Goal: Transaction & Acquisition: Book appointment/travel/reservation

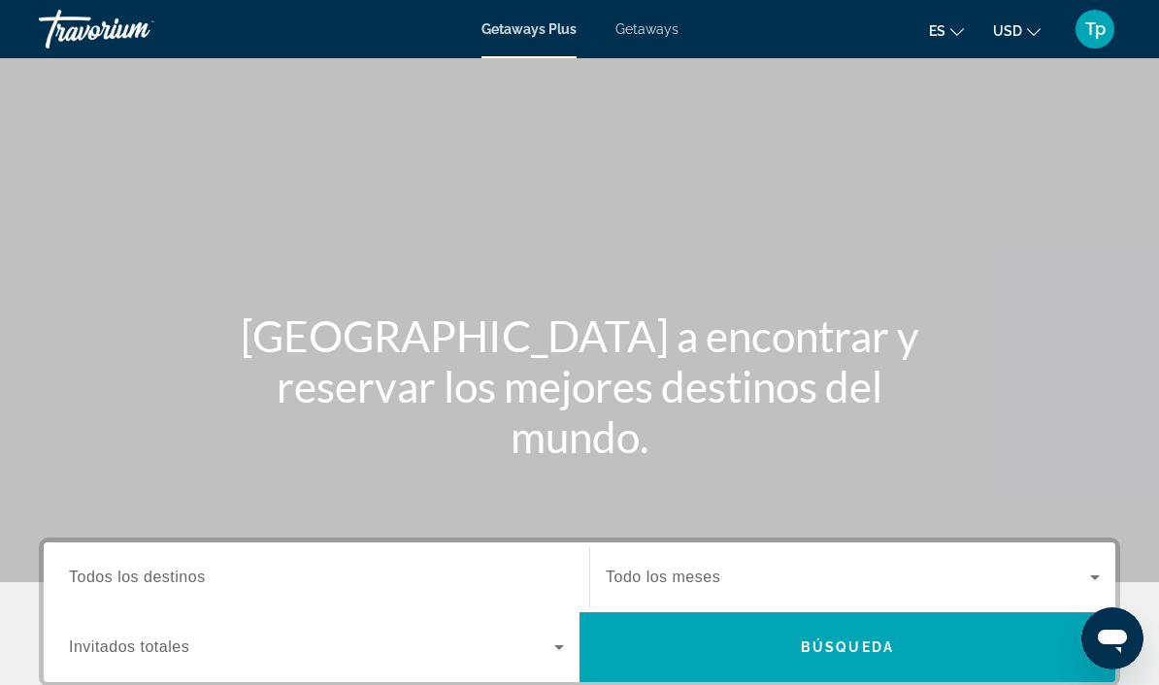
click at [647, 16] on div "Getaways Plus Getaways es English Español Français Italiano Português русский U…" at bounding box center [579, 29] width 1159 height 50
click at [645, 8] on div "Getaways Plus Getaways es English Español Français Italiano Português русский U…" at bounding box center [579, 29] width 1159 height 50
click at [649, 21] on span "Getaways" at bounding box center [646, 29] width 63 height 16
click at [1027, 23] on mat-icon "Change currency" at bounding box center [1034, 29] width 14 height 14
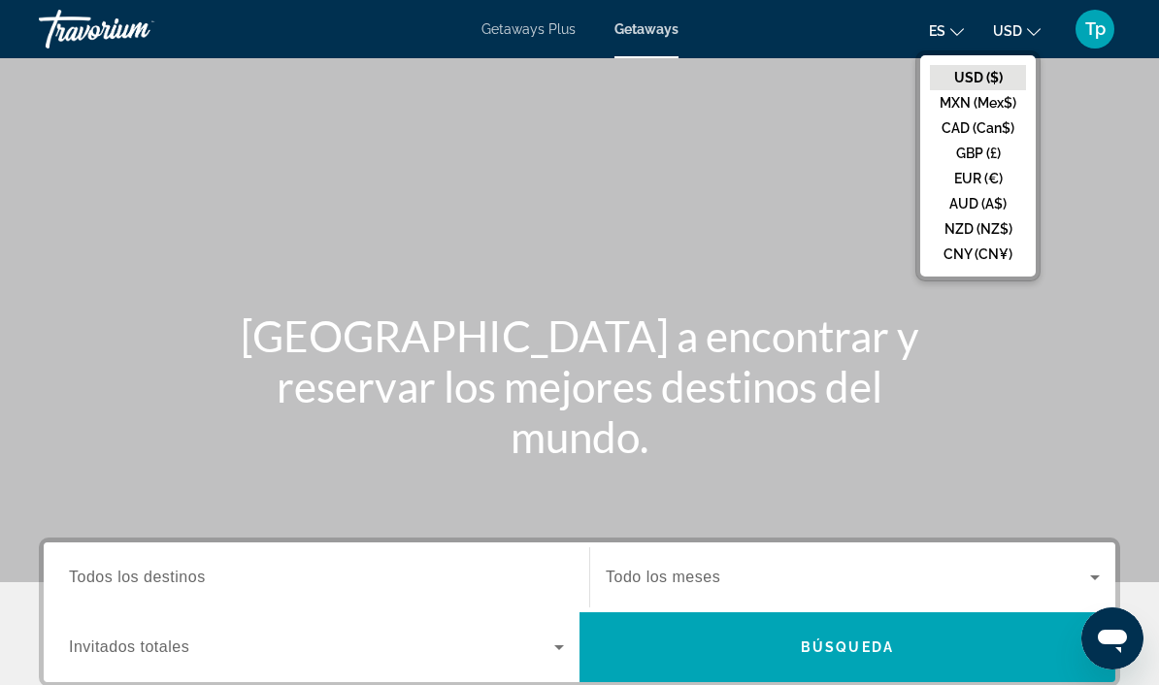
click at [964, 153] on button "GBP (£)" at bounding box center [978, 153] width 96 height 25
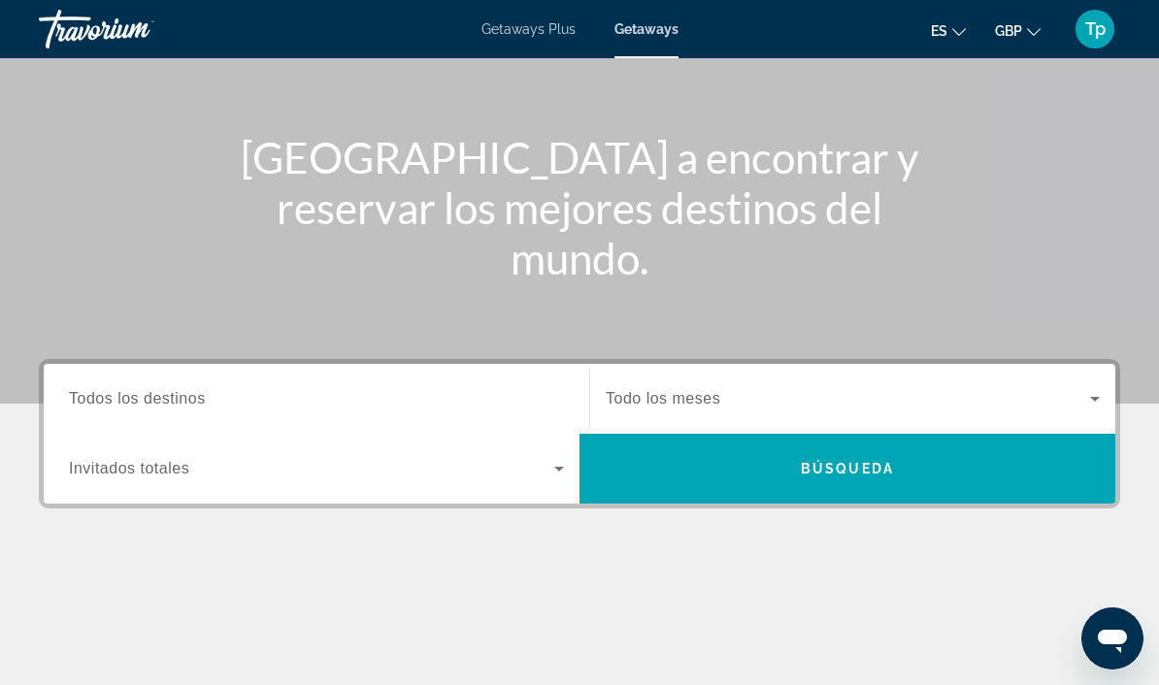
click at [103, 399] on span "Todos los destinos" at bounding box center [137, 398] width 137 height 16
click at [103, 399] on input "Destination Todos los destinos" at bounding box center [316, 399] width 495 height 23
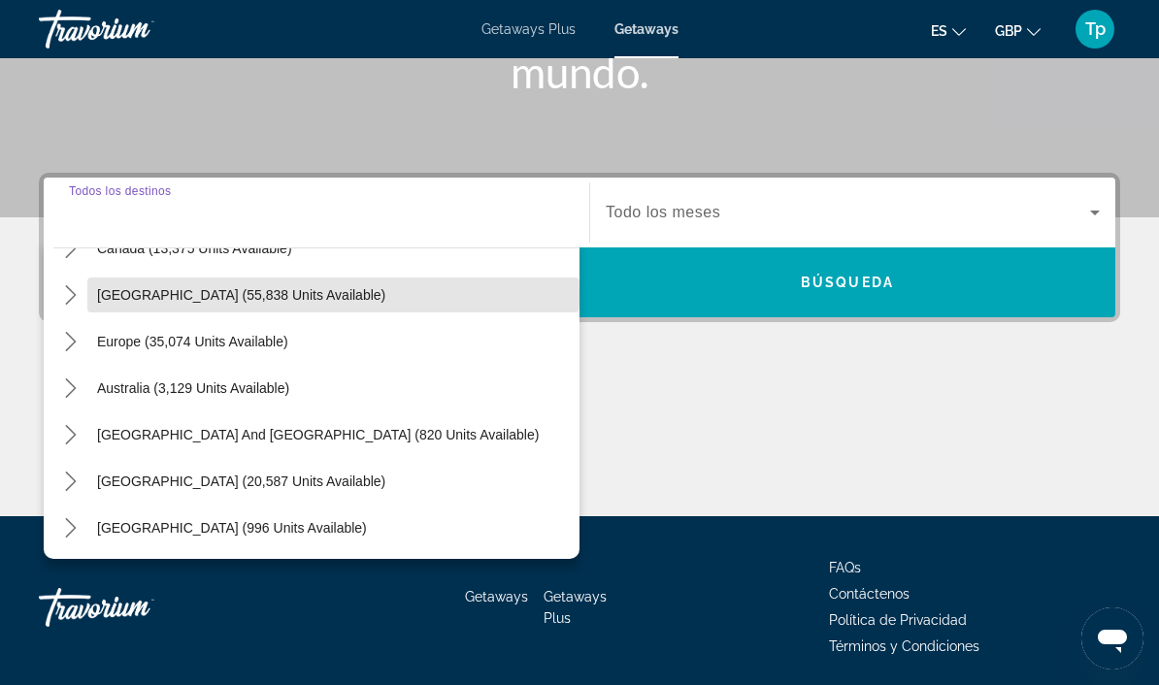
scroll to position [176, 0]
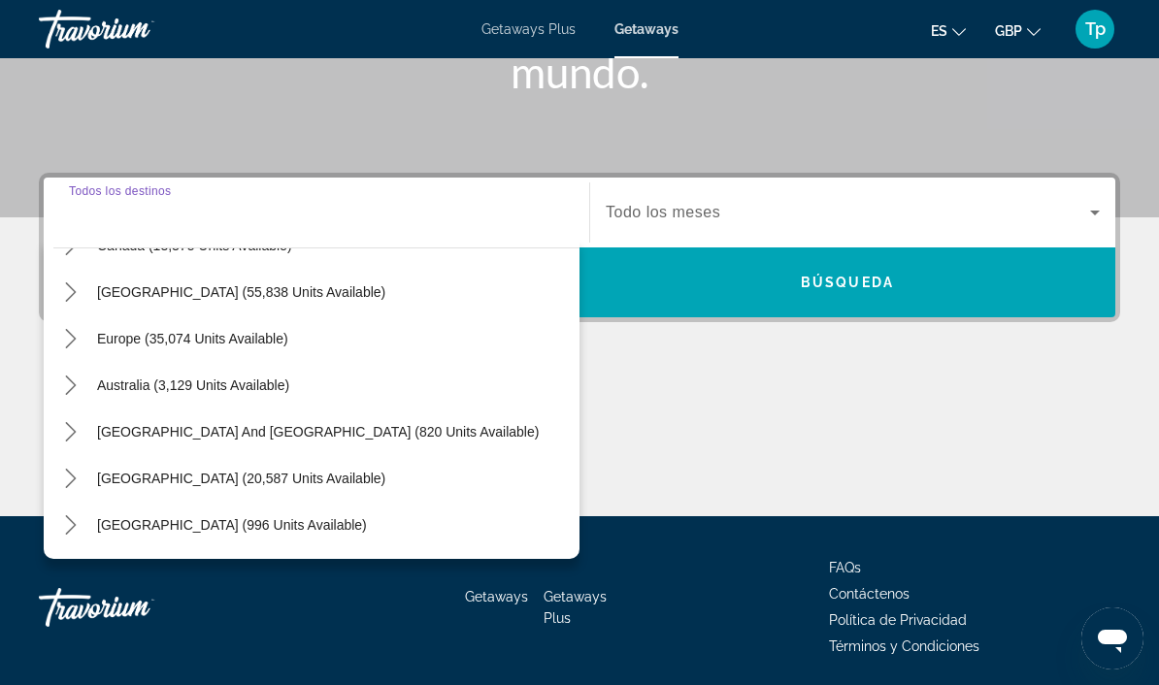
click at [77, 333] on icon "Toggle Europe (35,074 units available) submenu" at bounding box center [70, 338] width 19 height 19
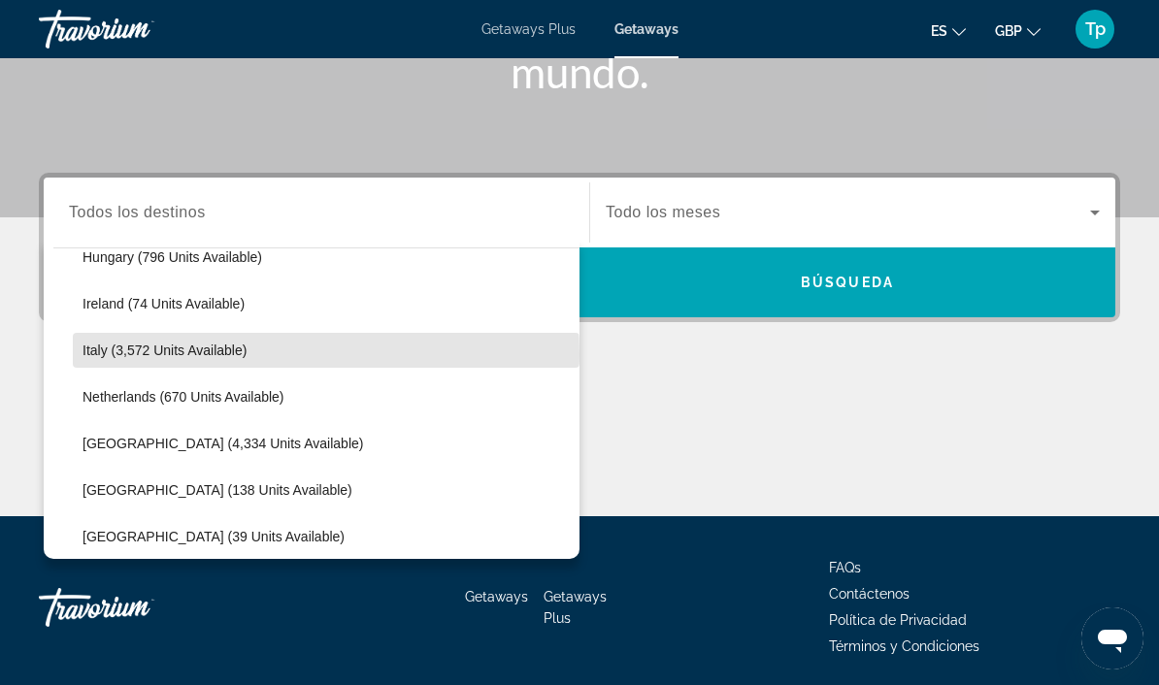
scroll to position [800, 0]
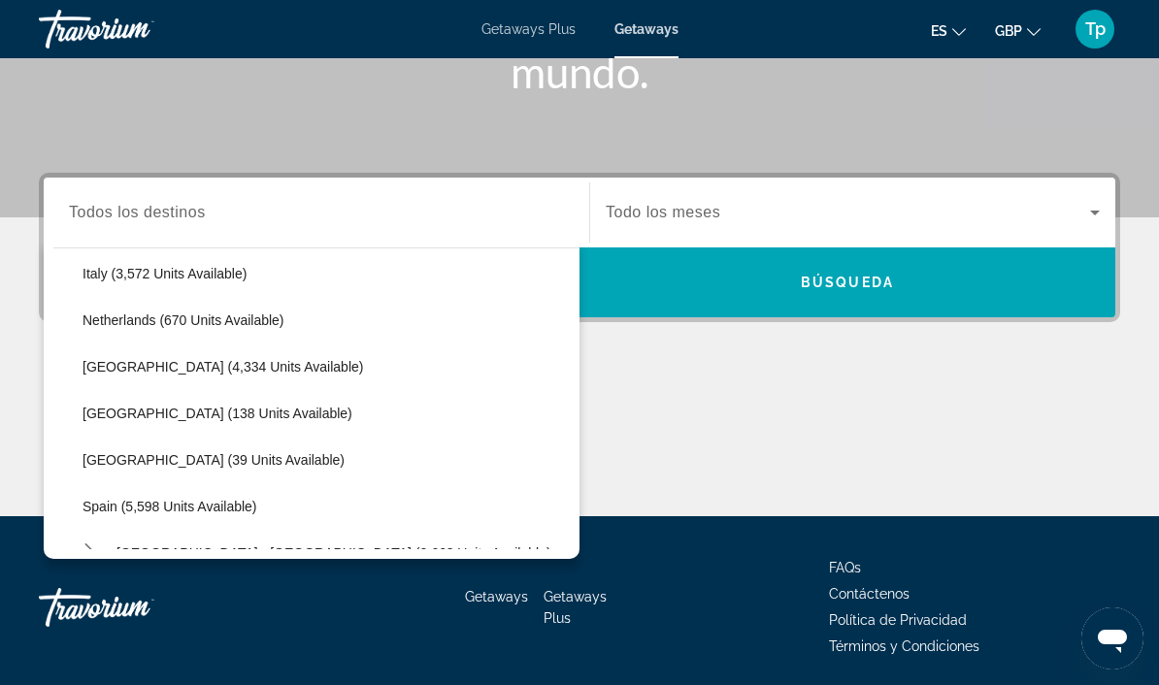
click at [138, 509] on span "Spain (5,598 units available)" at bounding box center [169, 507] width 175 height 16
type input "**********"
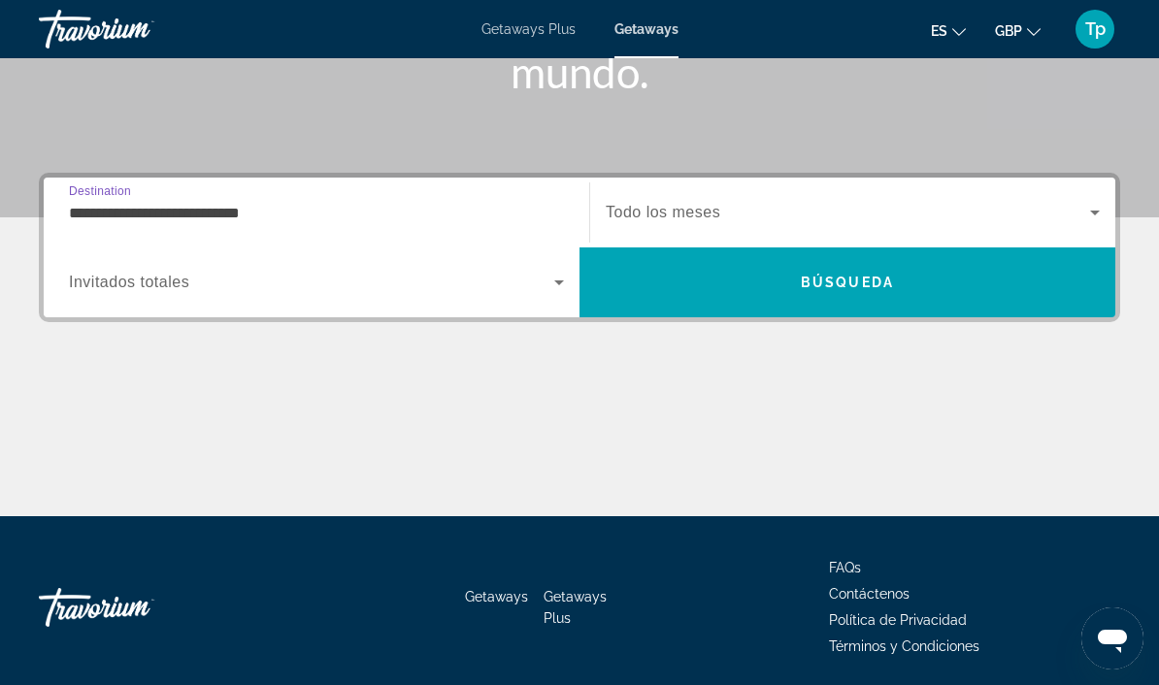
click at [656, 201] on span "Search widget" at bounding box center [848, 212] width 484 height 23
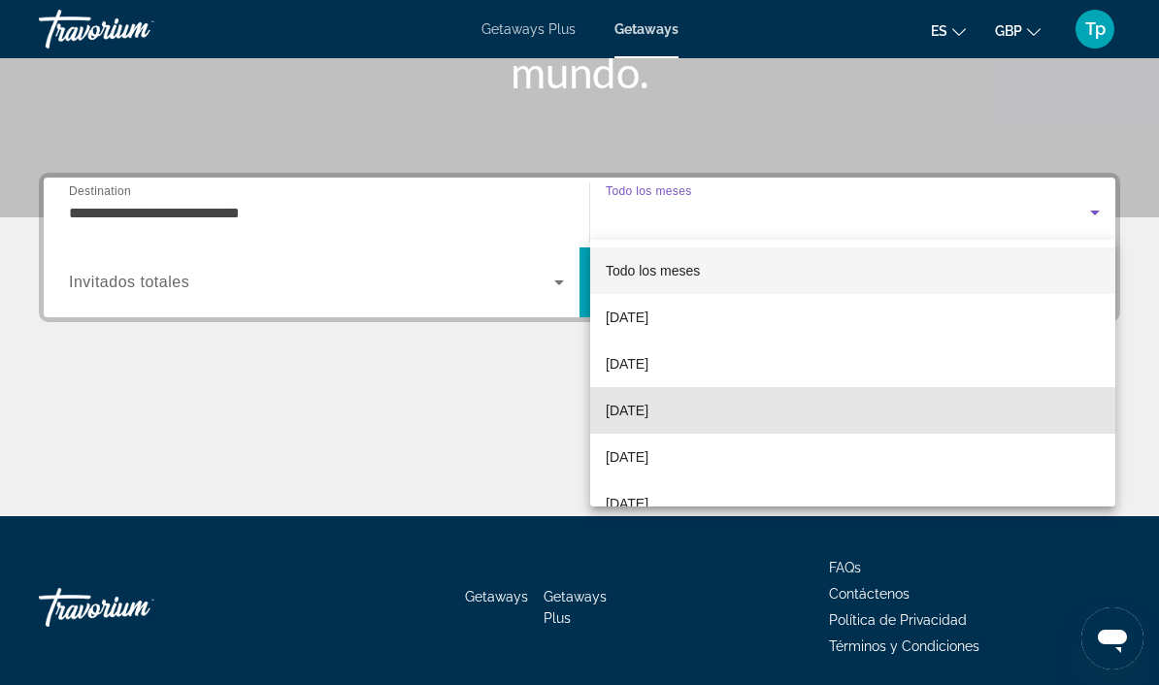
click at [648, 416] on span "[DATE]" at bounding box center [627, 410] width 43 height 23
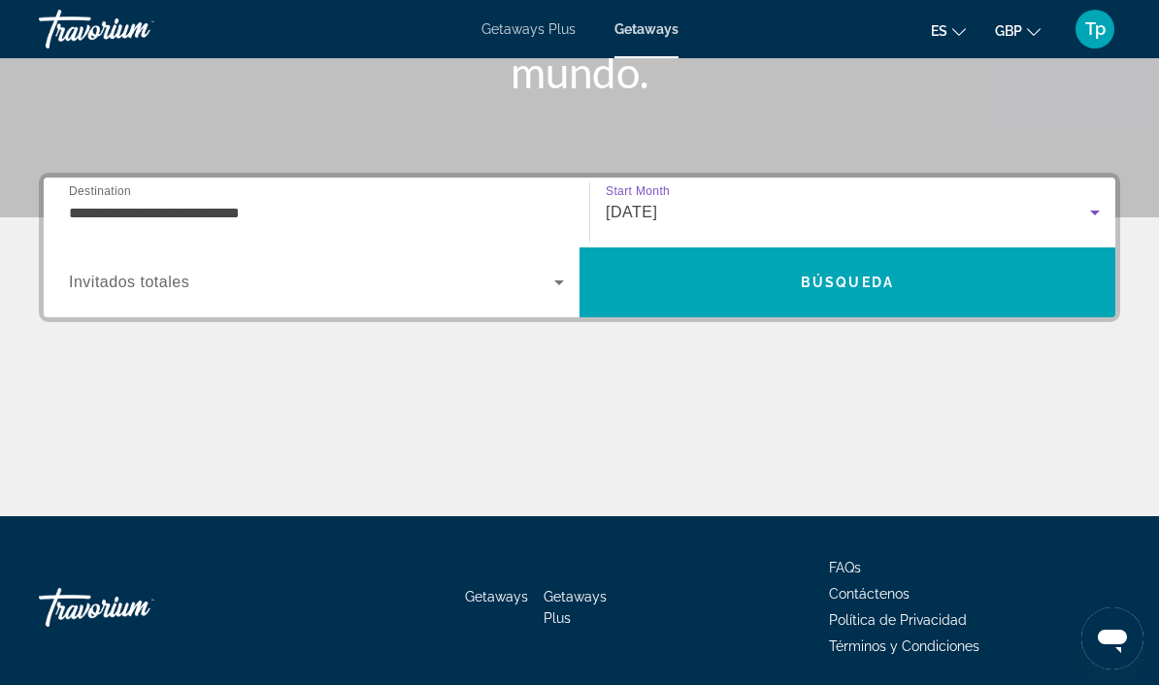
click at [138, 288] on span "Invitados totales" at bounding box center [129, 282] width 120 height 16
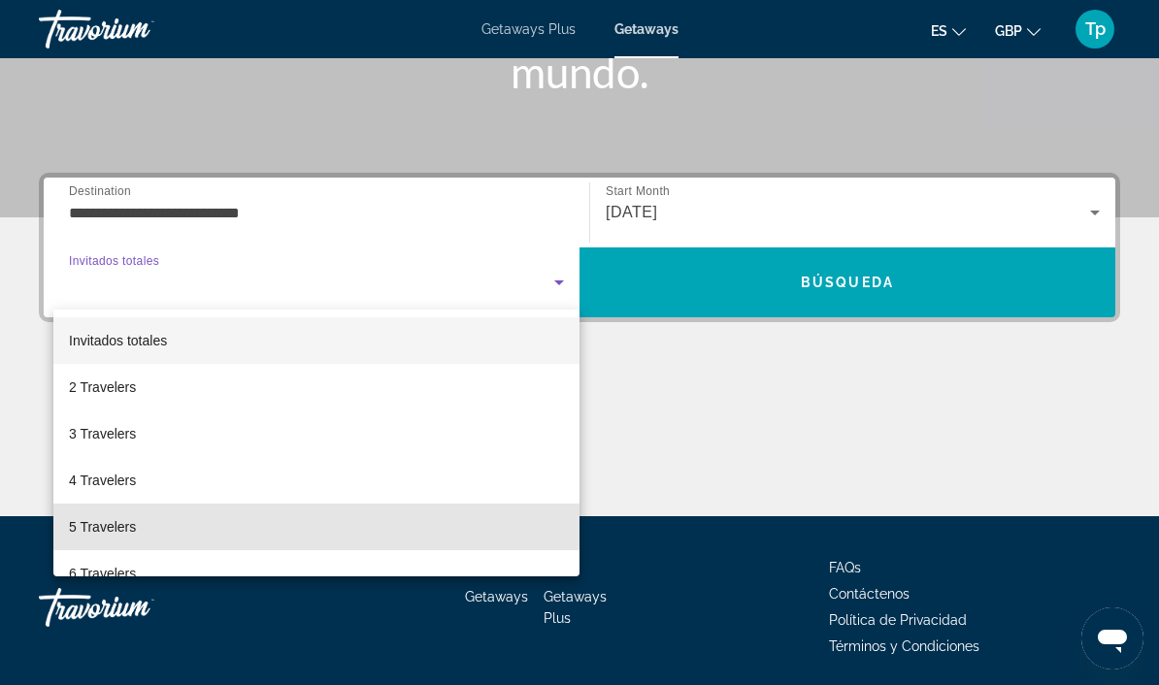
click at [99, 518] on span "5 Travelers" at bounding box center [102, 526] width 67 height 23
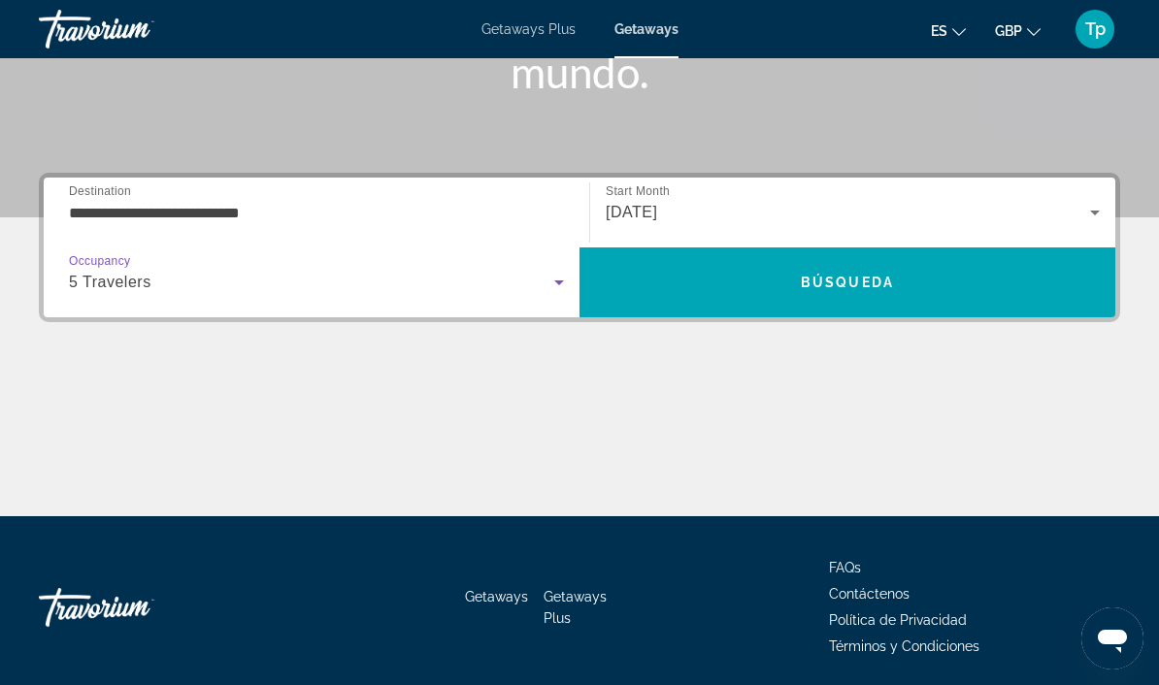
click at [762, 280] on span "Search" at bounding box center [847, 282] width 536 height 47
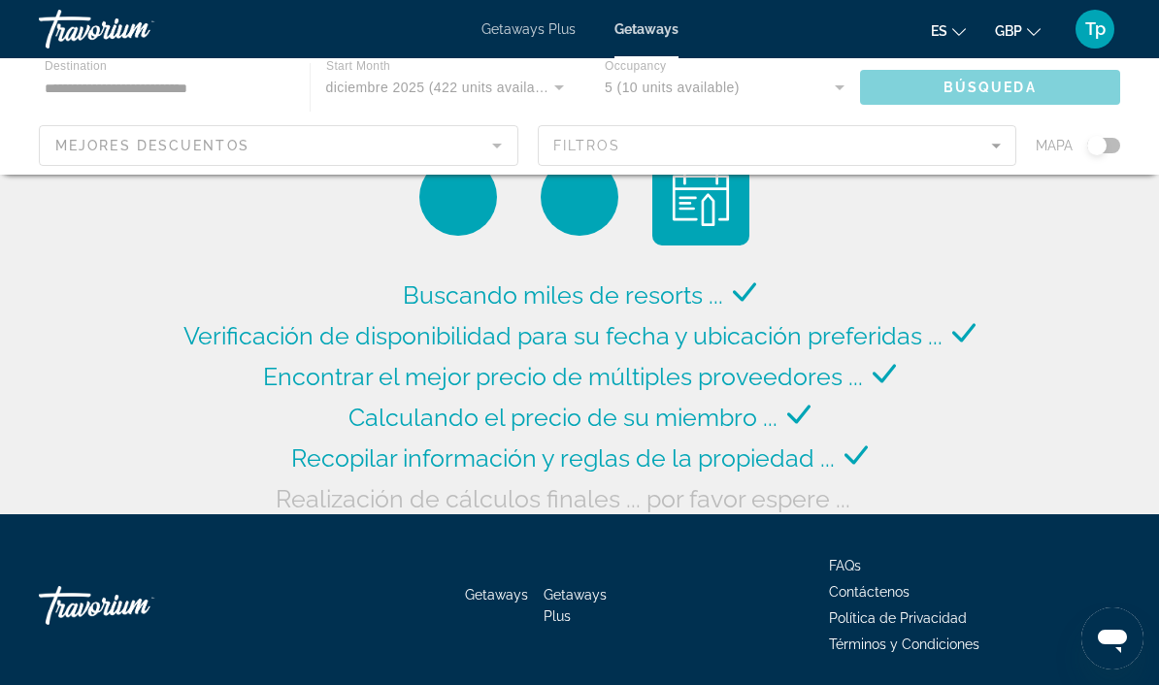
scroll to position [10, 0]
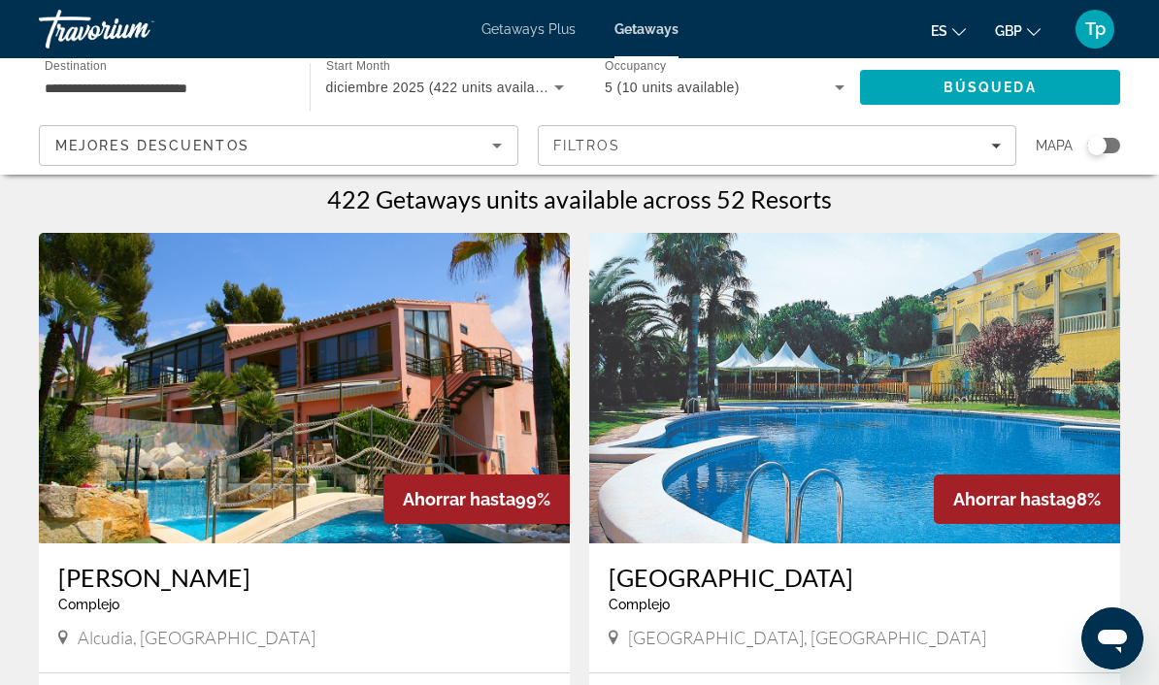
click at [735, 145] on div "Filtros" at bounding box center [777, 146] width 448 height 16
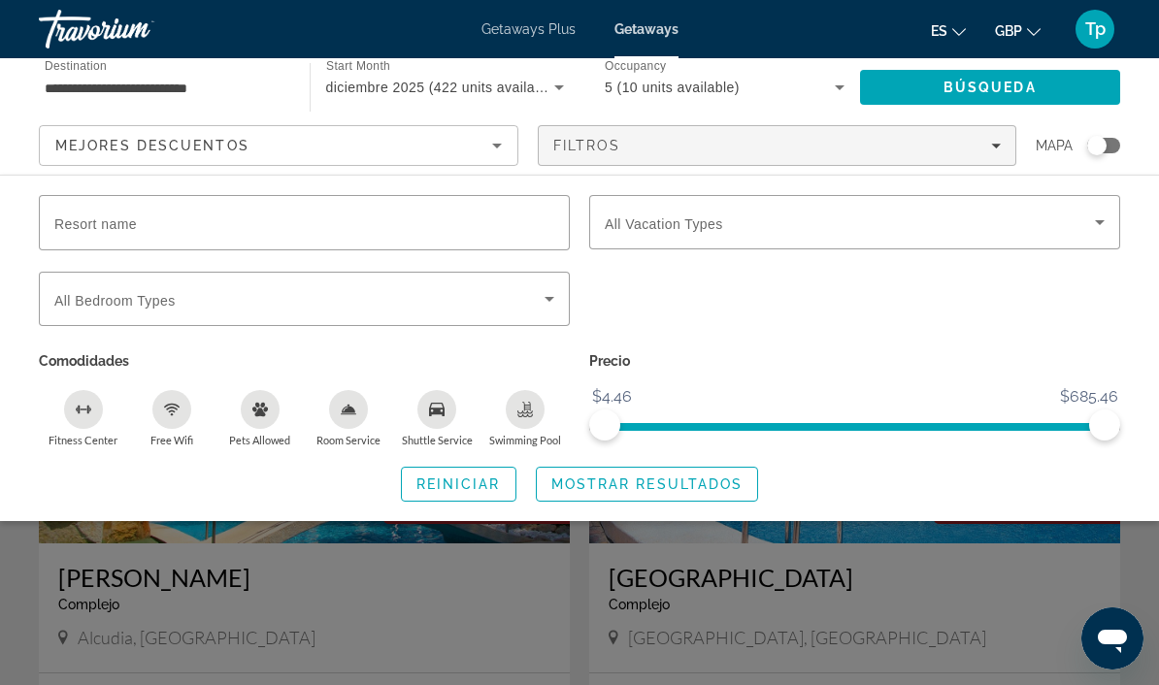
click at [671, 228] on span "All Vacation Types" at bounding box center [664, 224] width 118 height 16
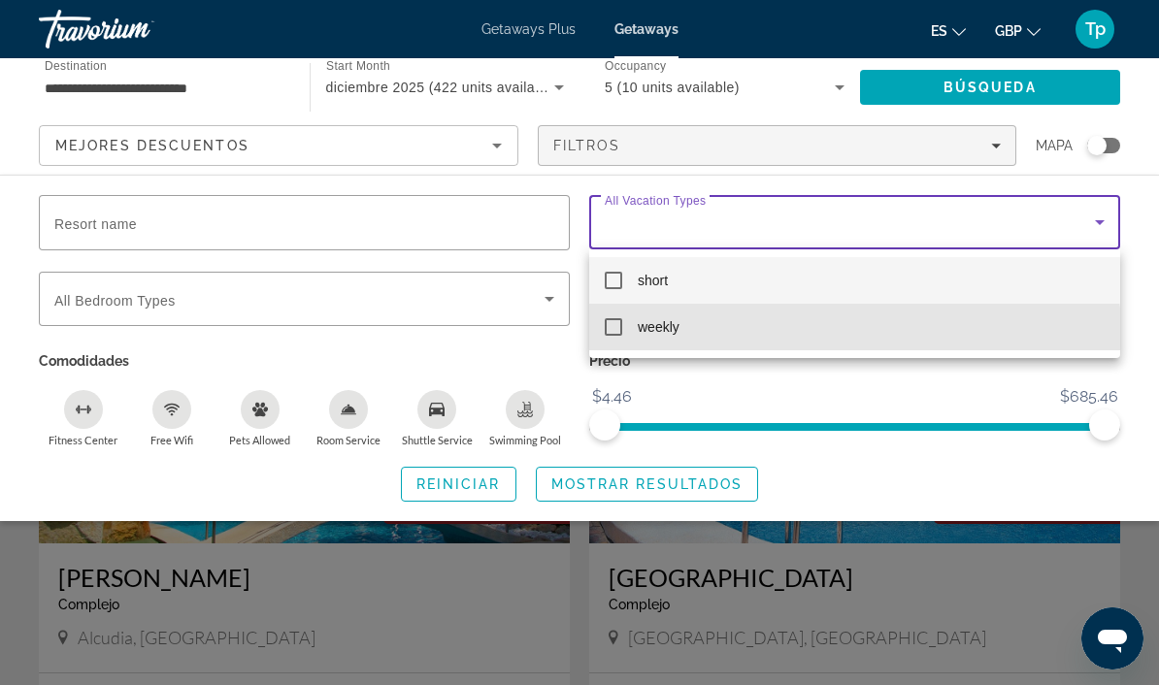
click at [663, 338] on span "weekly" at bounding box center [659, 326] width 42 height 23
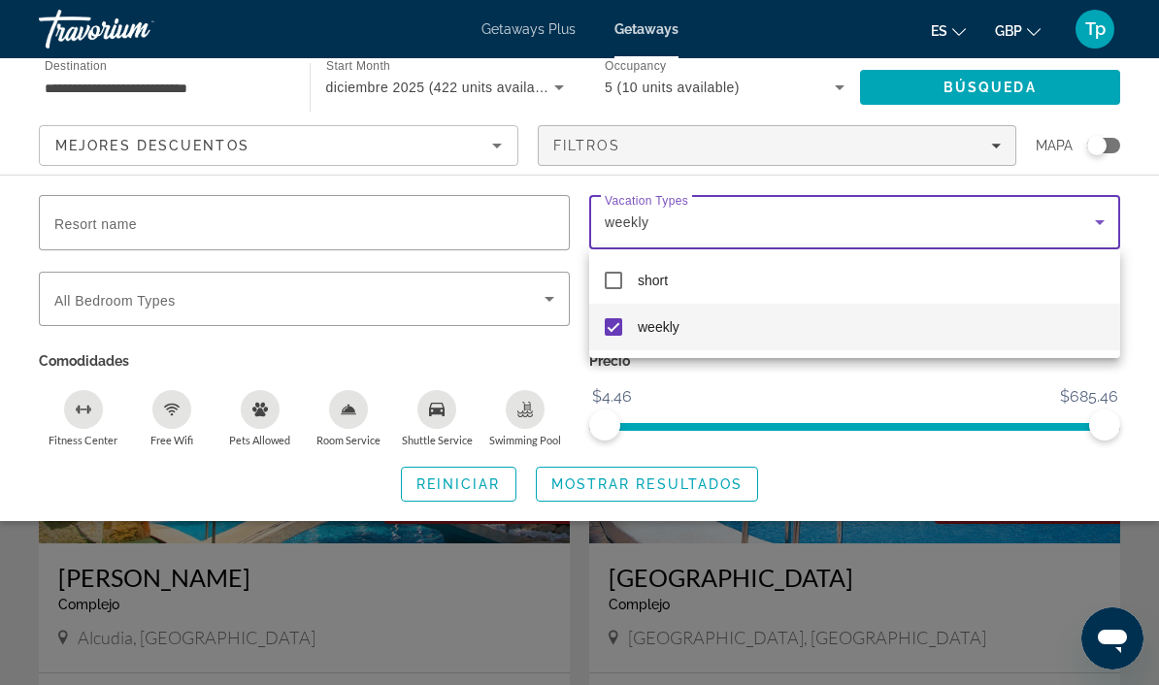
click at [678, 475] on div at bounding box center [579, 342] width 1159 height 685
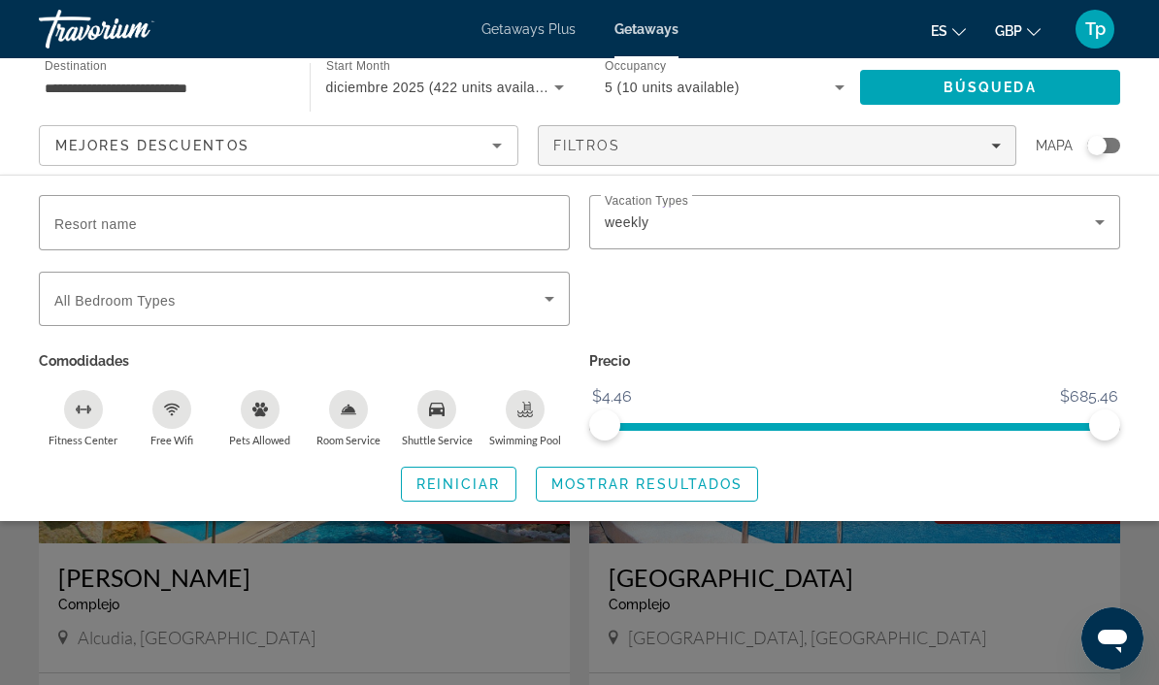
click at [675, 472] on span "Search widget" at bounding box center [647, 484] width 221 height 47
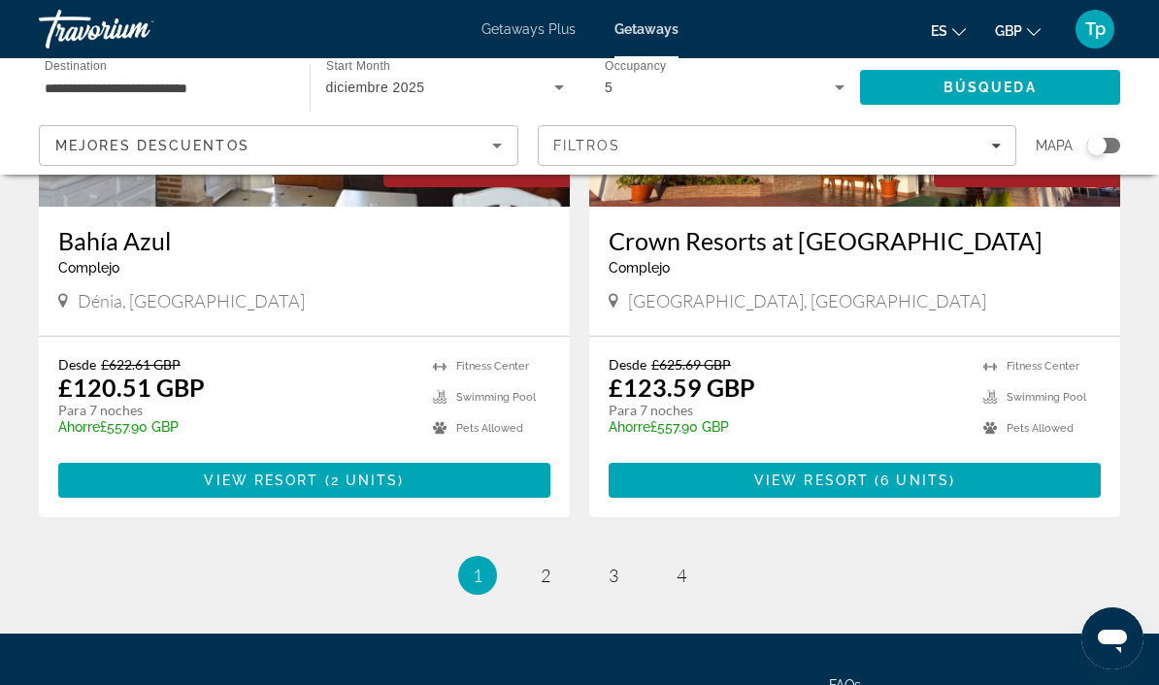
scroll to position [3707, 0]
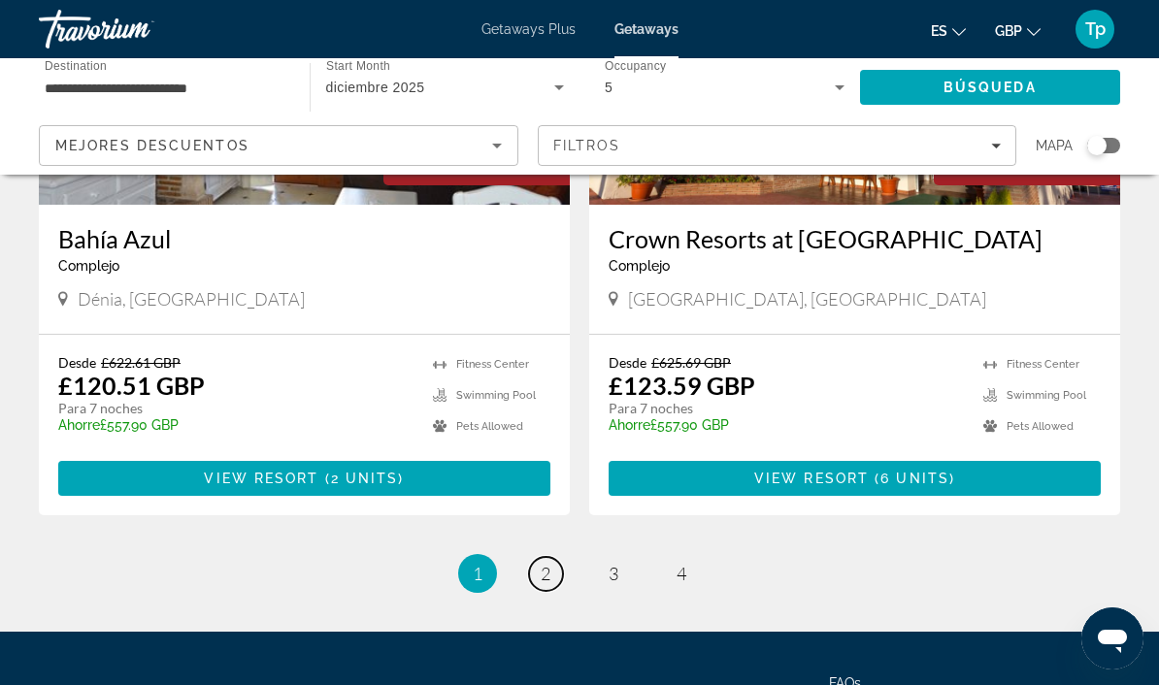
click at [546, 563] on span "2" at bounding box center [546, 573] width 10 height 21
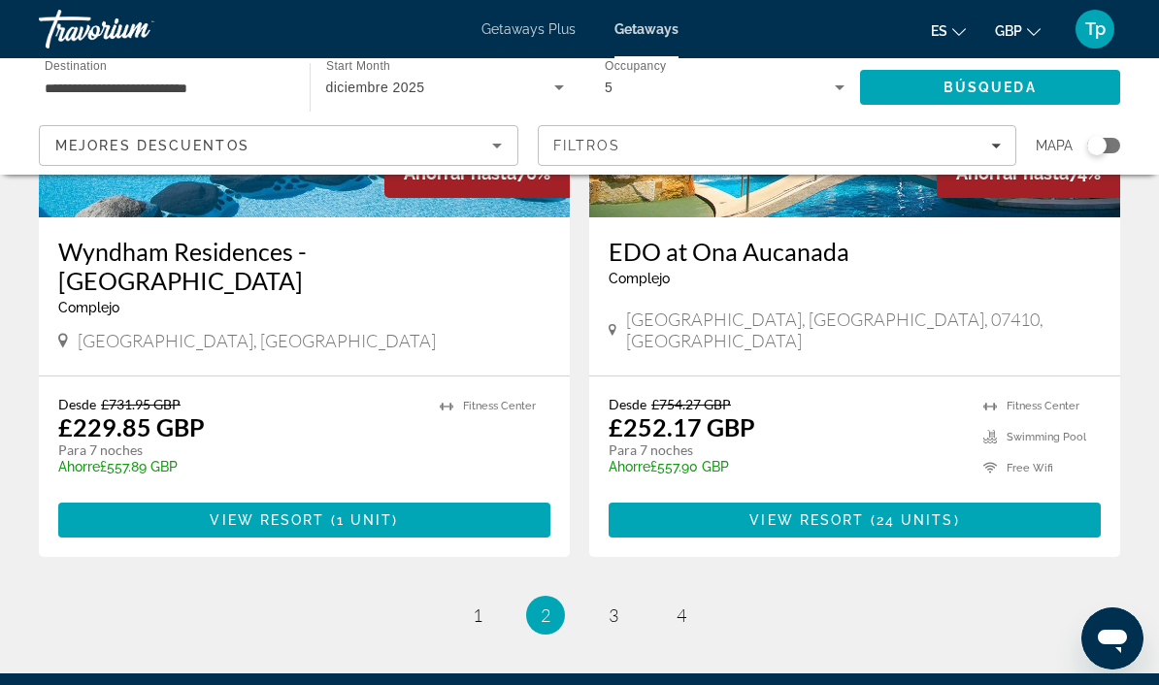
scroll to position [3794, 0]
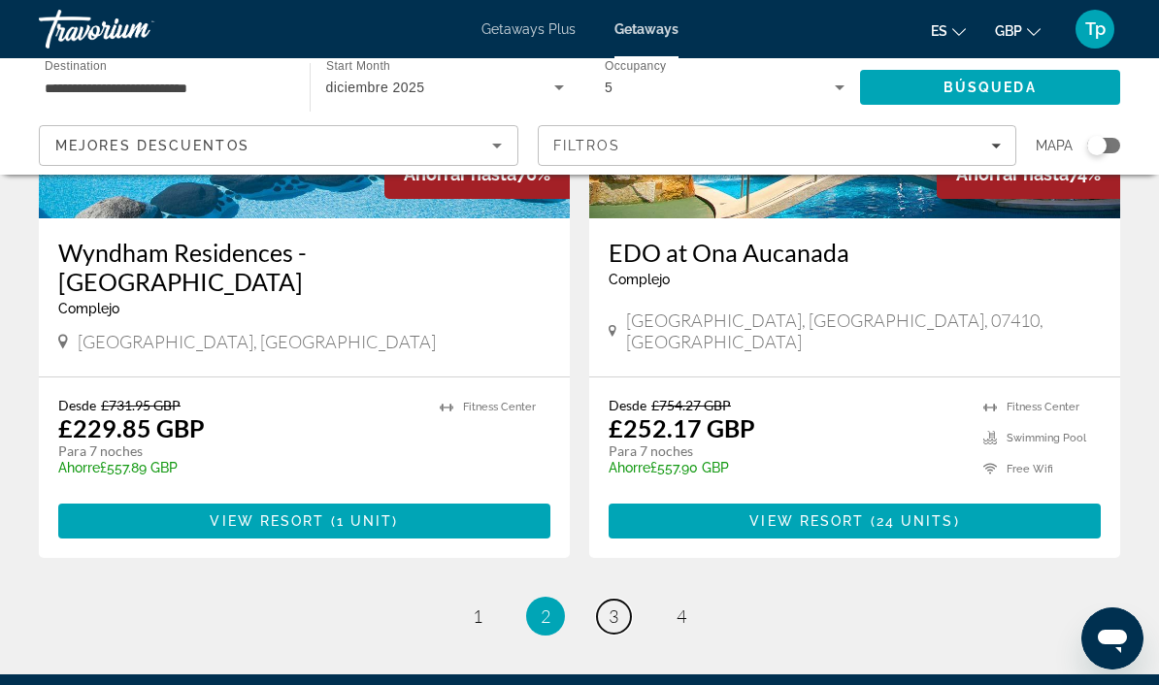
click at [616, 606] on span "3" at bounding box center [614, 616] width 10 height 21
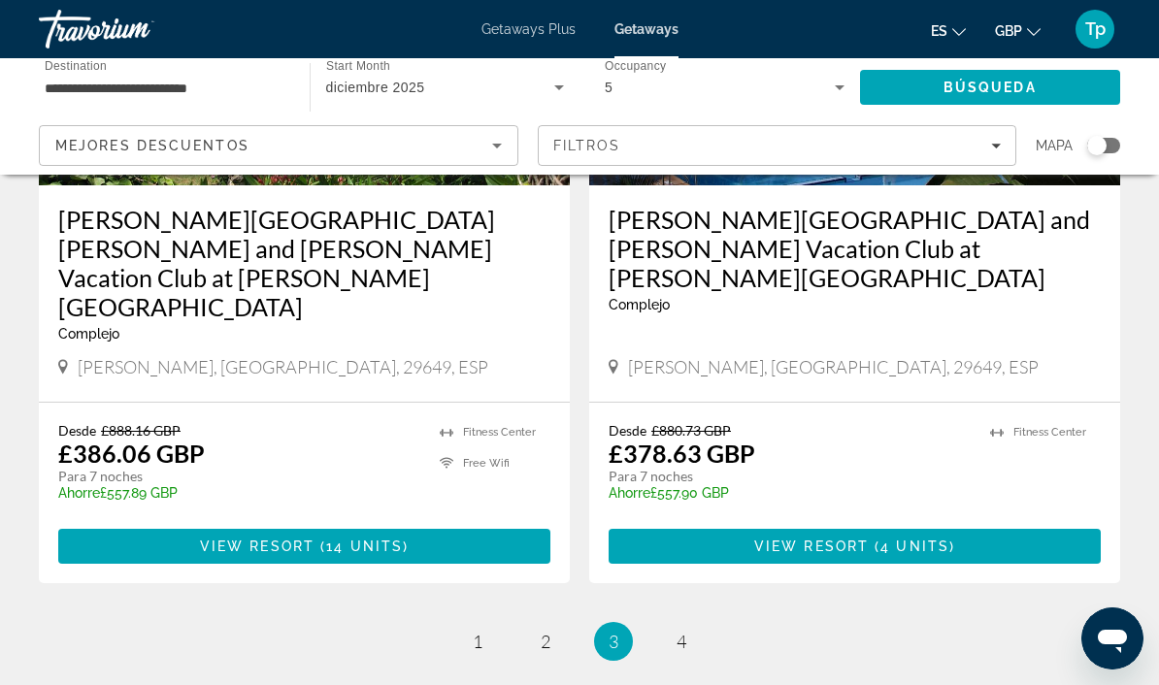
scroll to position [3771, 0]
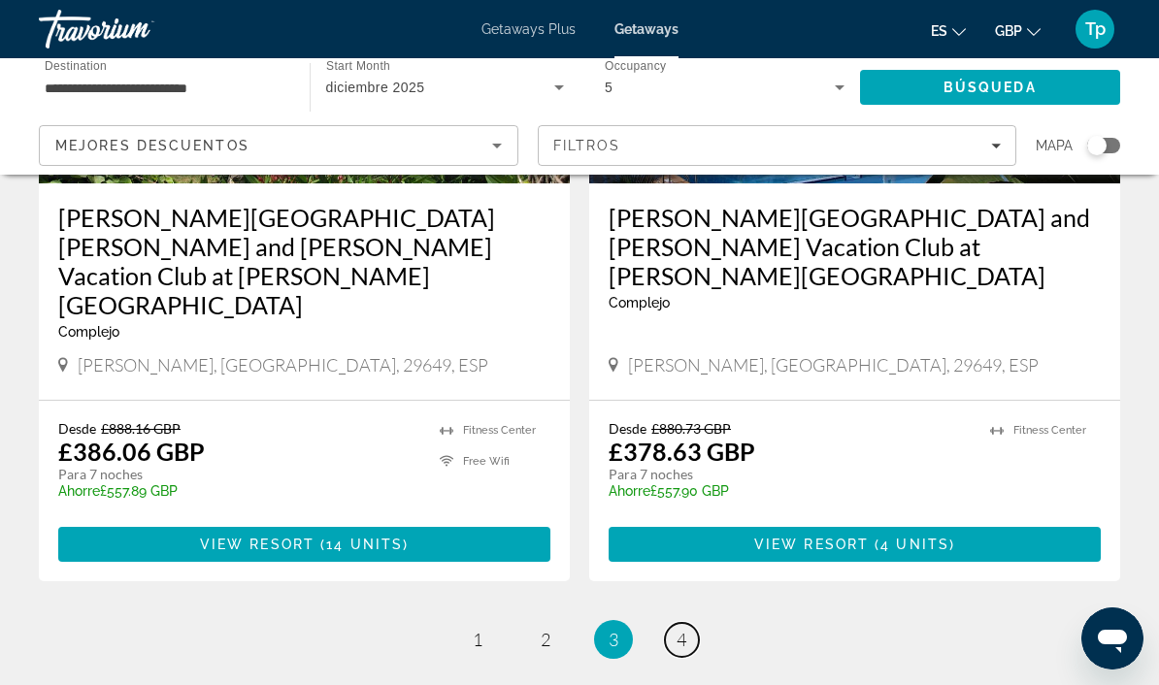
click at [677, 623] on link "page 4" at bounding box center [682, 640] width 34 height 34
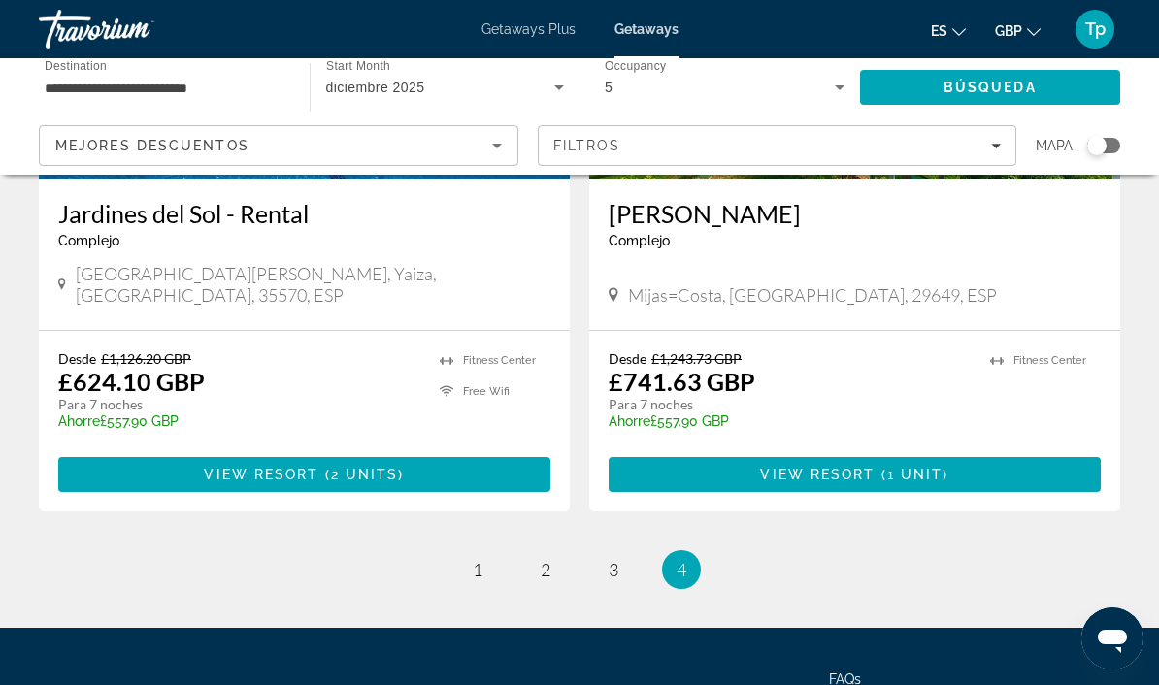
scroll to position [3765, 0]
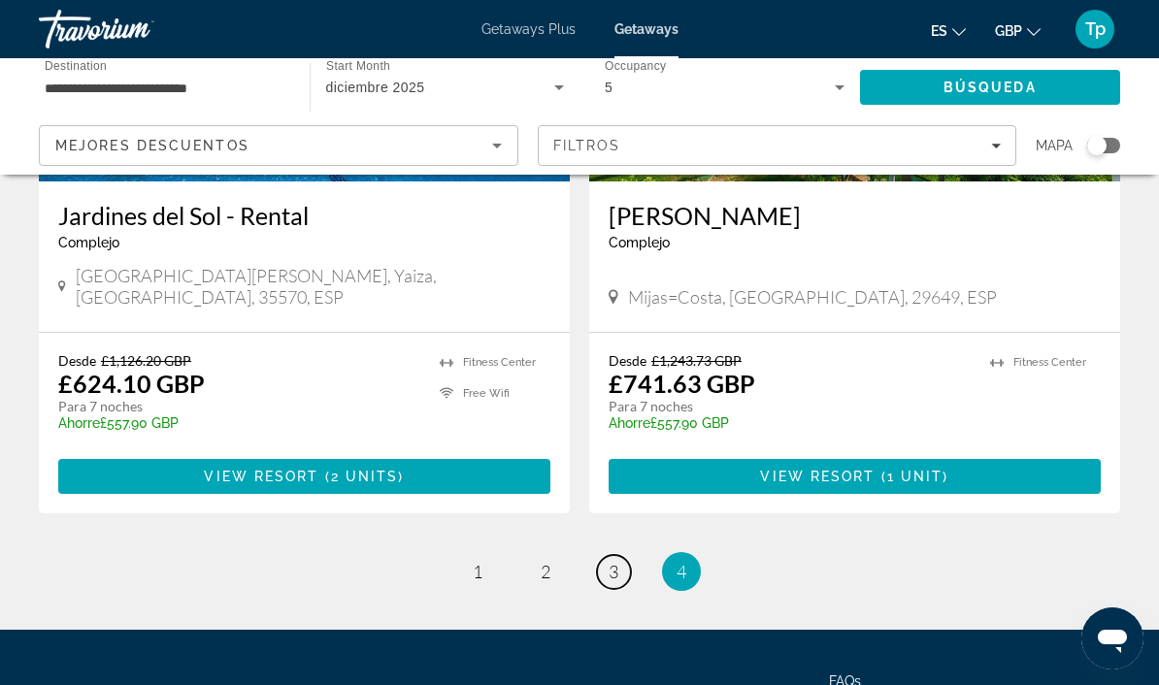
click at [613, 561] on span "3" at bounding box center [614, 571] width 10 height 21
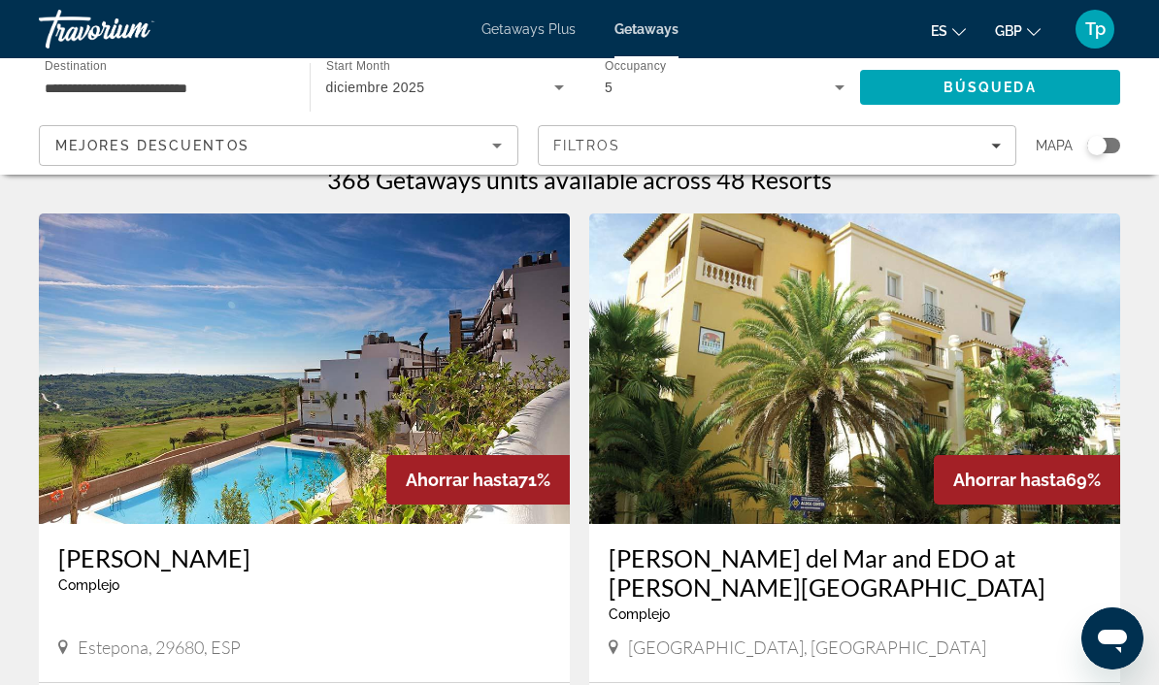
scroll to position [70, 0]
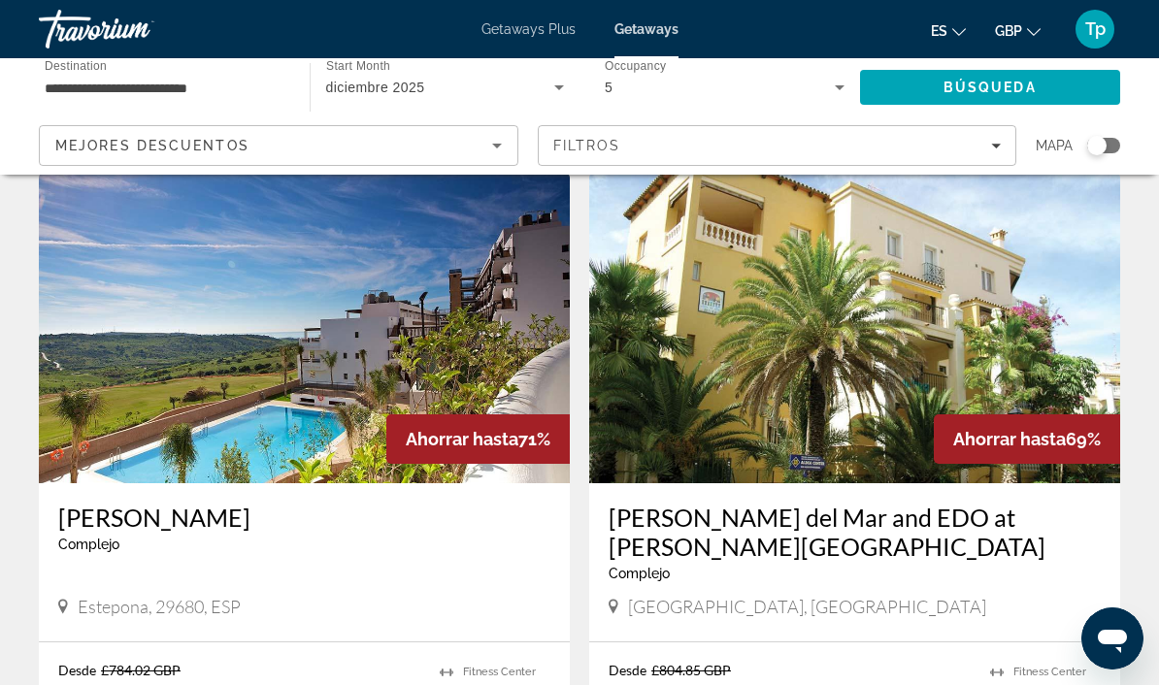
click at [717, 414] on img "Main content" at bounding box center [854, 328] width 531 height 311
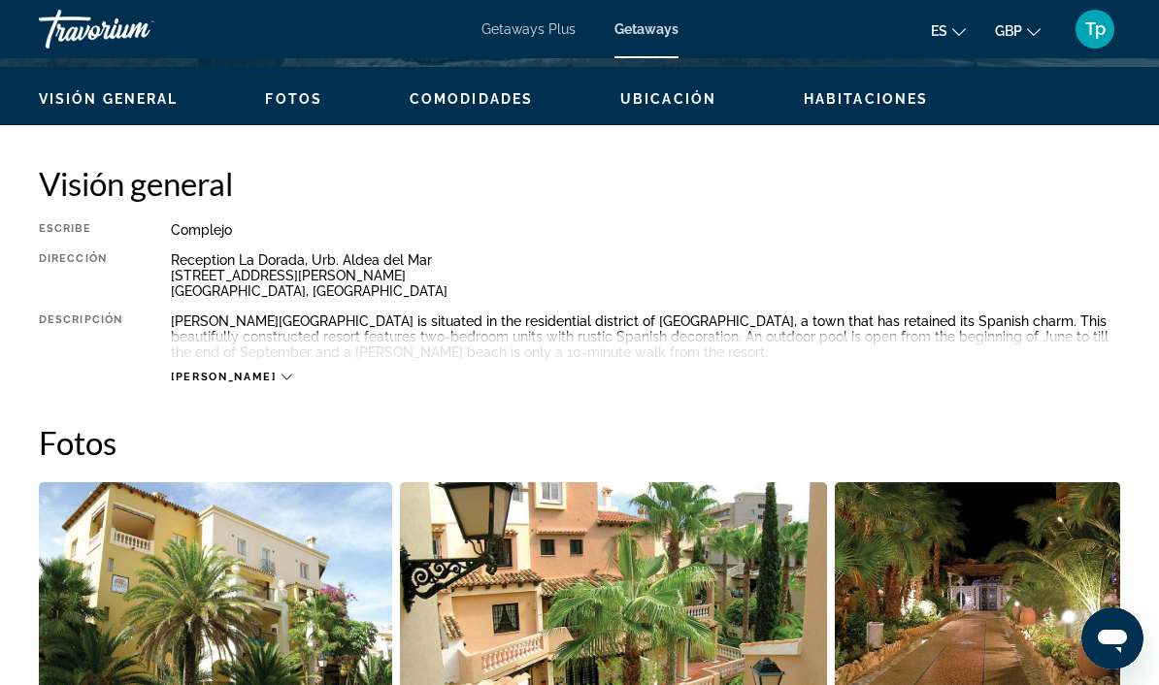
scroll to position [916, 0]
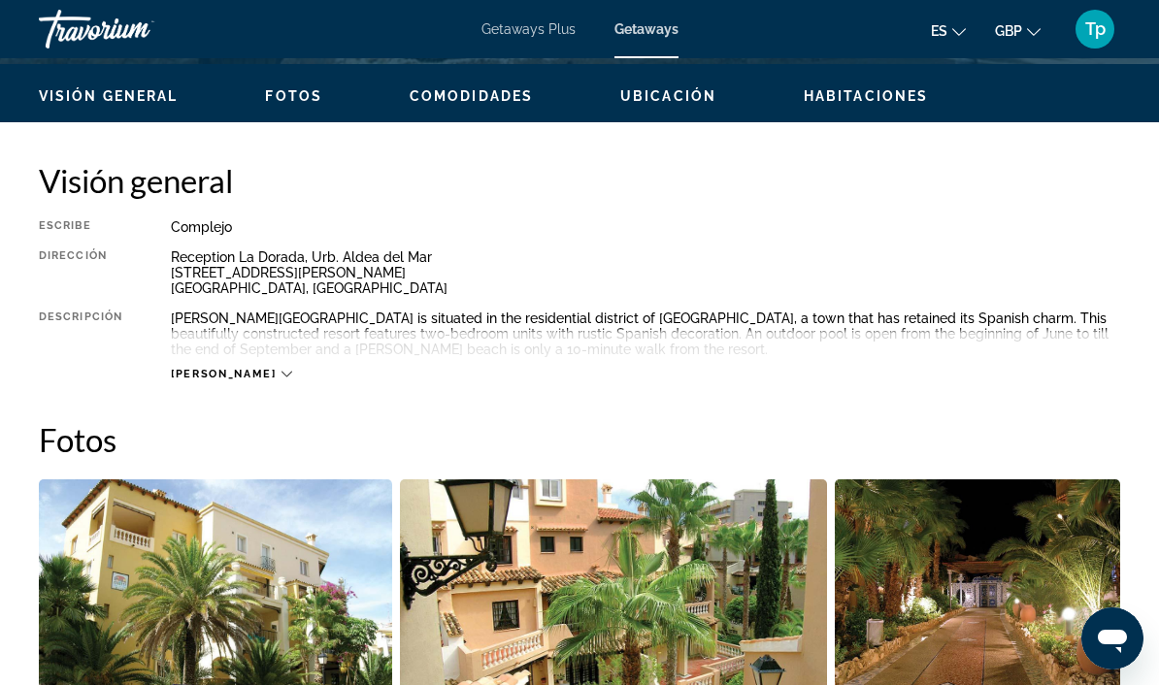
click at [215, 378] on span "[PERSON_NAME]" at bounding box center [223, 374] width 105 height 13
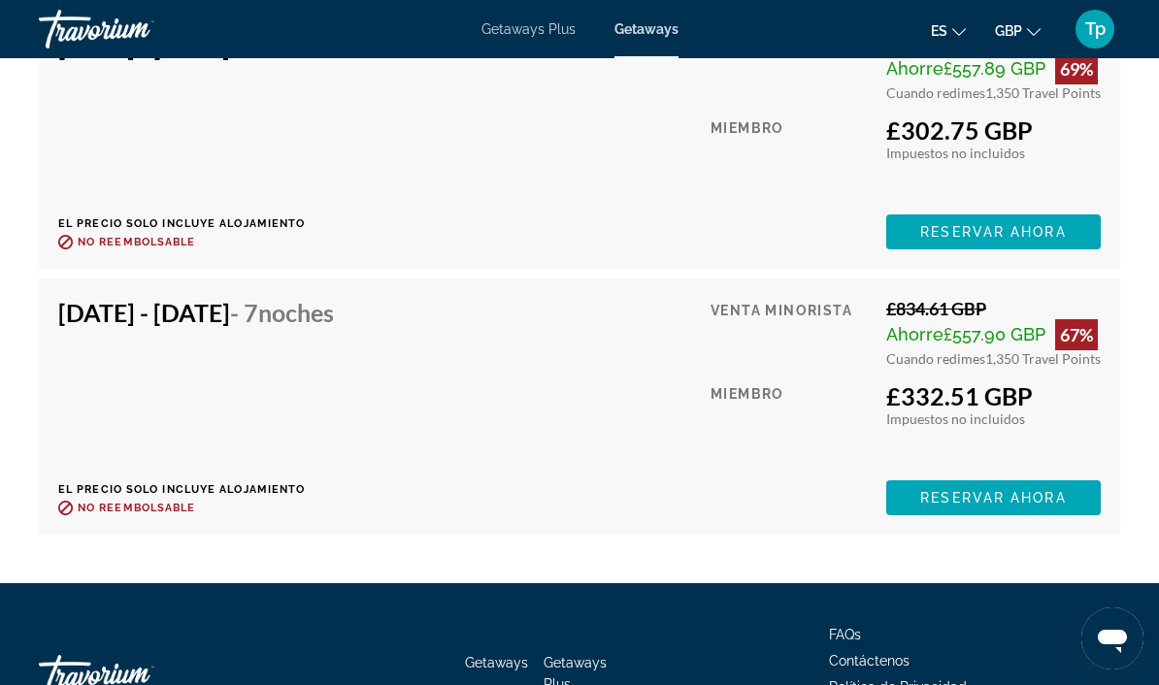
scroll to position [3974, 0]
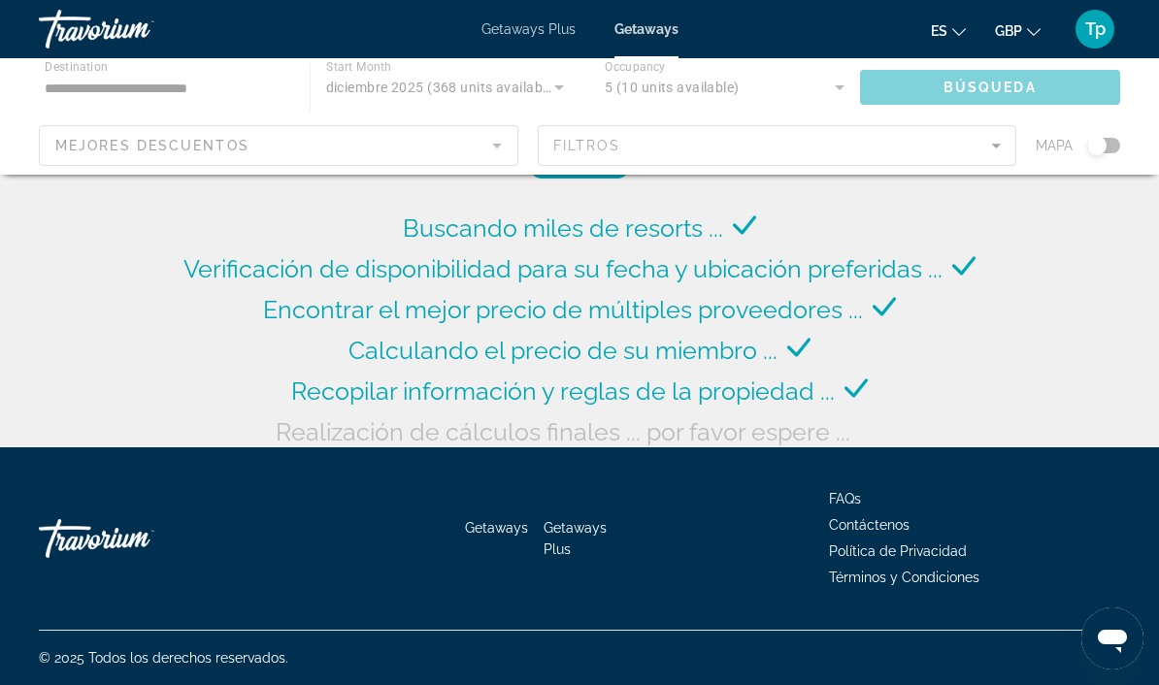
scroll to position [79, 0]
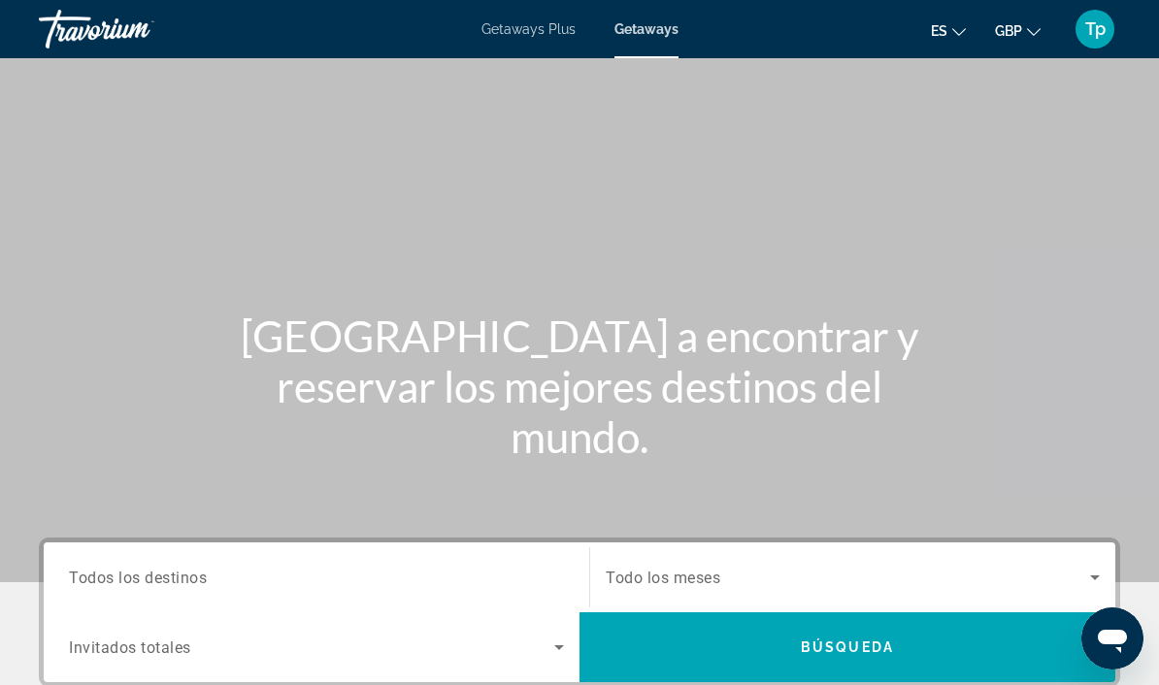
click at [227, 569] on input "Destination Todos los destinos" at bounding box center [316, 578] width 495 height 23
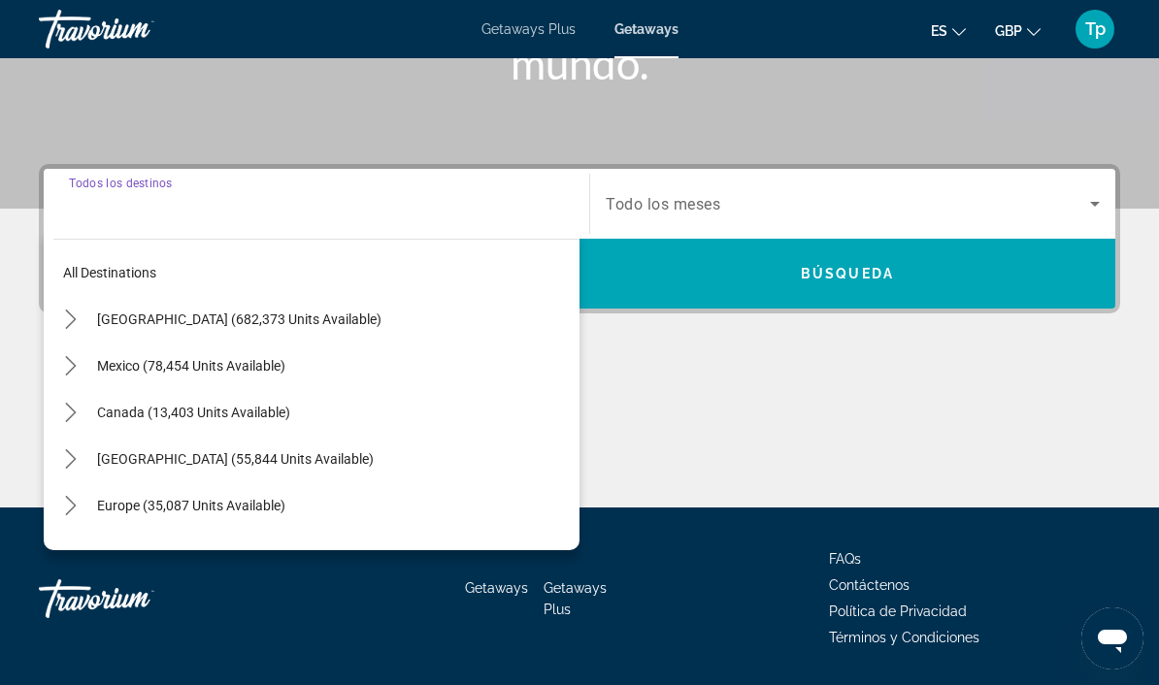
scroll to position [434, 0]
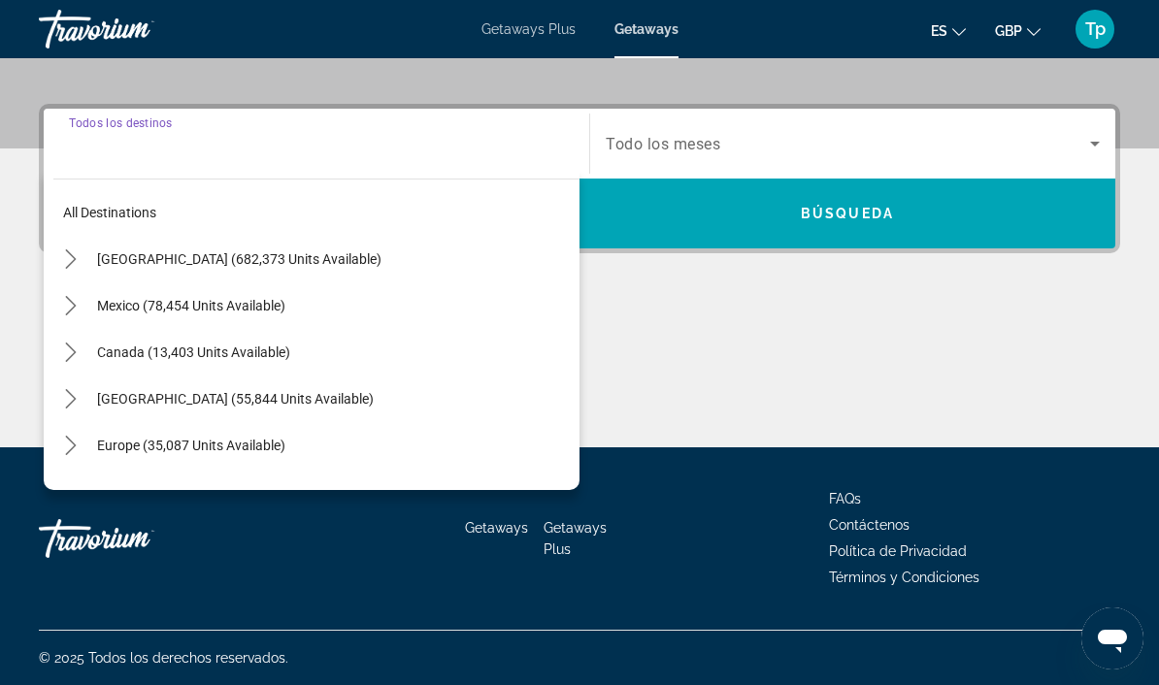
click at [81, 436] on mat-icon "Toggle Europe (35,087 units available) submenu" at bounding box center [70, 446] width 34 height 34
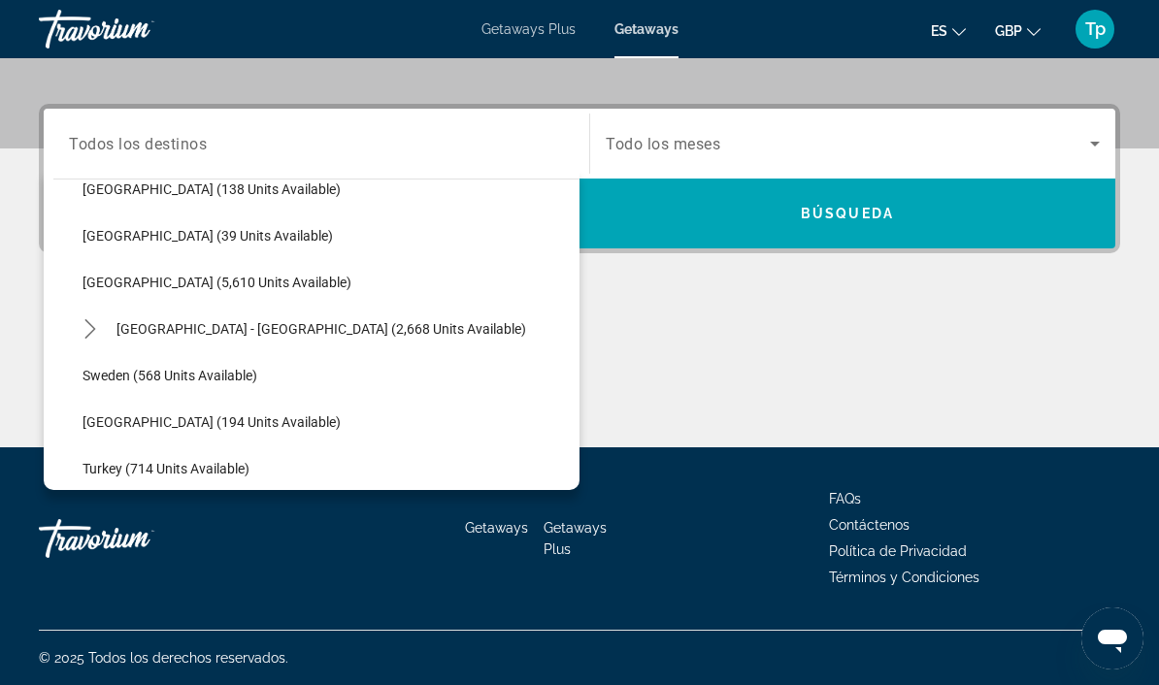
scroll to position [956, 0]
click at [95, 278] on span "[GEOGRAPHIC_DATA] (5,610 units available)" at bounding box center [216, 282] width 269 height 16
type input "**********"
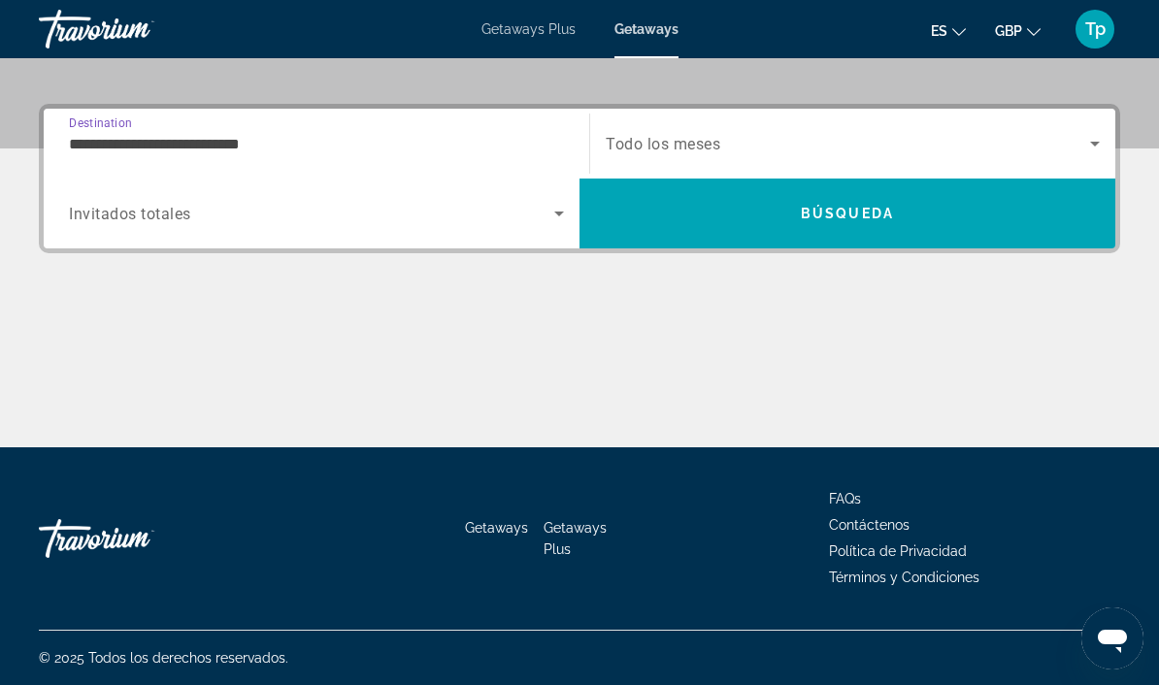
click at [647, 138] on span "Todo los meses" at bounding box center [663, 144] width 115 height 18
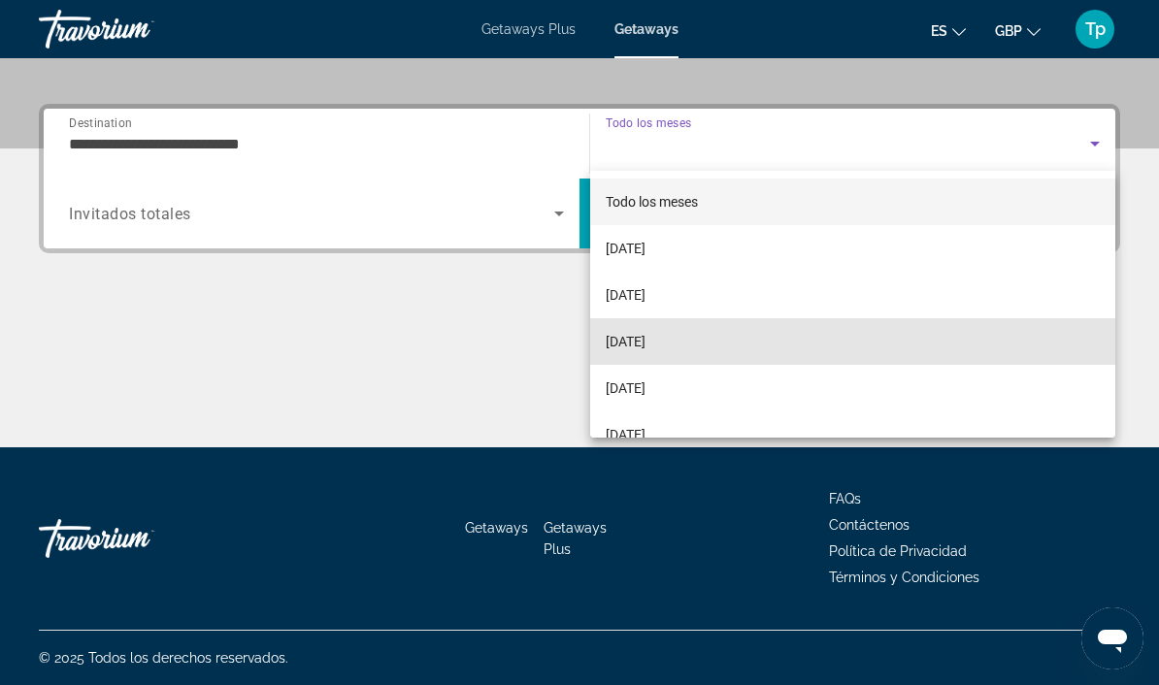
click at [645, 341] on span "[DATE]" at bounding box center [626, 341] width 40 height 23
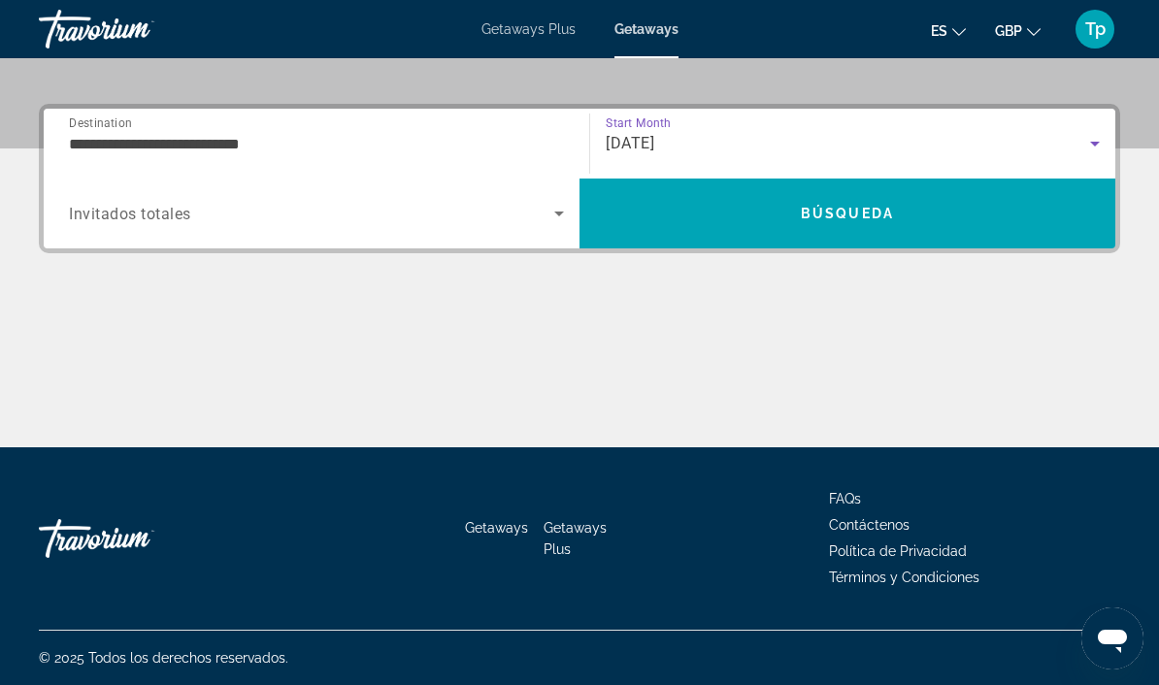
click at [111, 192] on div "Search widget" at bounding box center [316, 213] width 495 height 54
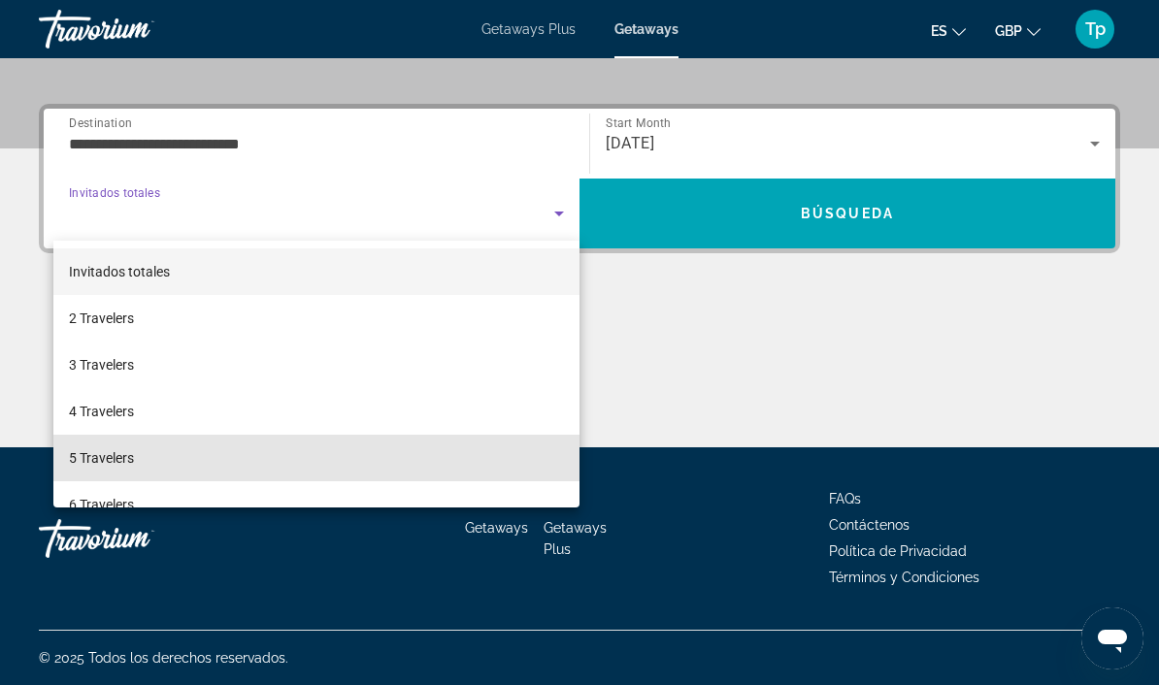
click at [105, 453] on span "5 Travelers" at bounding box center [101, 457] width 65 height 23
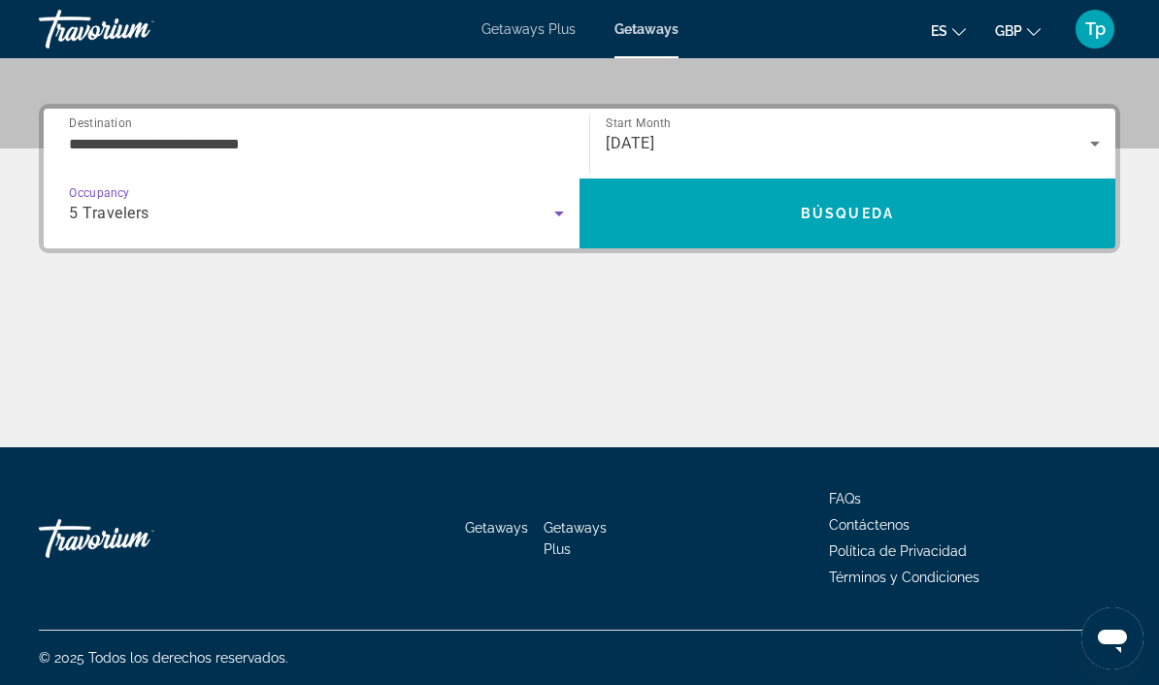
click at [698, 218] on span "Search" at bounding box center [847, 213] width 536 height 47
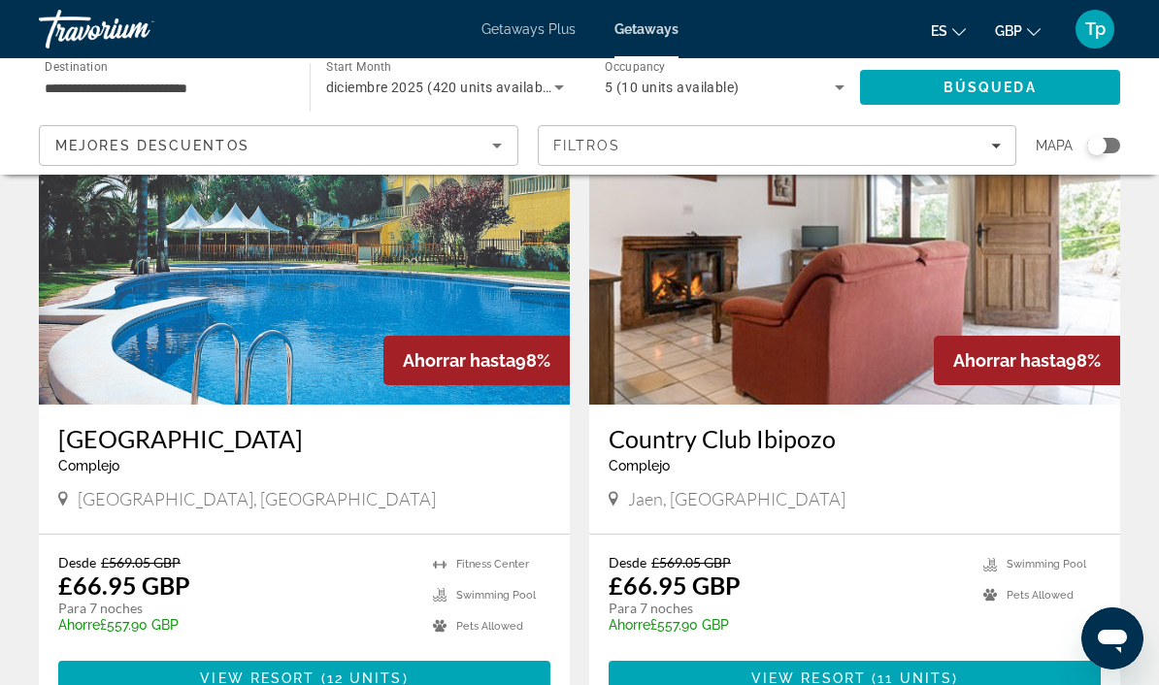
scroll to position [149, 0]
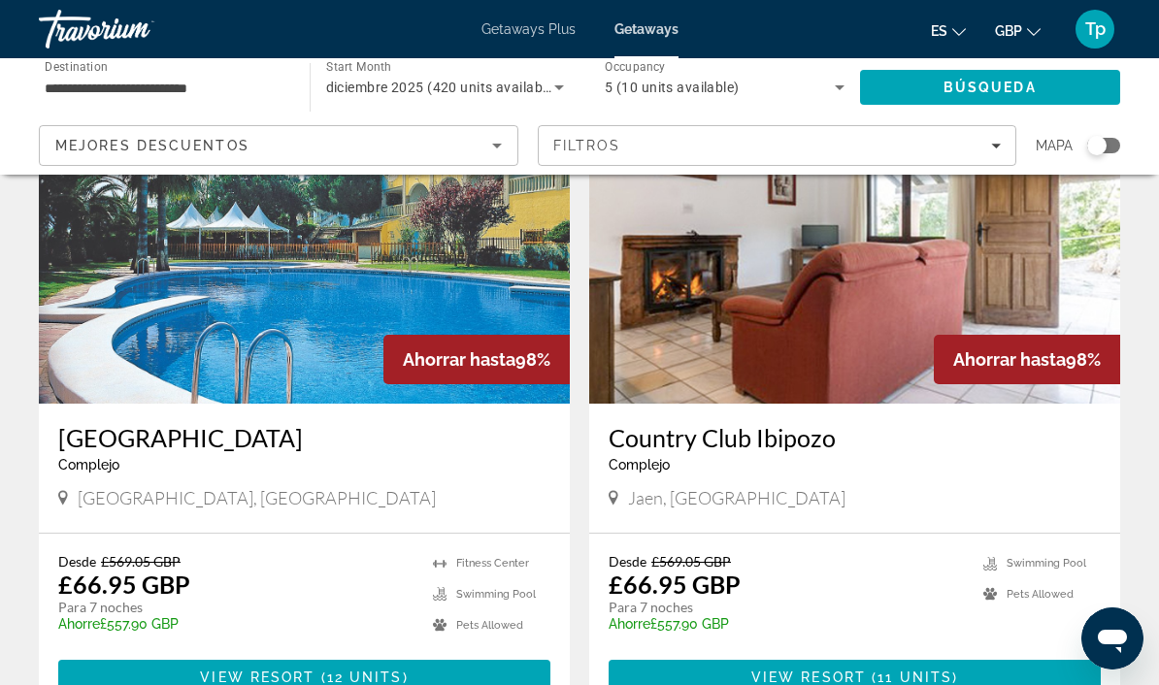
click at [335, 289] on img "Main content" at bounding box center [304, 248] width 531 height 311
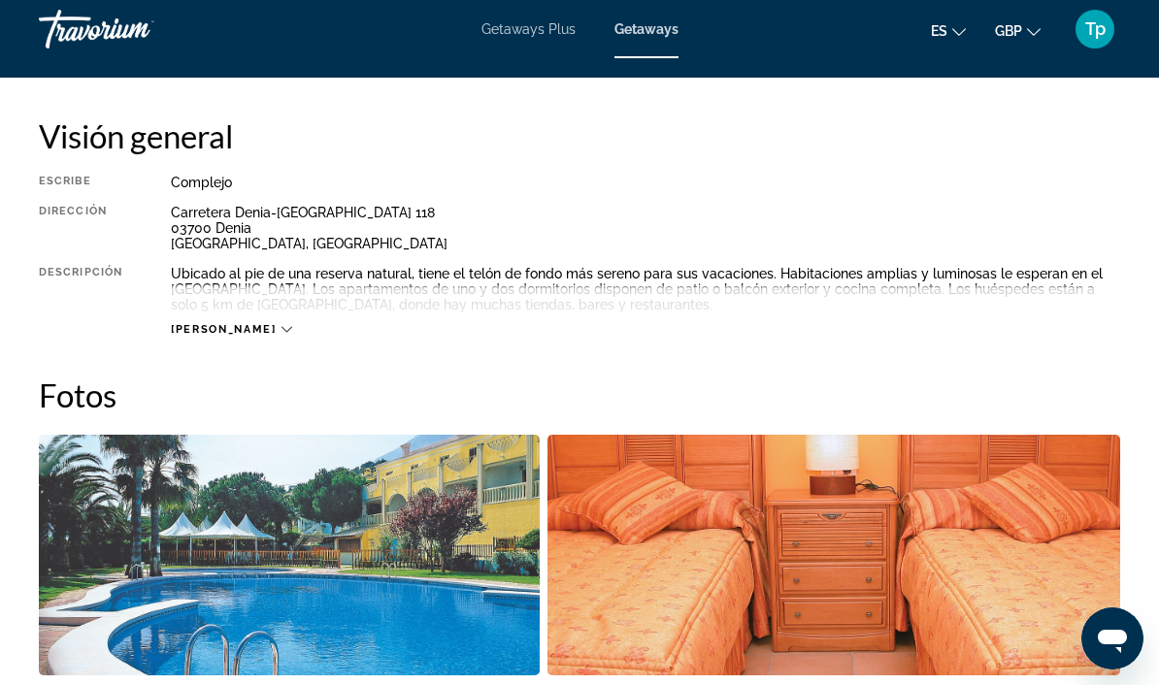
scroll to position [944, 0]
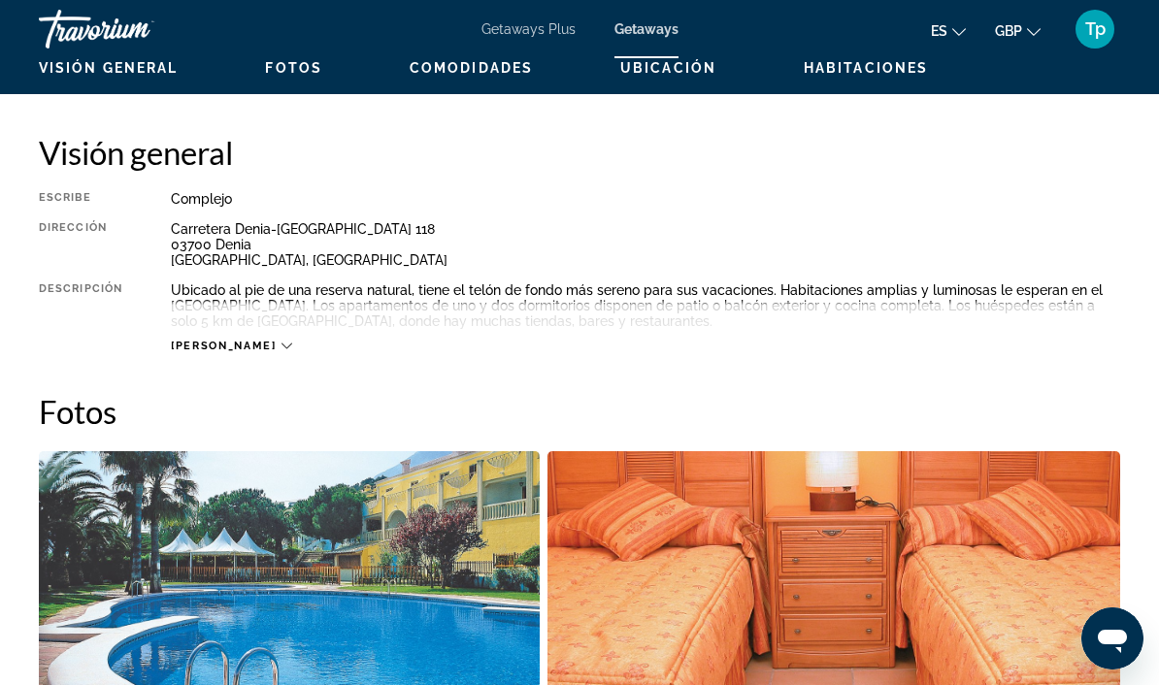
click at [200, 351] on span "[PERSON_NAME]" at bounding box center [223, 346] width 105 height 13
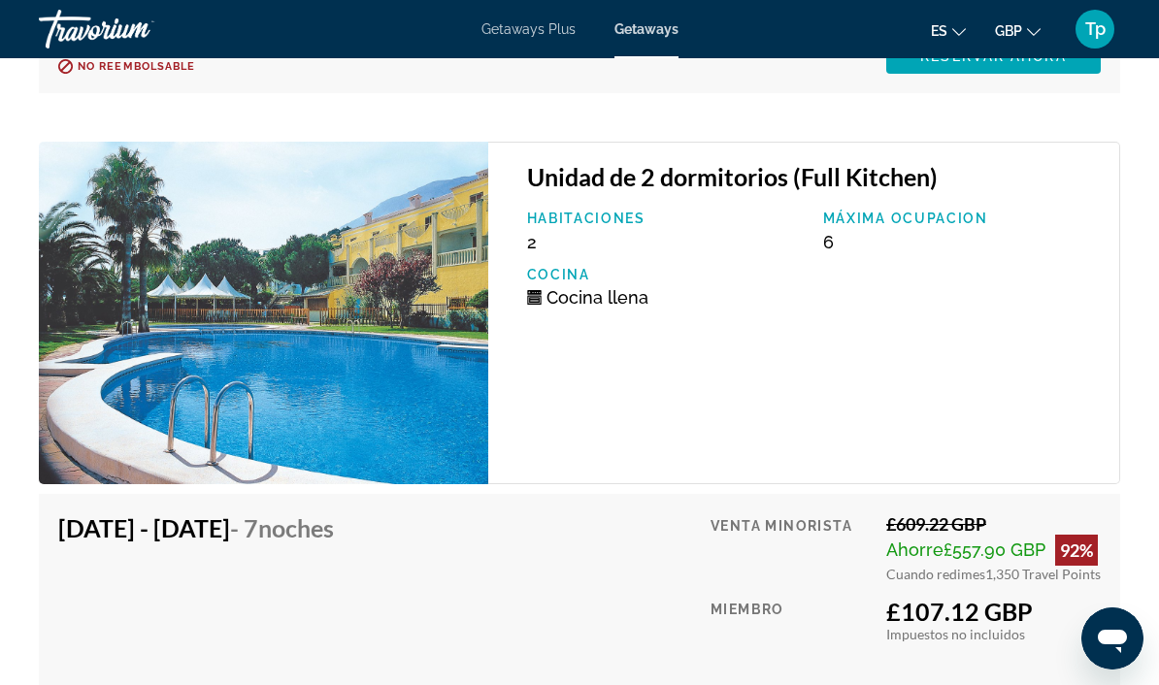
scroll to position [5036, 0]
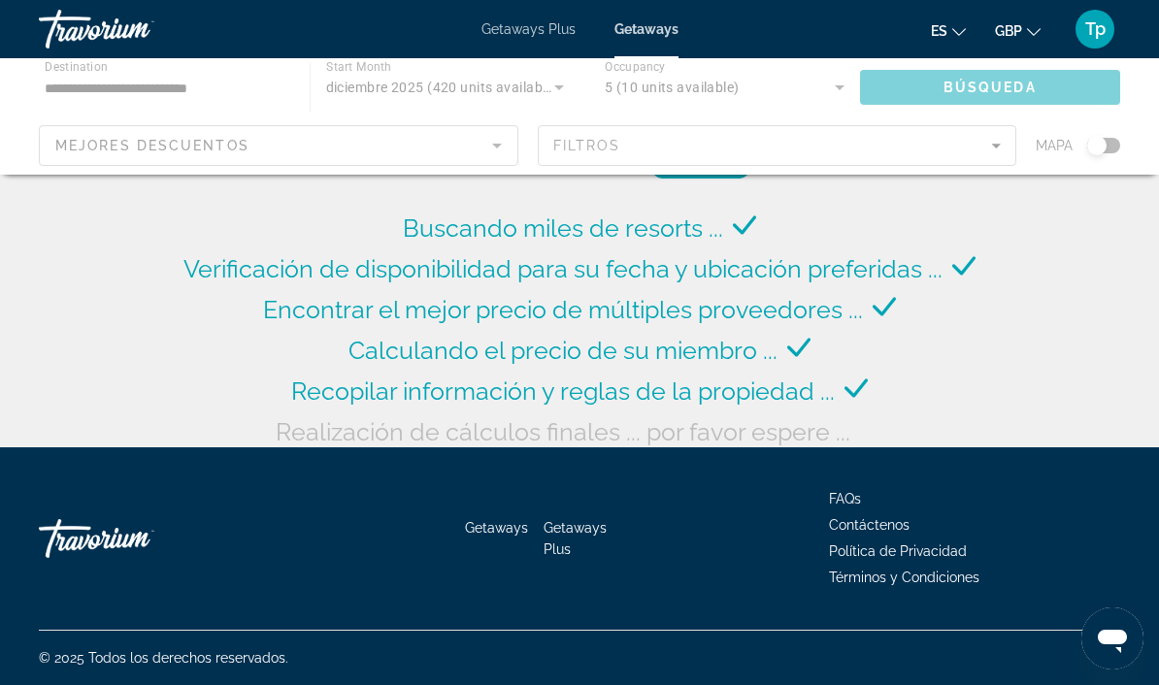
scroll to position [79, 0]
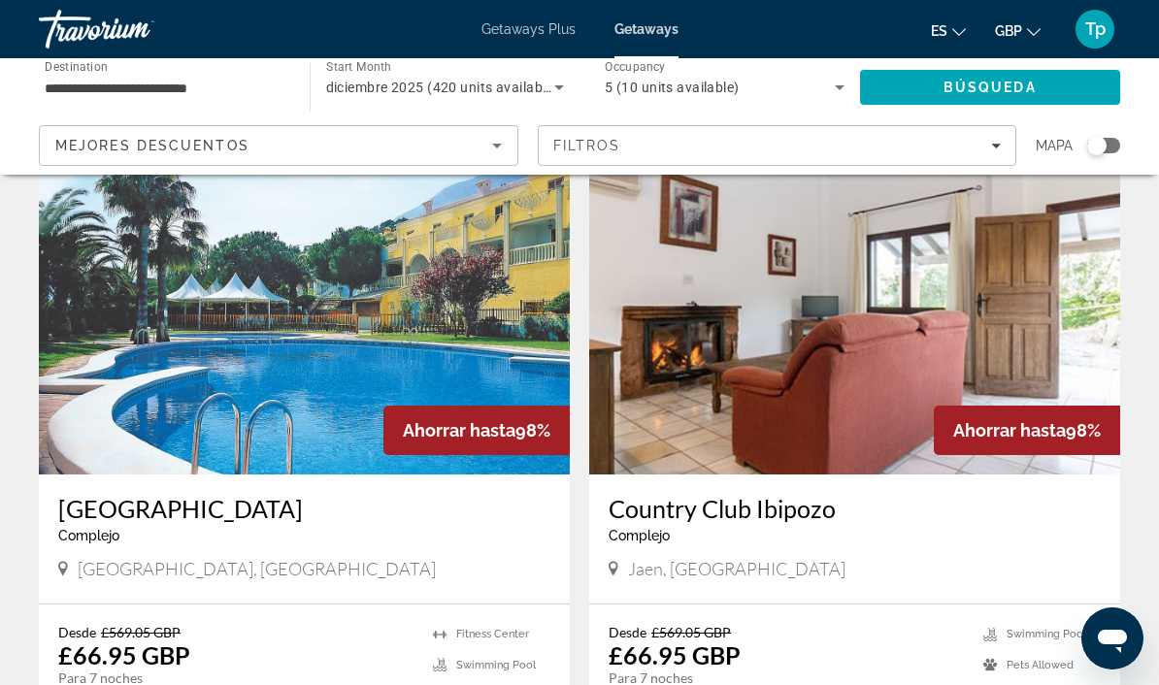
click at [122, 402] on img "Main content" at bounding box center [304, 319] width 531 height 311
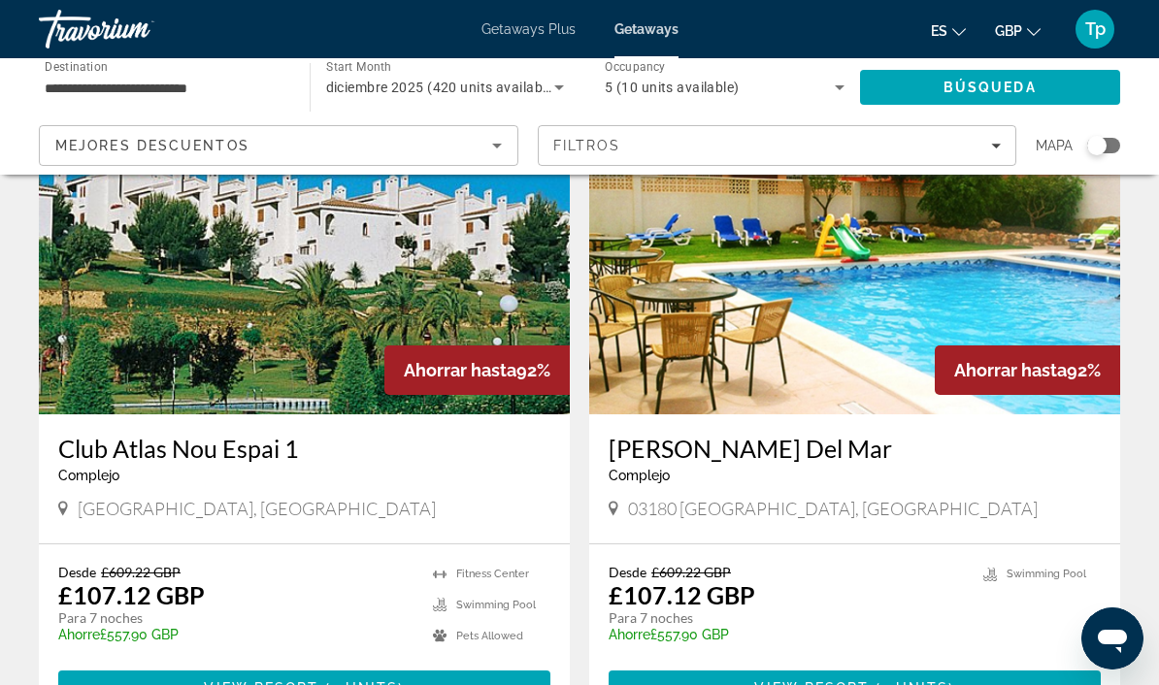
scroll to position [2144, 0]
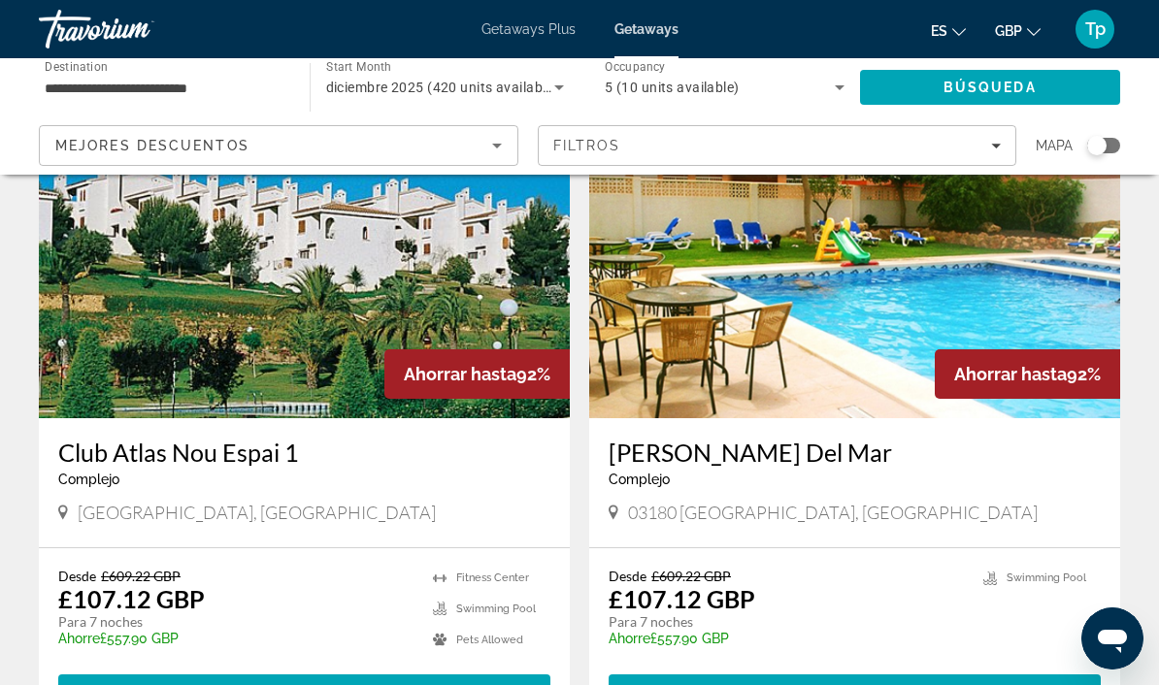
click at [689, 326] on img "Main content" at bounding box center [854, 263] width 531 height 311
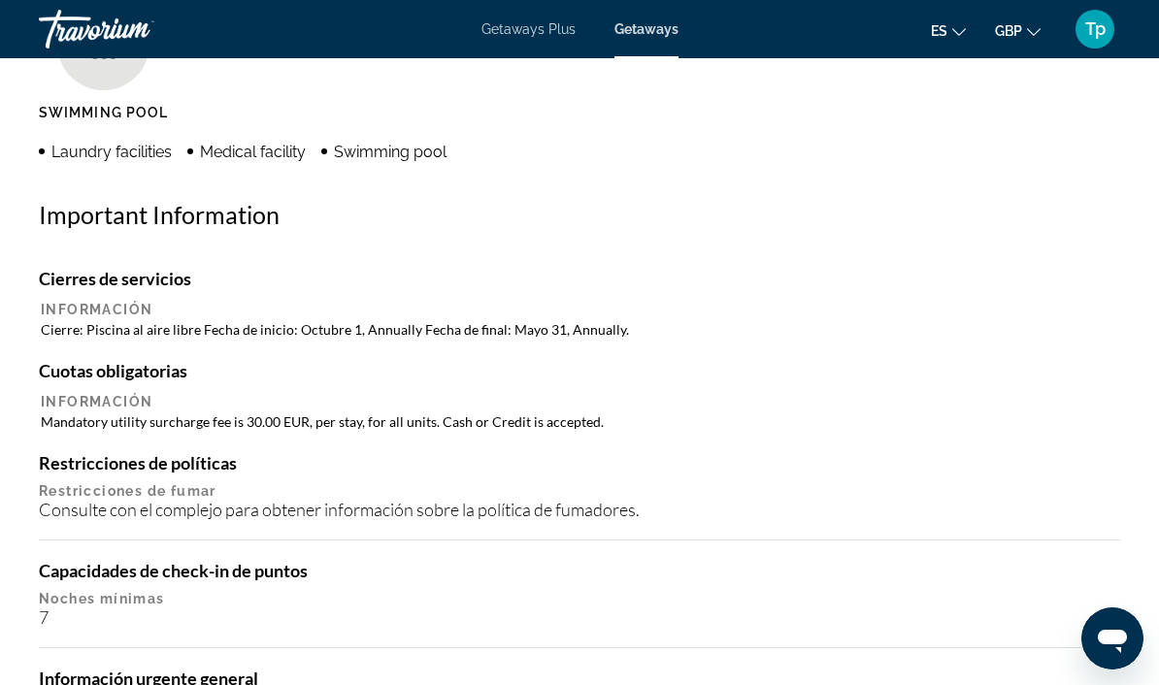
scroll to position [2015, 0]
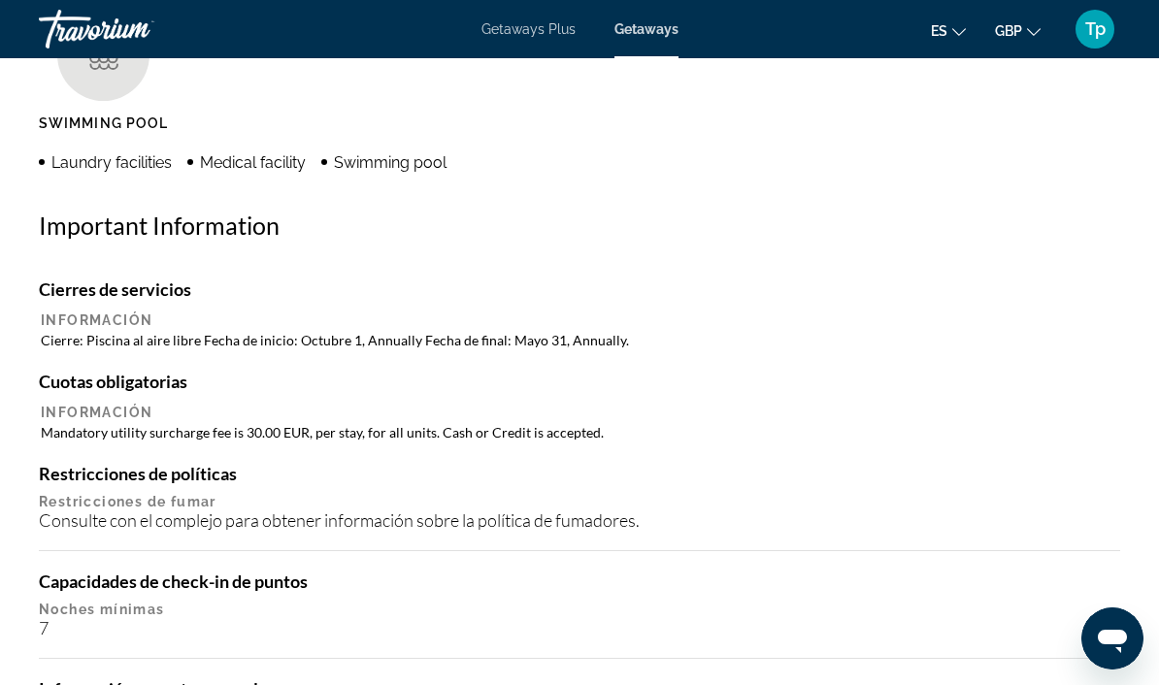
click at [536, 21] on span "Getaways Plus" at bounding box center [528, 29] width 94 height 16
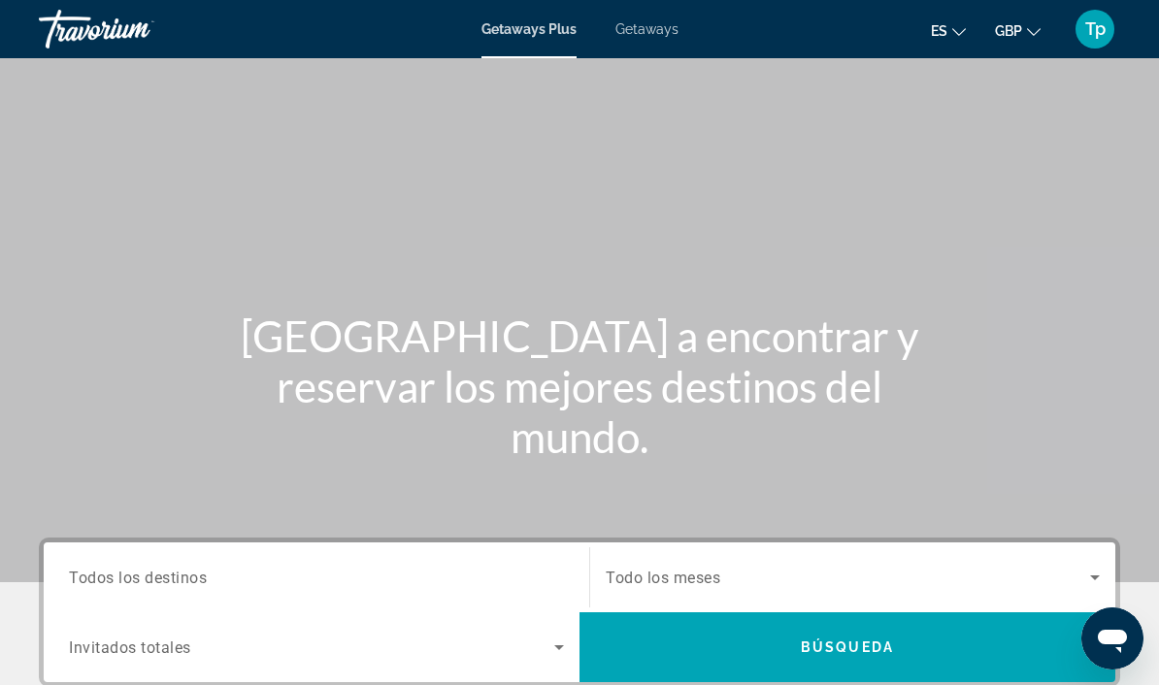
click at [250, 568] on input "Destination Todos los destinos" at bounding box center [316, 578] width 495 height 23
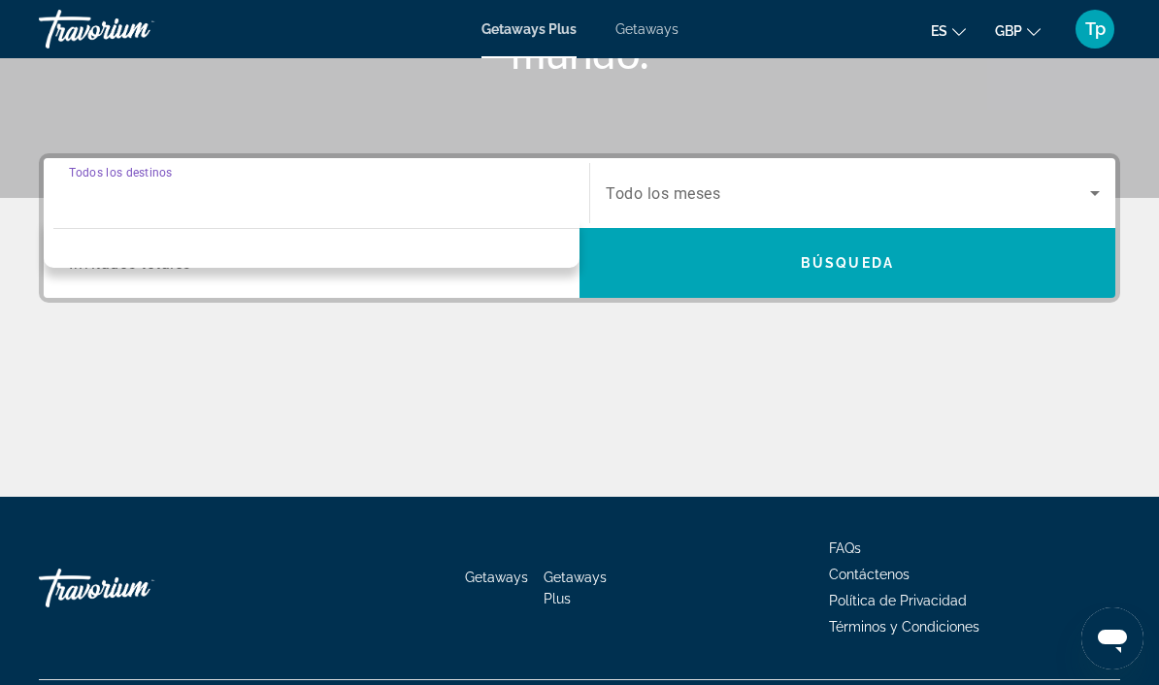
scroll to position [434, 0]
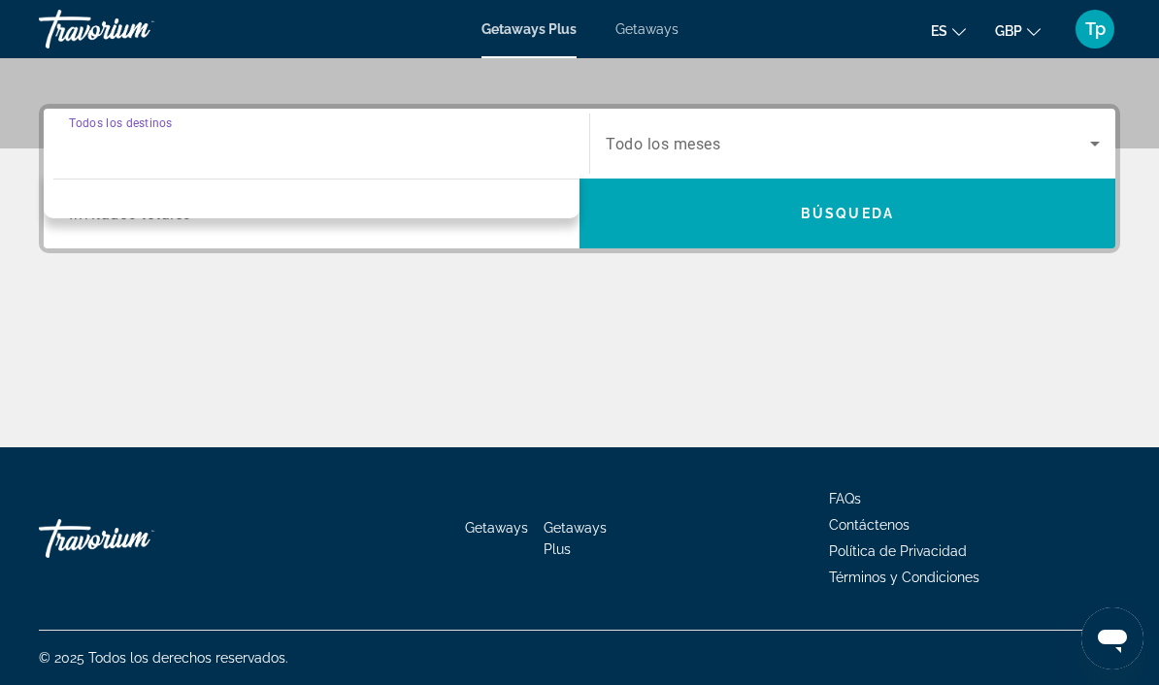
click at [681, 141] on span "Todo los meses" at bounding box center [663, 144] width 115 height 18
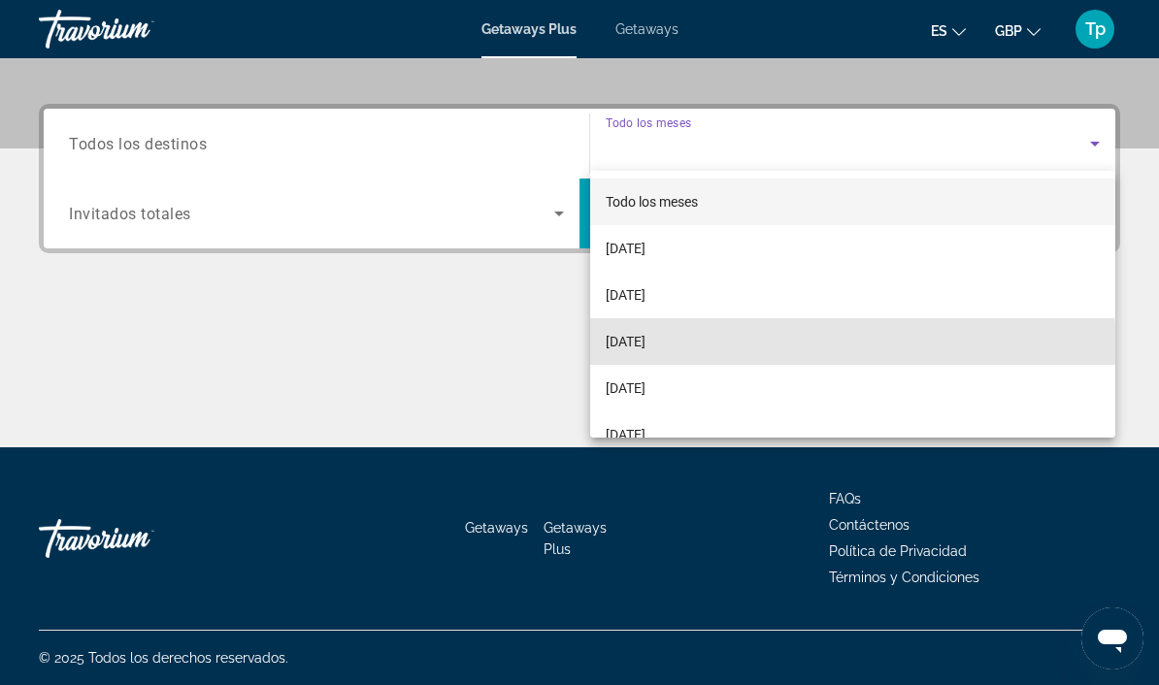
click at [645, 352] on span "[DATE]" at bounding box center [626, 341] width 40 height 23
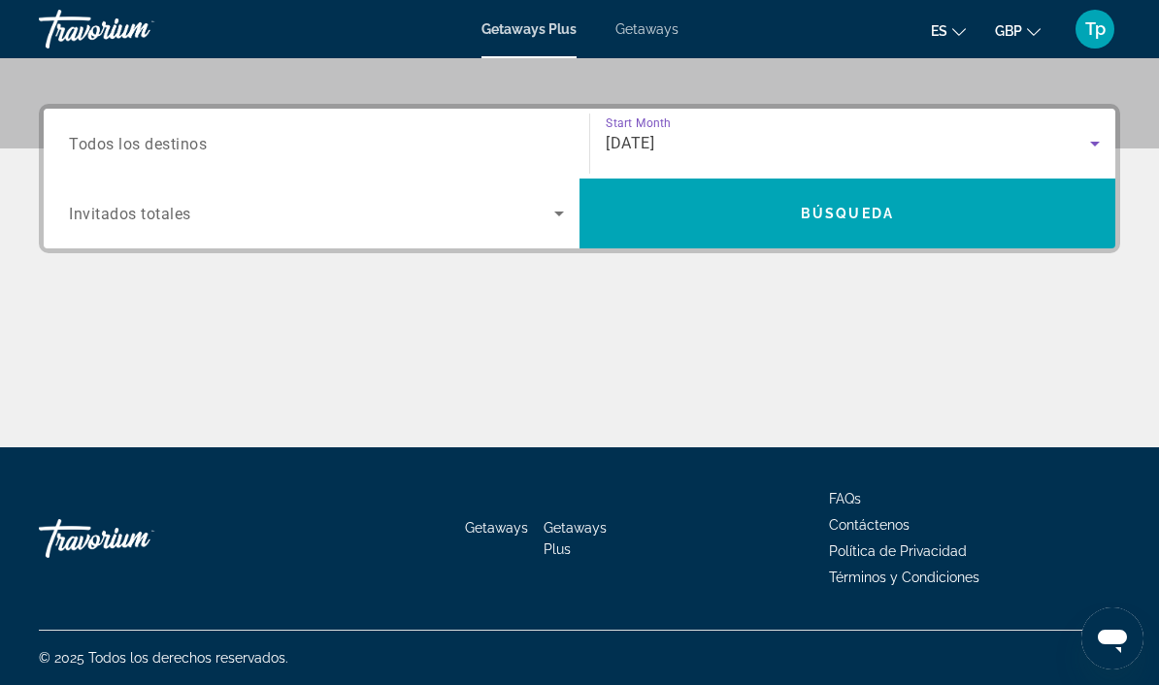
click at [204, 221] on span "Search widget" at bounding box center [311, 213] width 485 height 23
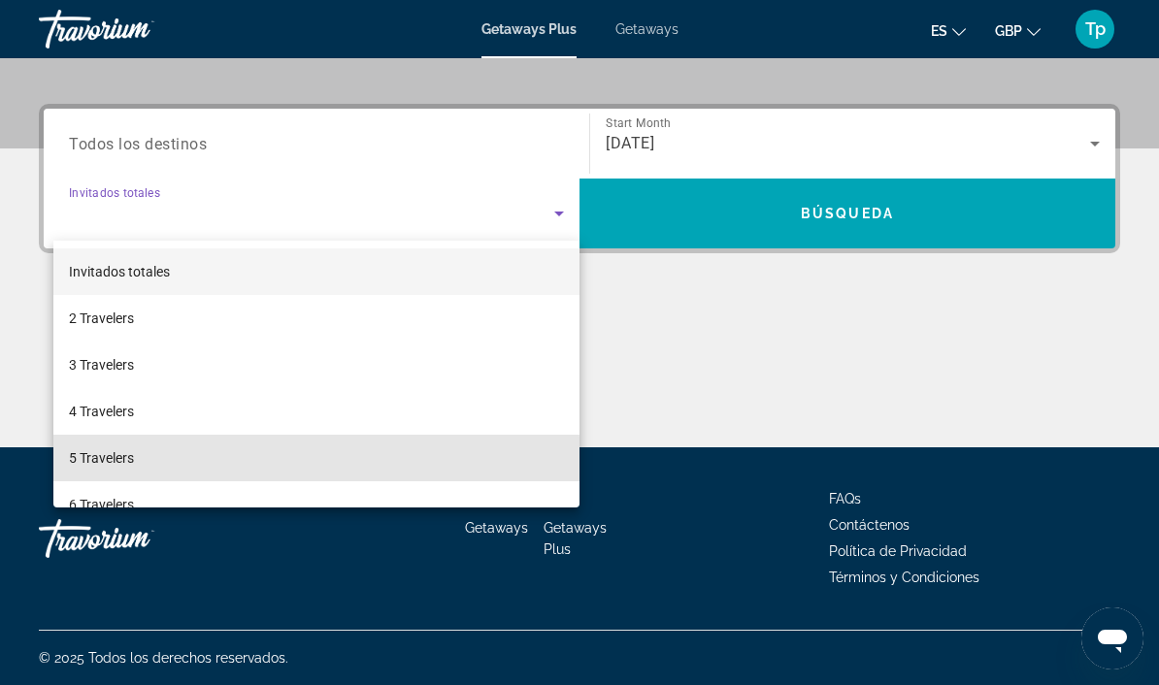
click at [134, 465] on span "5 Travelers" at bounding box center [101, 457] width 65 height 23
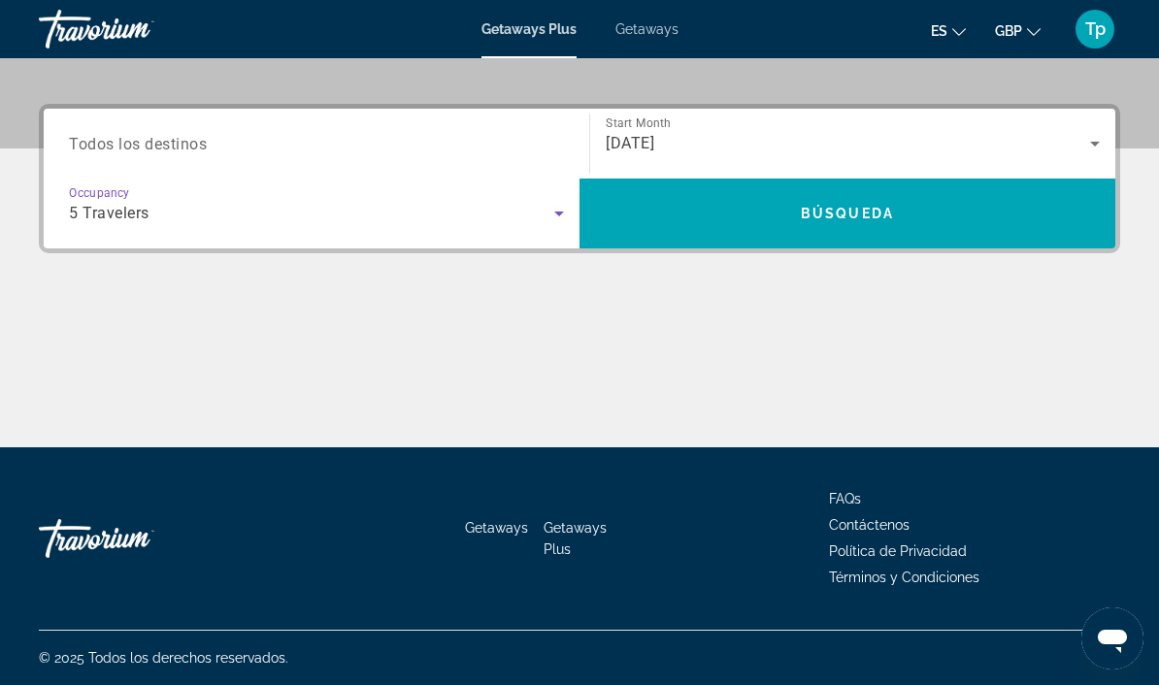
click at [774, 223] on span "Search" at bounding box center [847, 213] width 536 height 47
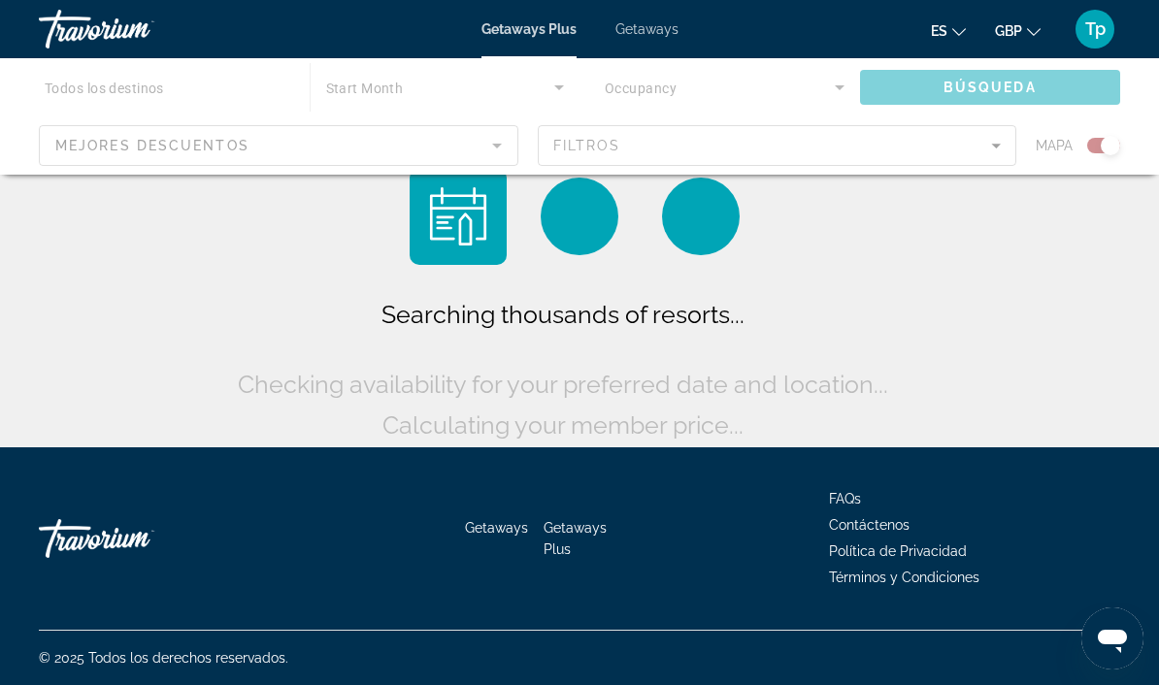
scroll to position [69, 0]
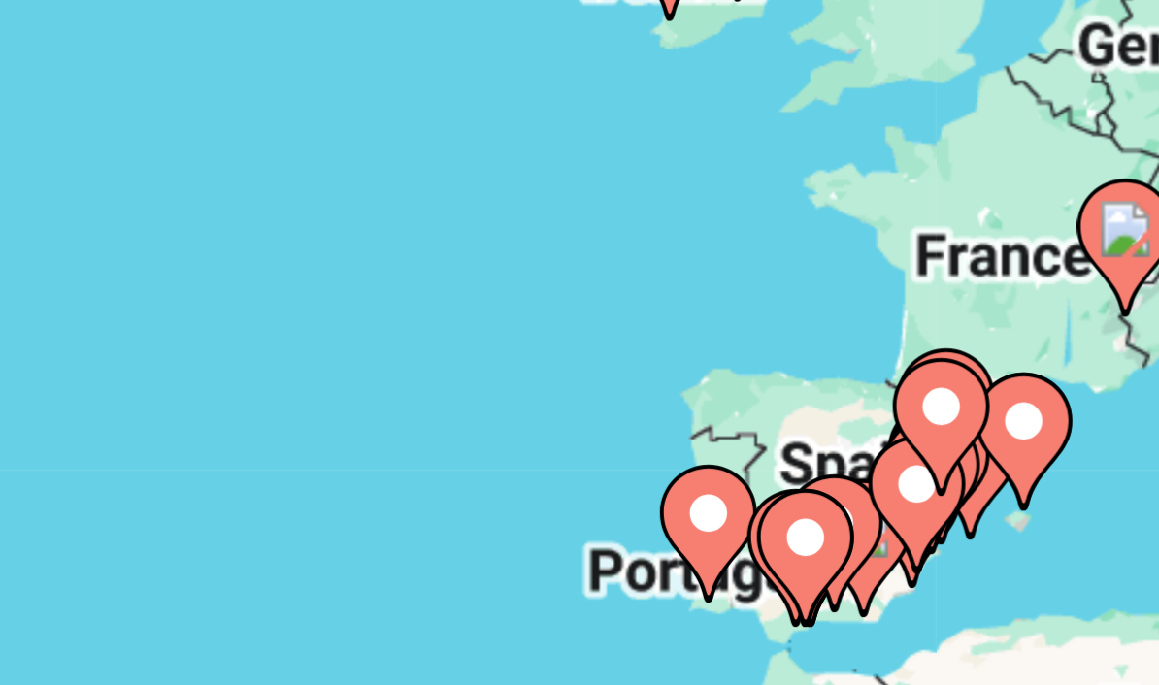
click at [775, 370] on icon "Main content" at bounding box center [784, 383] width 19 height 27
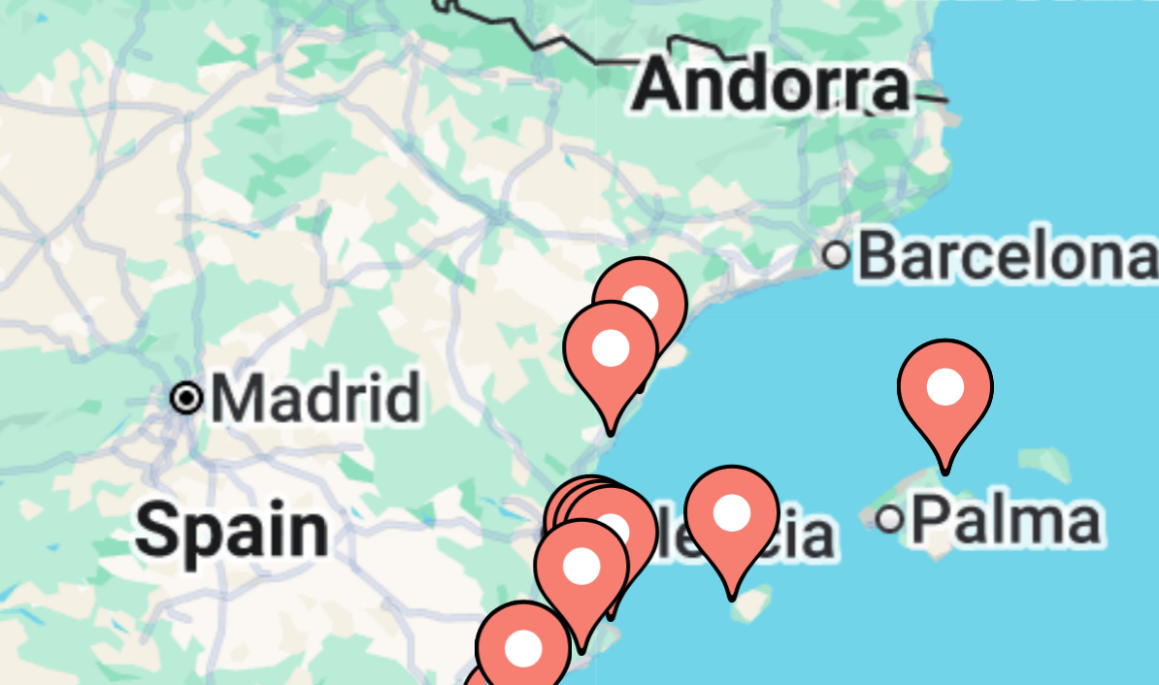
type input "**********"
click at [637, 386] on icon "Main content" at bounding box center [645, 398] width 17 height 25
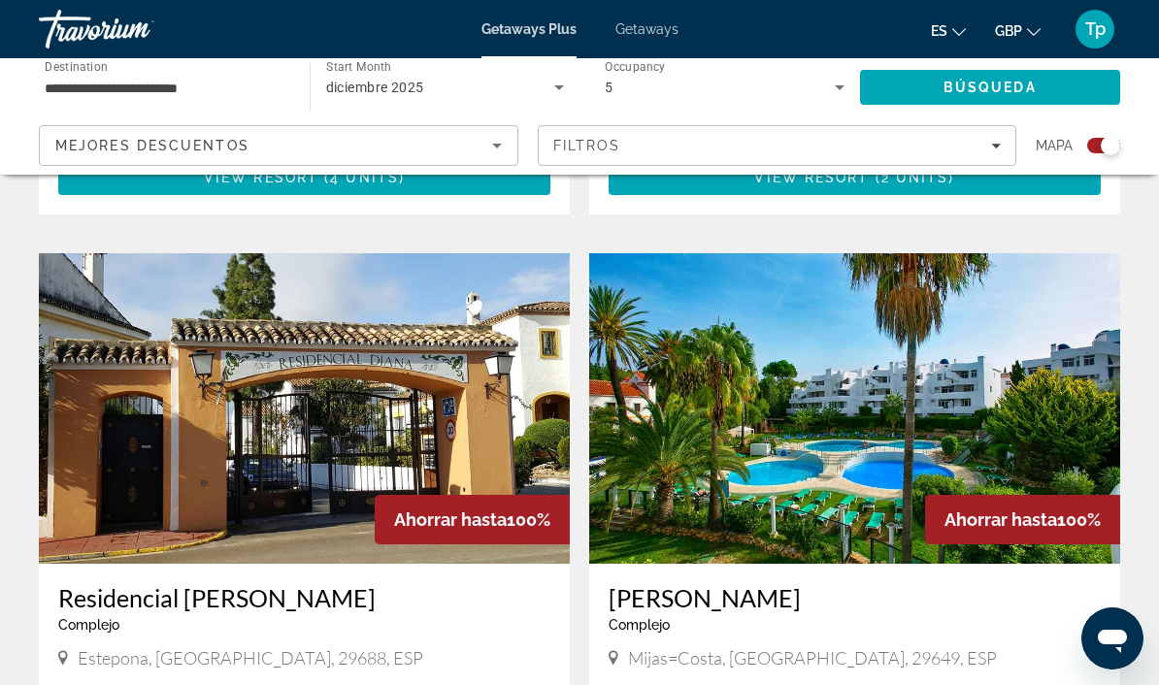
scroll to position [2718, 0]
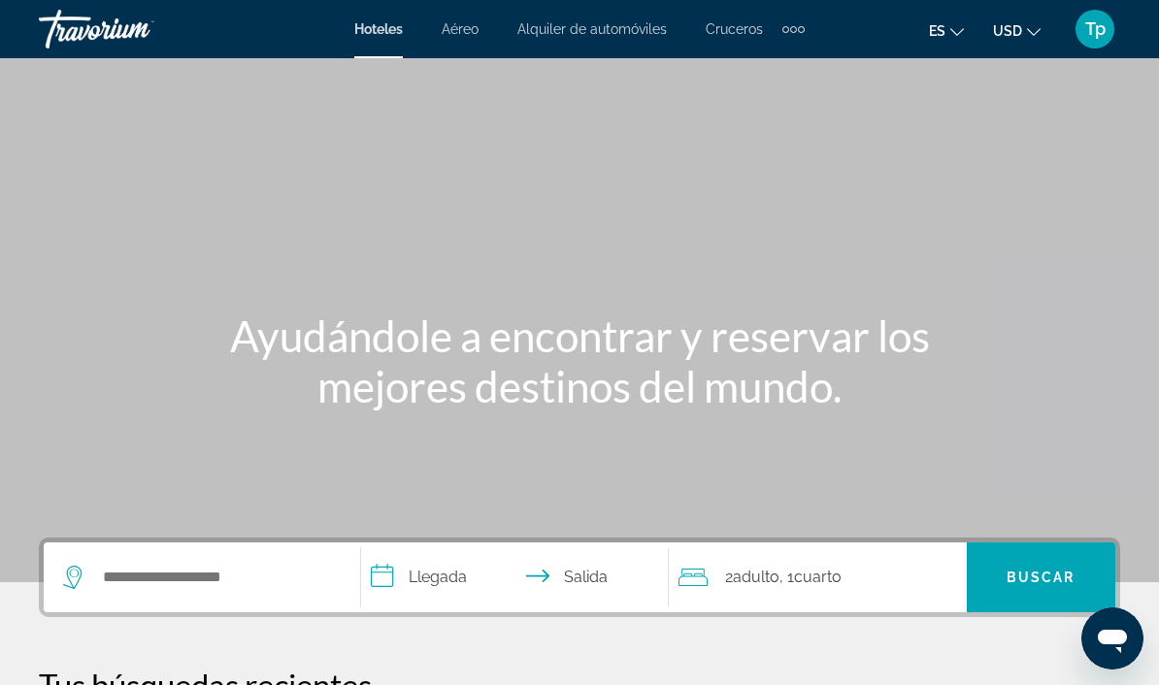
click at [1004, 30] on span "USD" at bounding box center [1007, 31] width 29 height 16
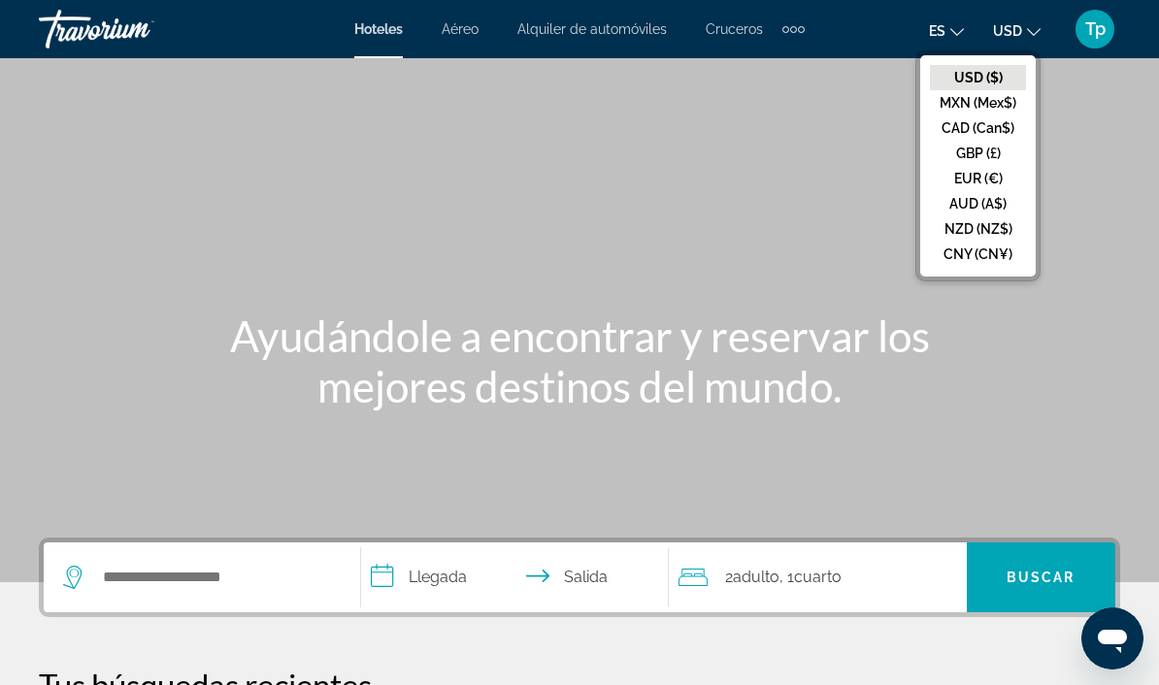
click at [975, 149] on button "GBP (£)" at bounding box center [978, 153] width 96 height 25
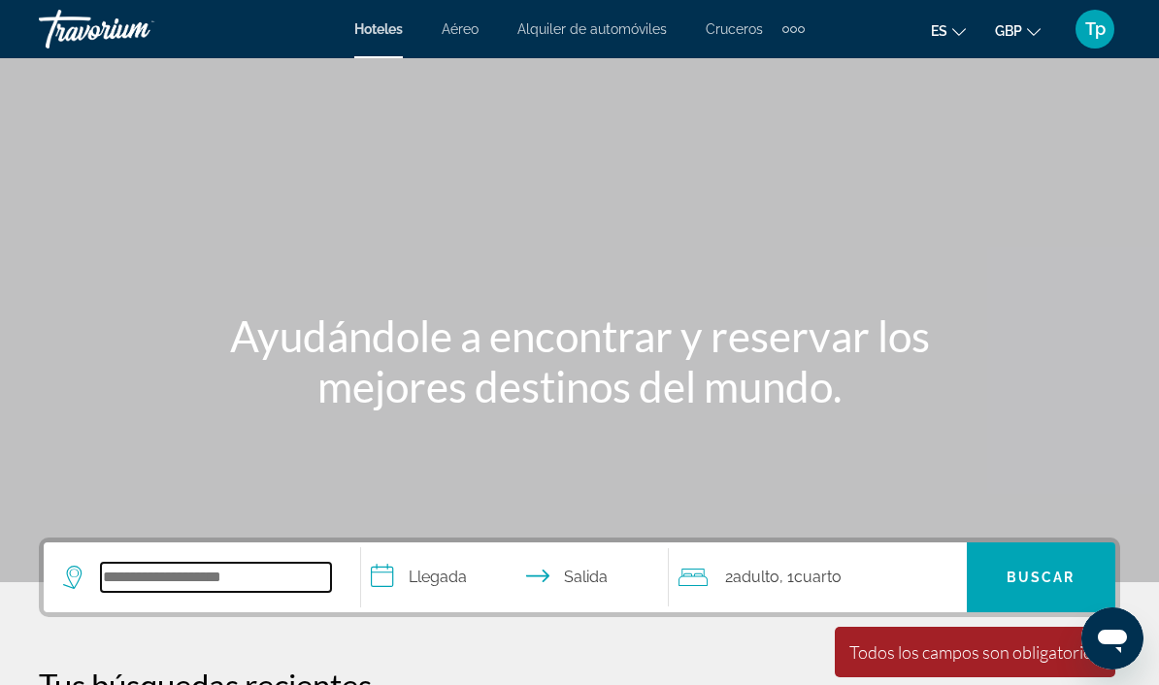
click at [203, 569] on input "Search hotel destination" at bounding box center [216, 577] width 230 height 29
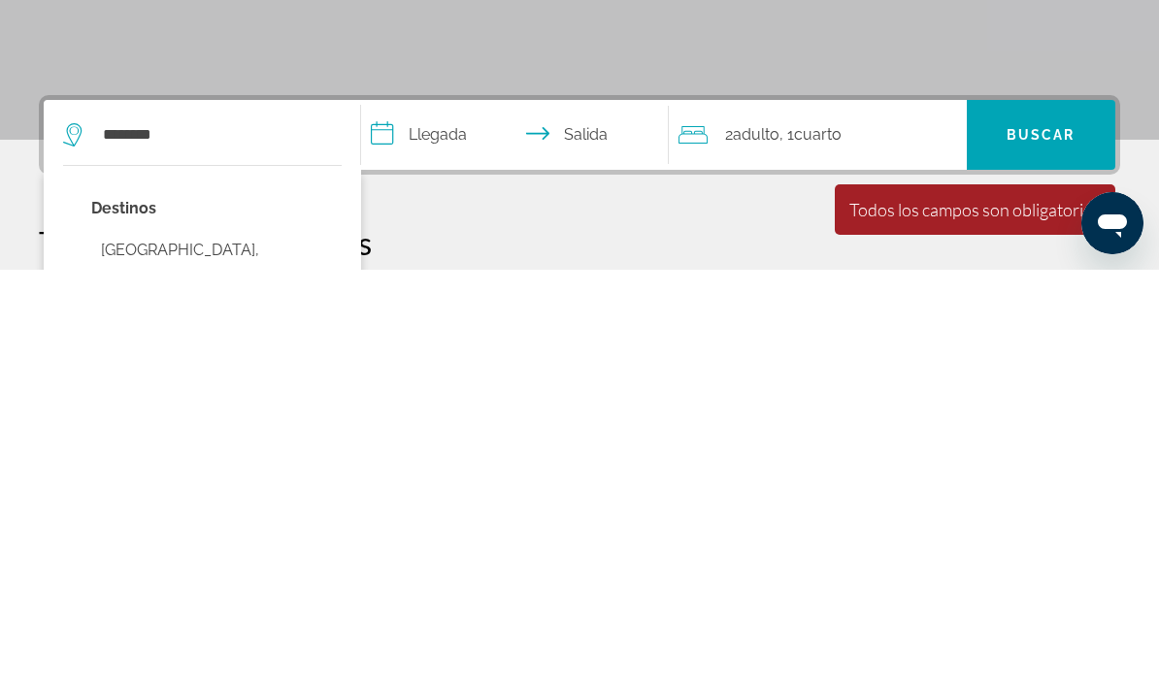
click at [217, 647] on button "Alicante, Spain (ALC)" at bounding box center [216, 679] width 250 height 64
type input "**********"
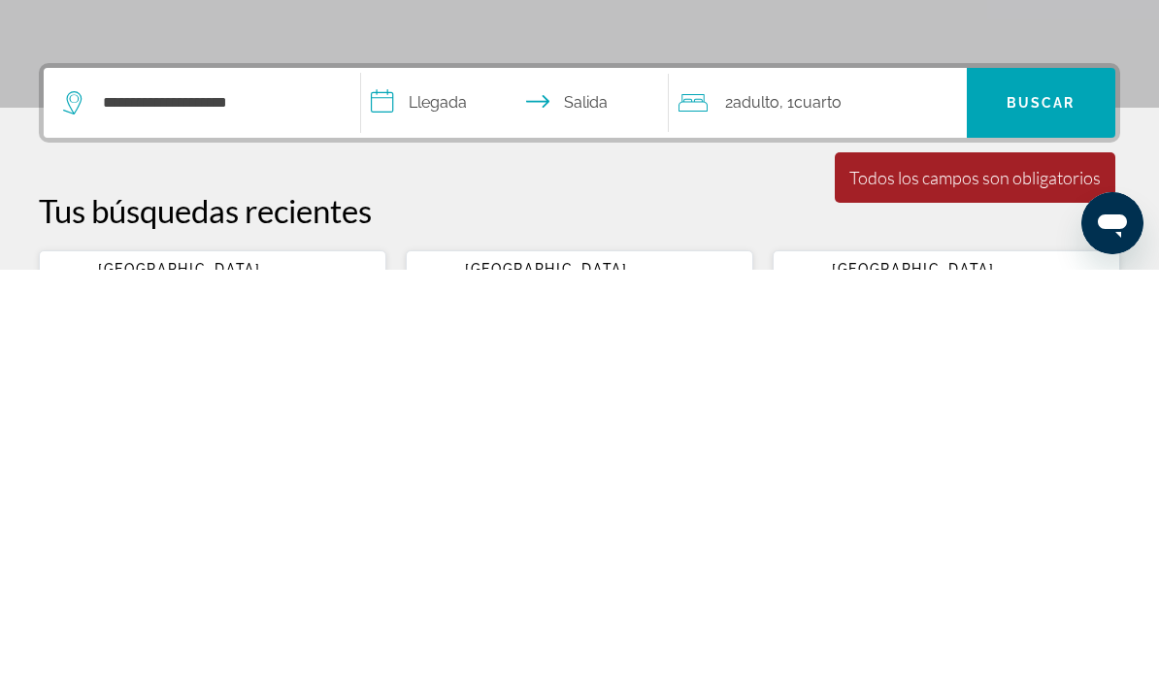
click at [445, 483] on input "**********" at bounding box center [518, 521] width 315 height 76
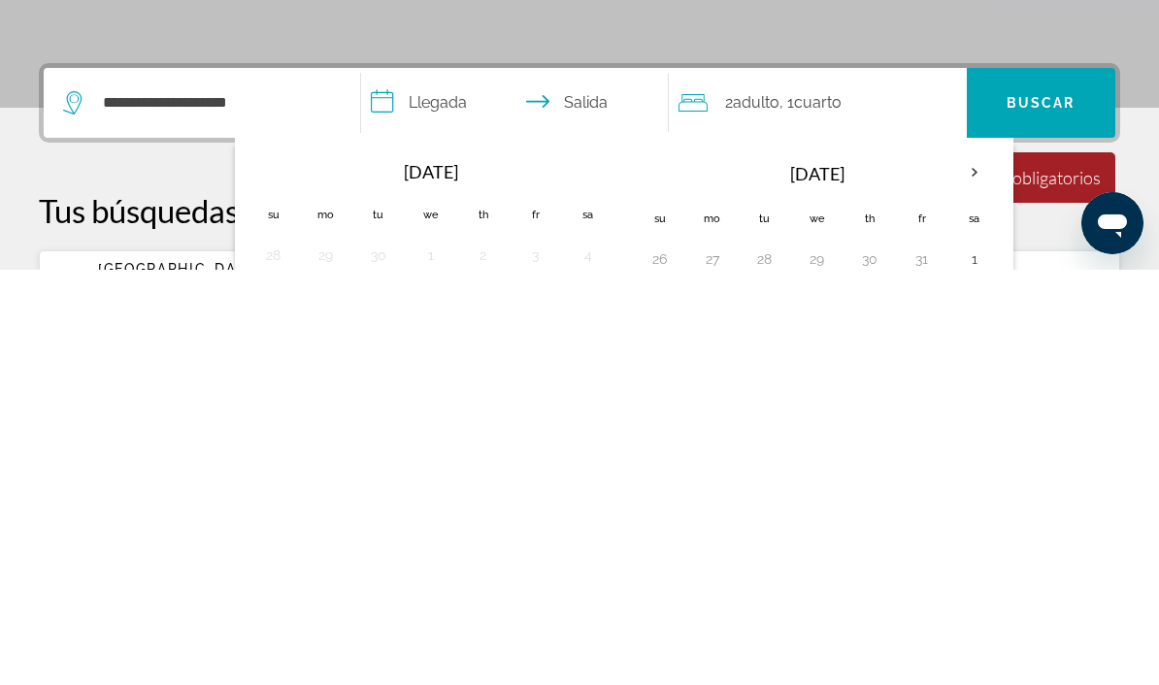
scroll to position [475, 0]
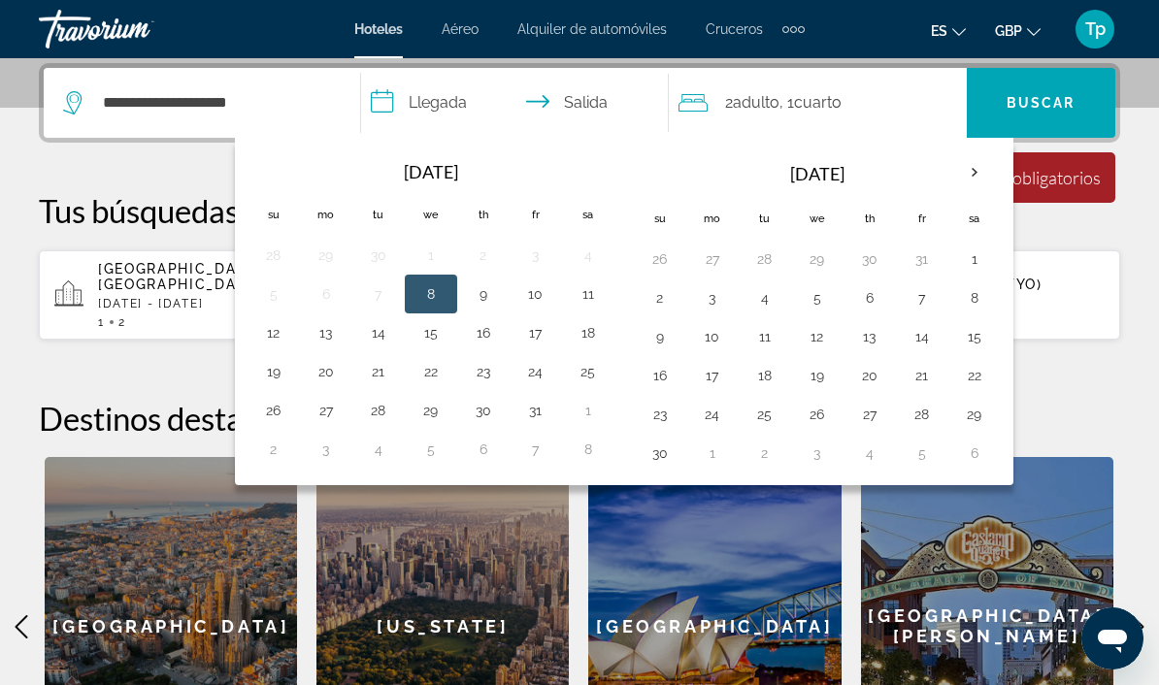
click at [968, 177] on th "Next month" at bounding box center [974, 172] width 52 height 43
click at [950, 177] on th "Next month" at bounding box center [974, 172] width 52 height 43
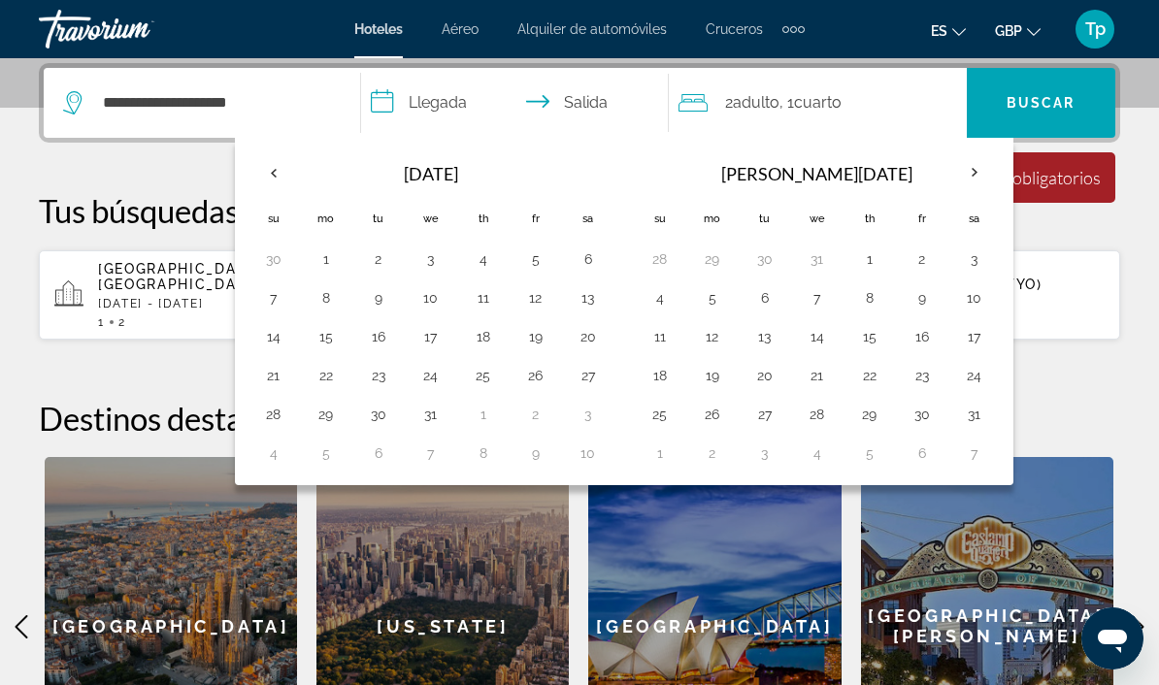
click at [317, 377] on button "22" at bounding box center [326, 375] width 31 height 27
click at [386, 423] on button "30" at bounding box center [378, 414] width 31 height 27
type input "**********"
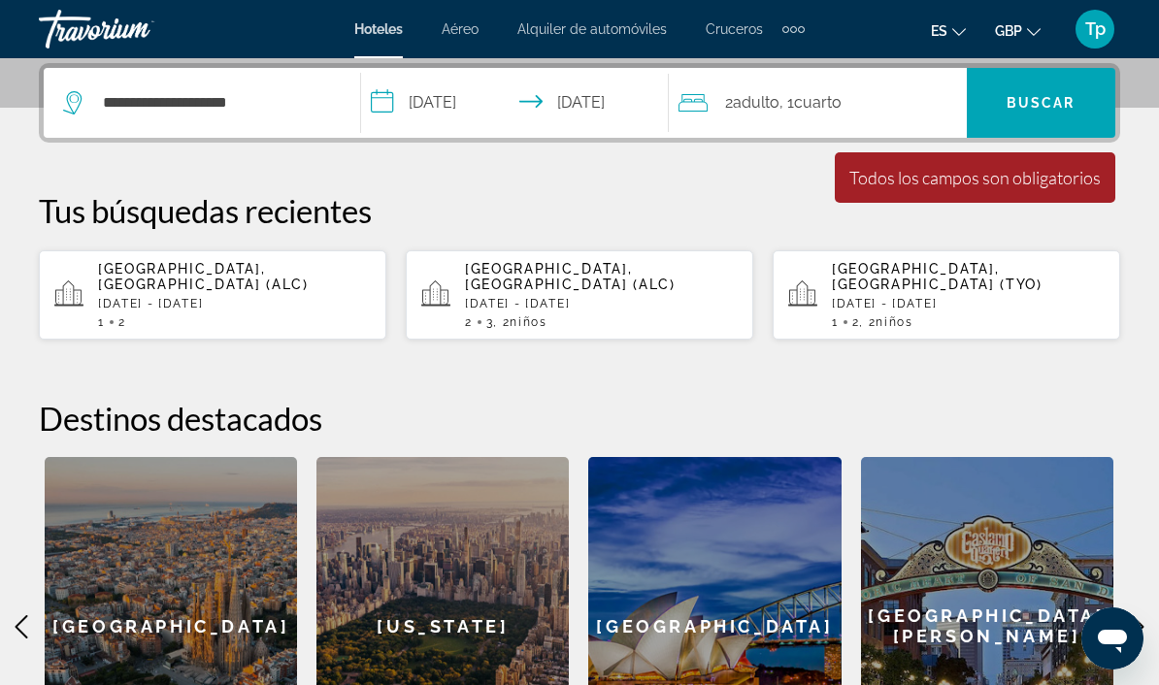
click at [840, 101] on span "Cuarto" at bounding box center [818, 102] width 48 height 18
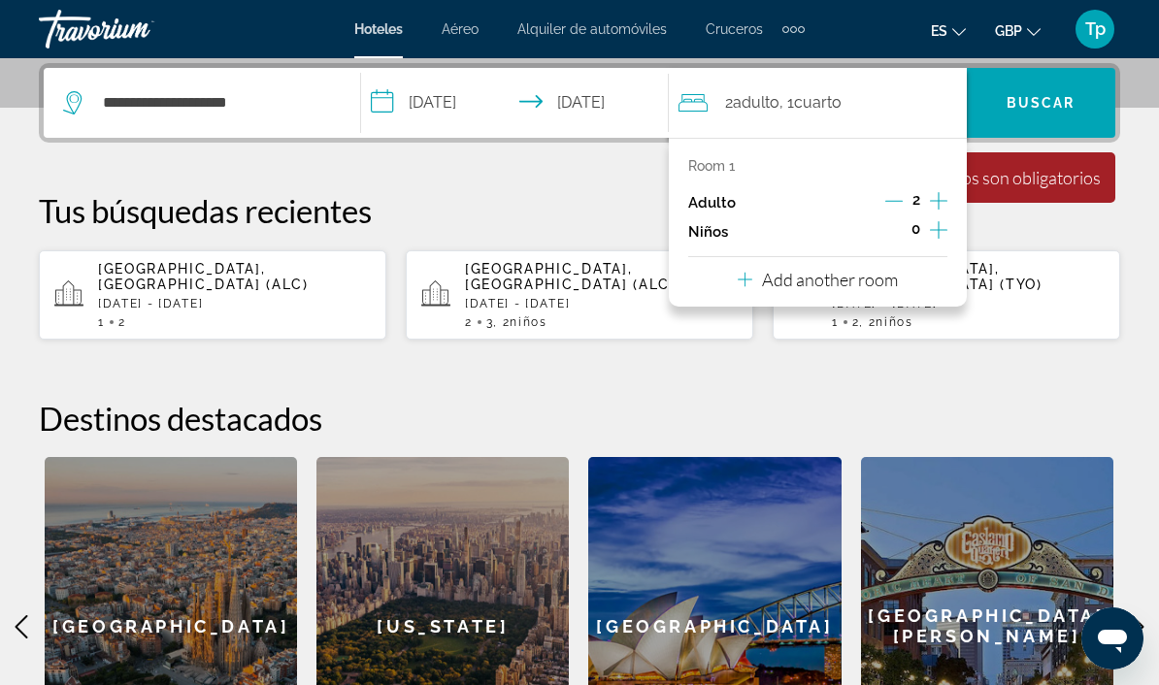
click at [944, 191] on icon "Increment adults" at bounding box center [938, 200] width 17 height 23
click at [947, 240] on button "Increment children" at bounding box center [938, 231] width 17 height 29
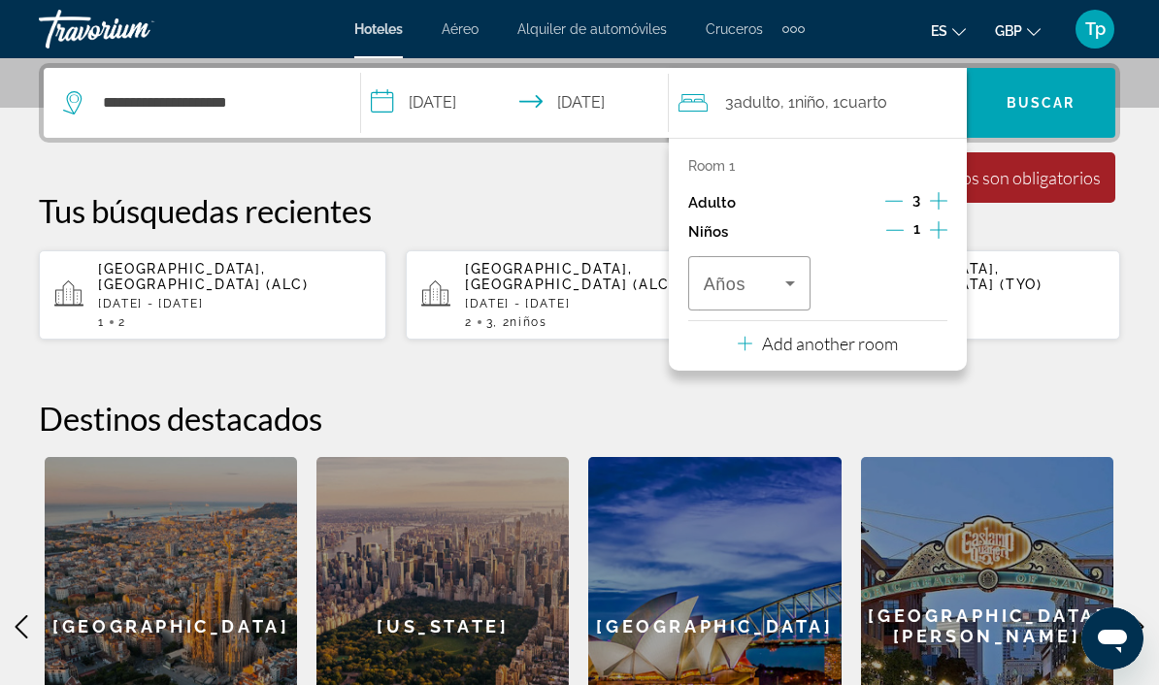
click at [938, 234] on icon "Increment children" at bounding box center [938, 229] width 17 height 23
click at [946, 235] on icon "Increment children" at bounding box center [938, 229] width 17 height 23
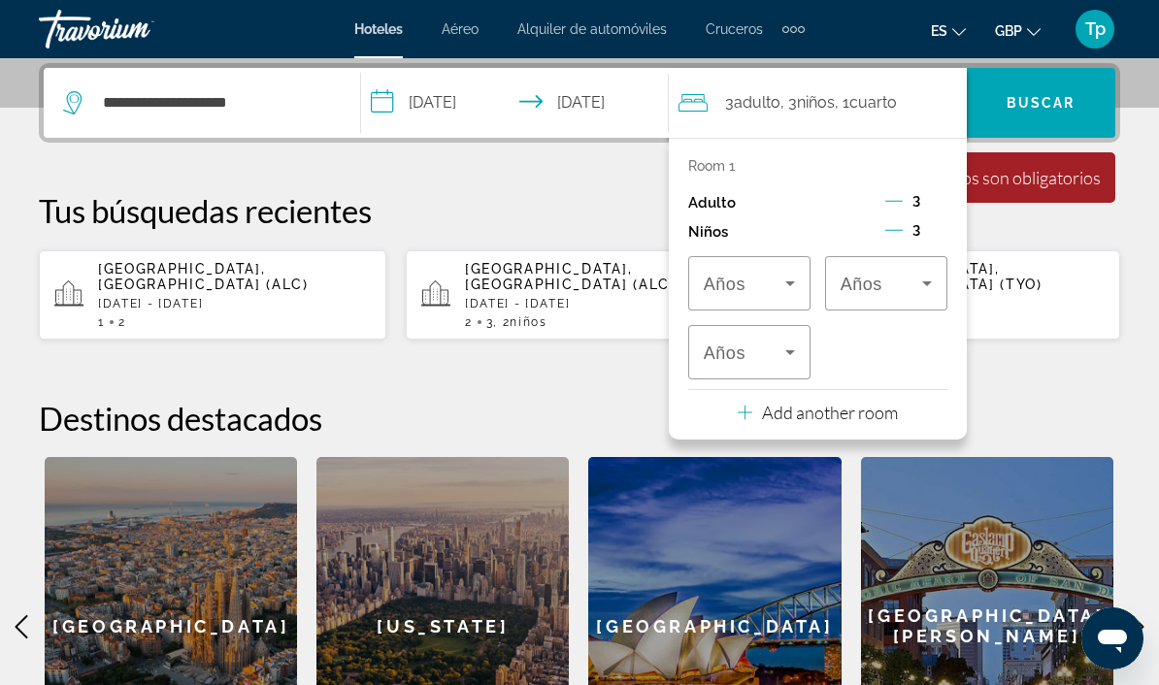
click at [791, 288] on icon "Travelers: 3 adults, 3 children" at bounding box center [789, 283] width 23 height 23
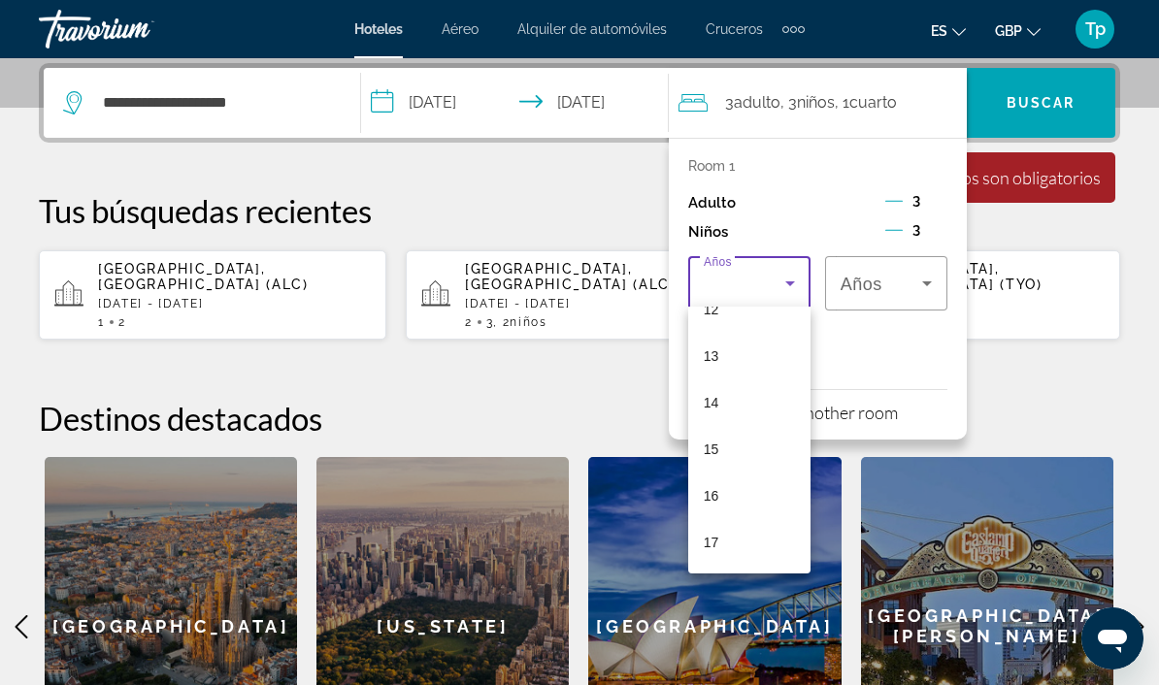
scroll to position [587, 0]
click at [718, 545] on span "17" at bounding box center [712, 542] width 16 height 23
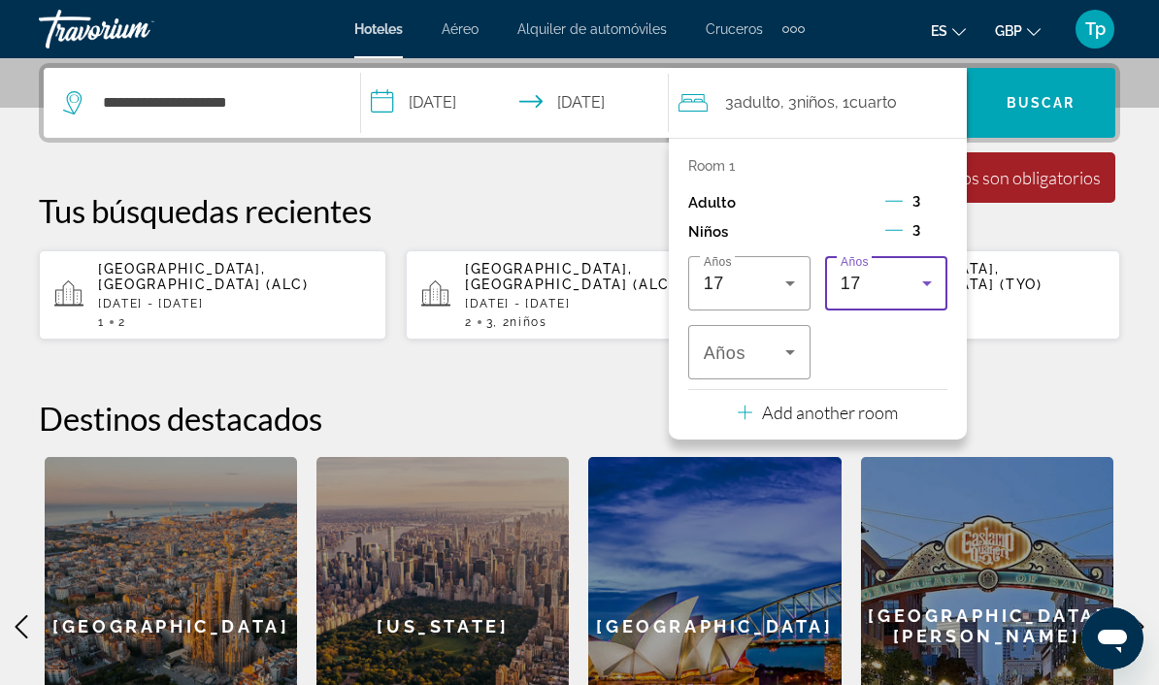
click at [910, 281] on div "17" at bounding box center [882, 283] width 82 height 23
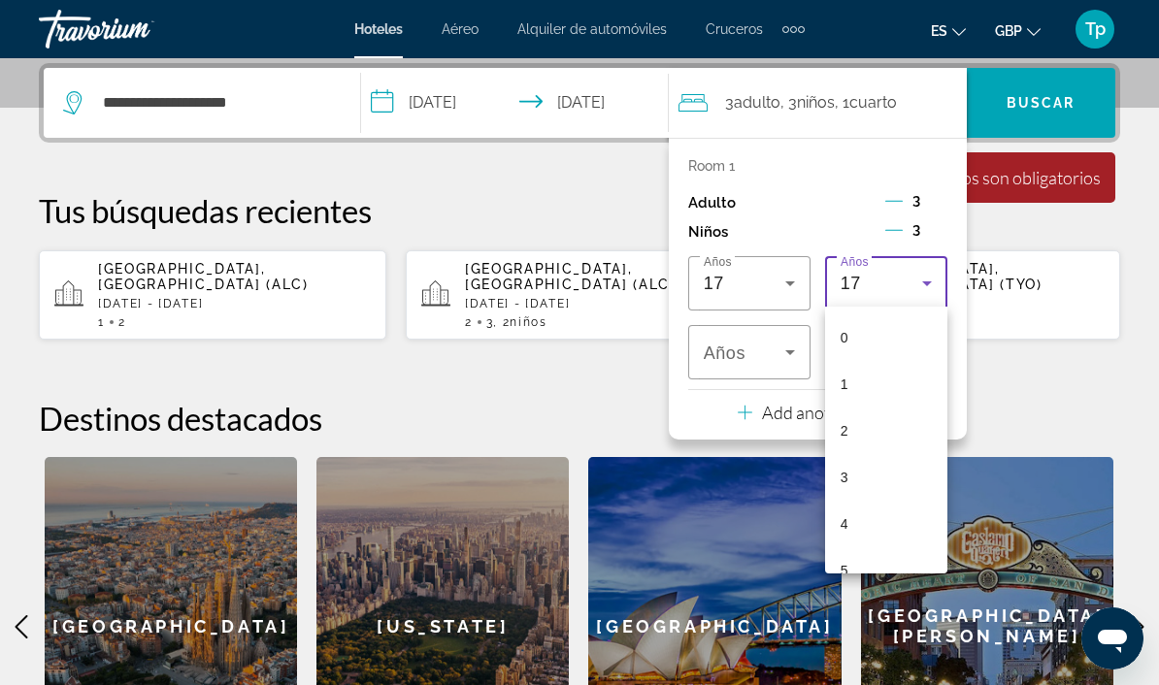
scroll to position [579, 0]
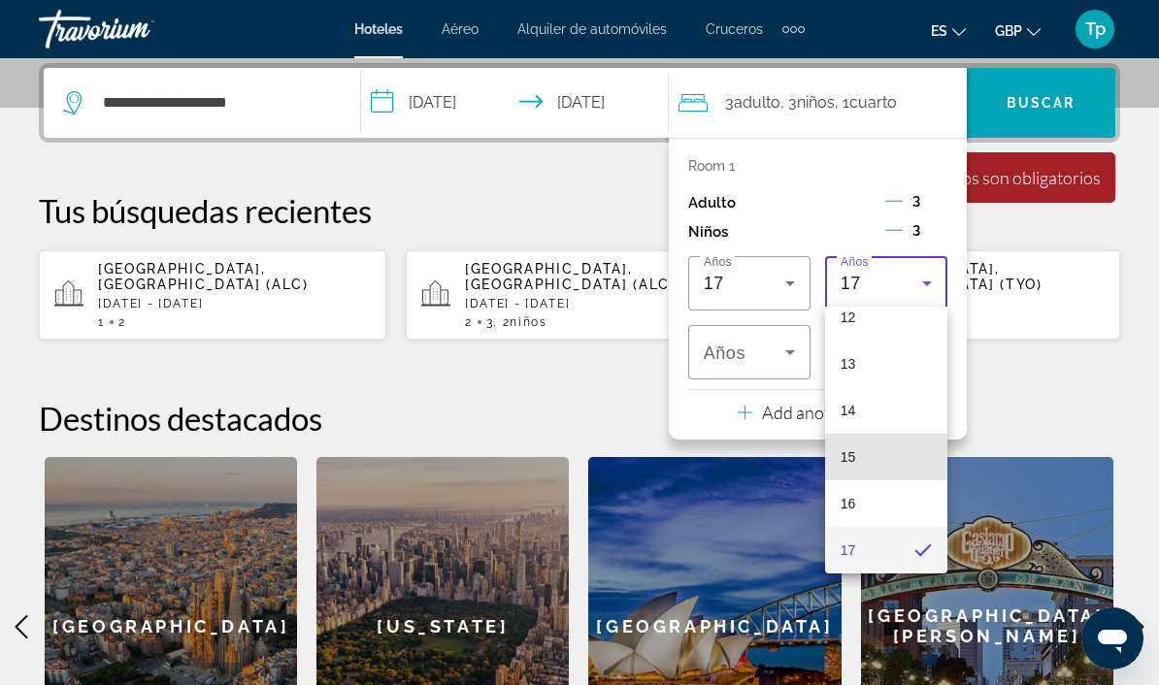
click at [855, 455] on span "15" at bounding box center [849, 456] width 16 height 23
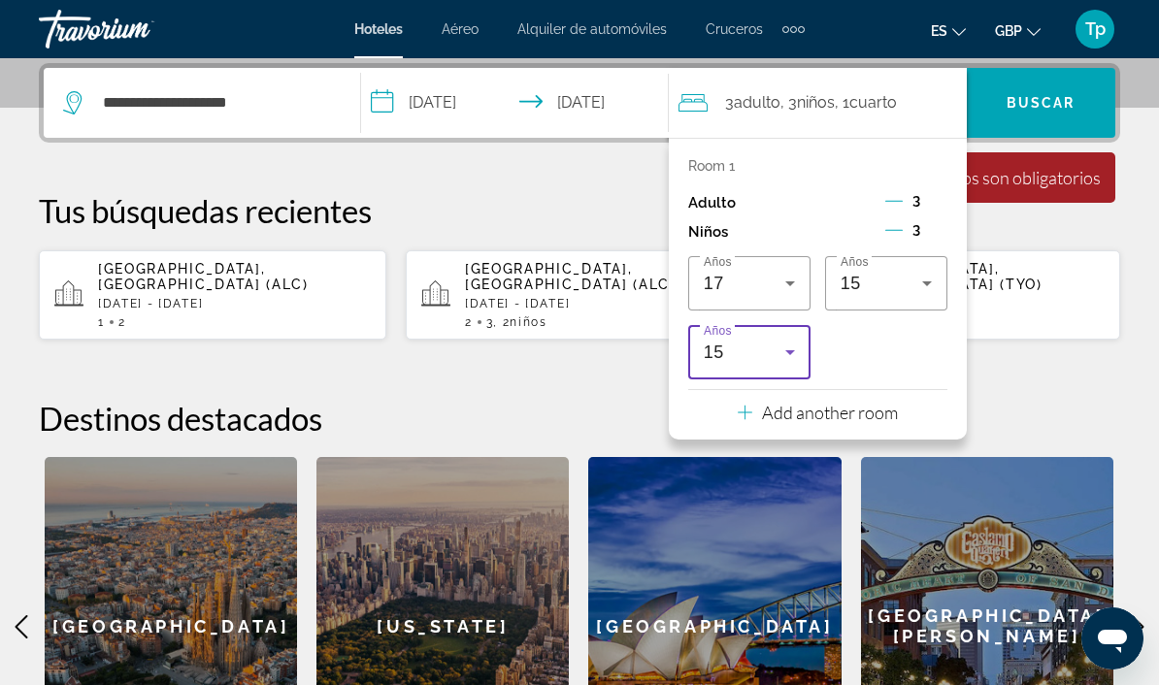
click at [751, 354] on div "15" at bounding box center [745, 352] width 82 height 23
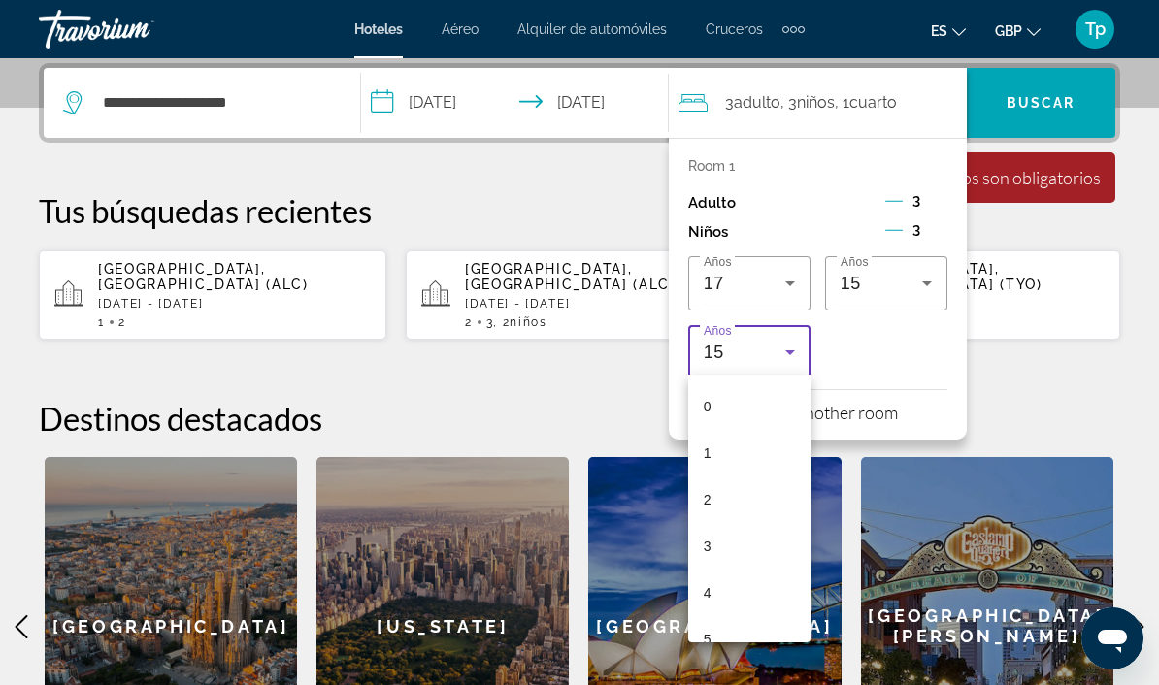
scroll to position [486, 0]
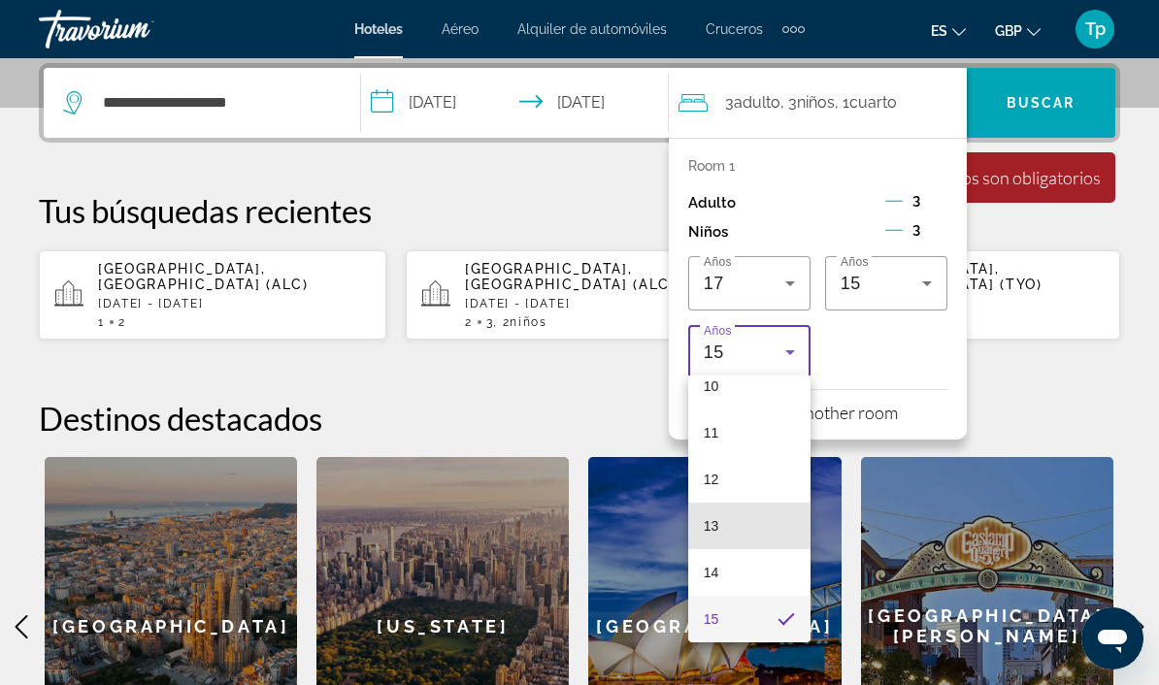
click at [708, 528] on span "13" at bounding box center [712, 525] width 16 height 23
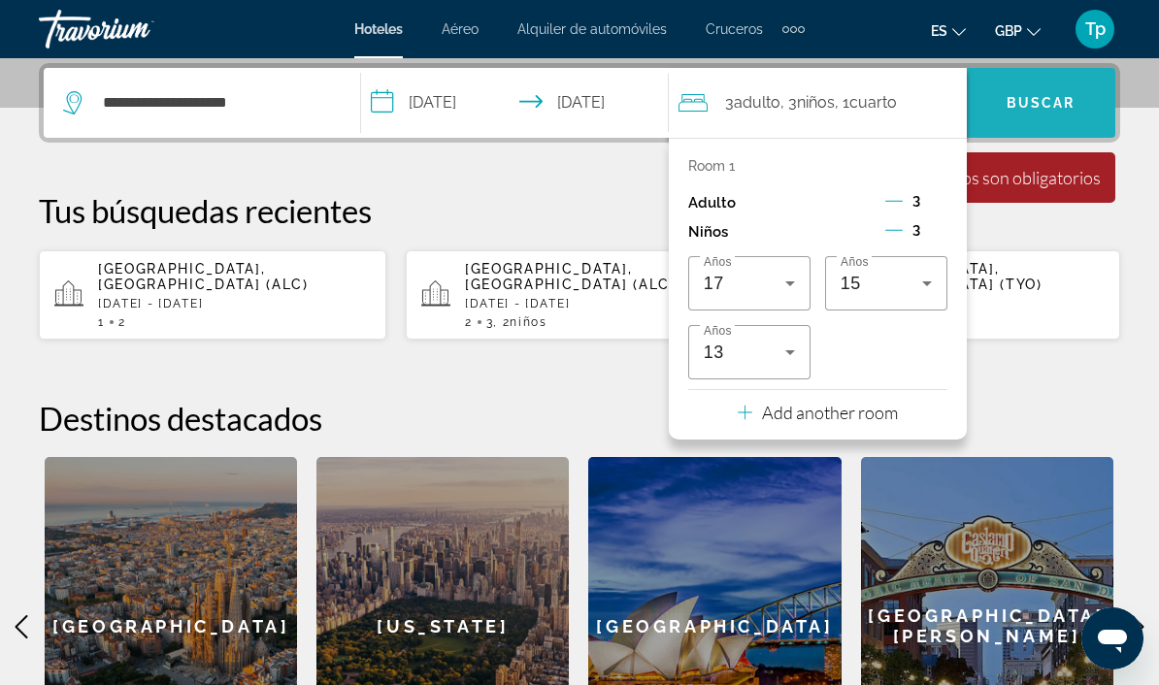
click at [1036, 90] on span "Search" at bounding box center [1041, 103] width 148 height 47
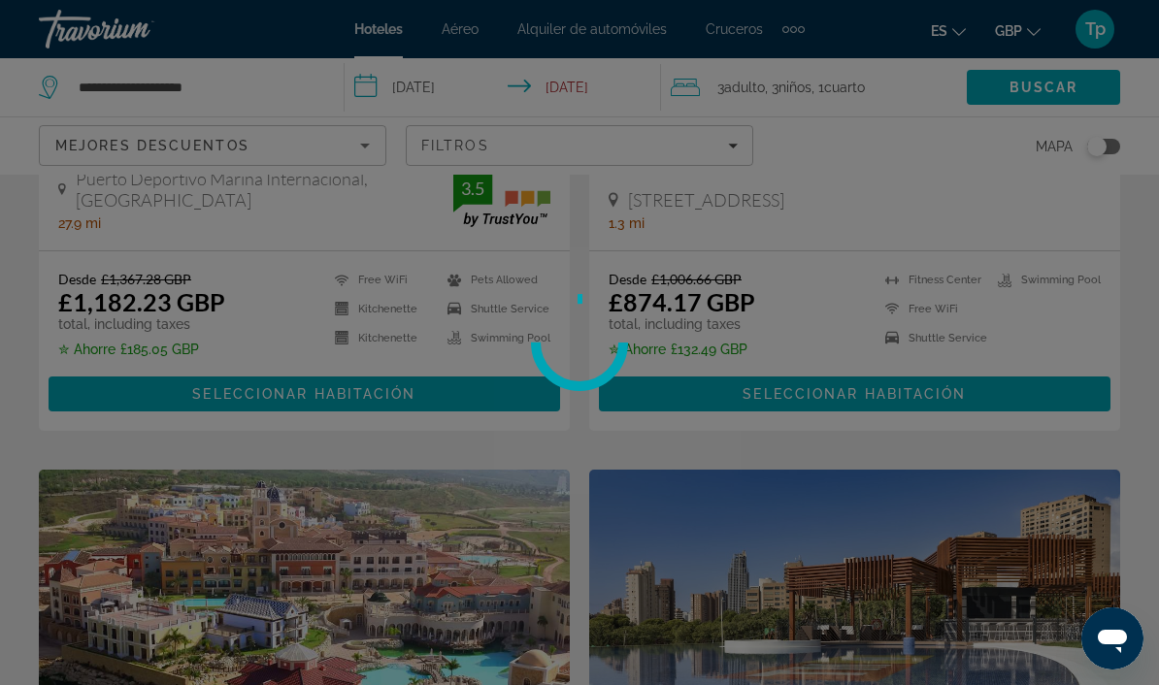
scroll to position [69, 0]
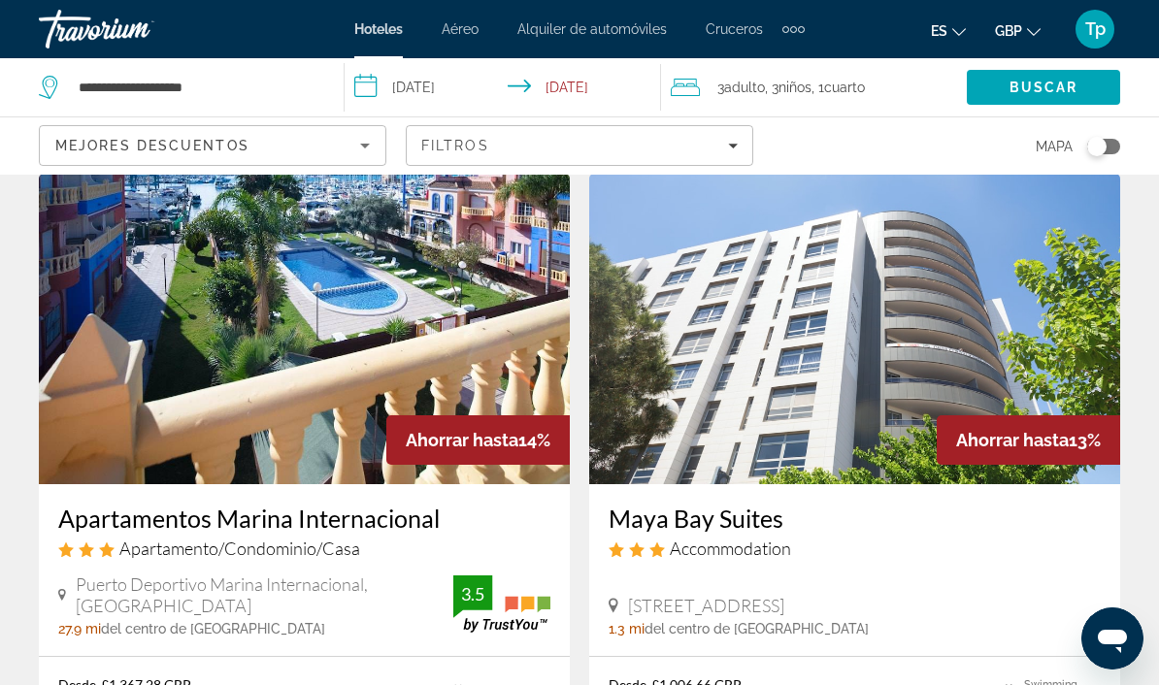
click at [731, 141] on icon "Filters" at bounding box center [733, 146] width 10 height 10
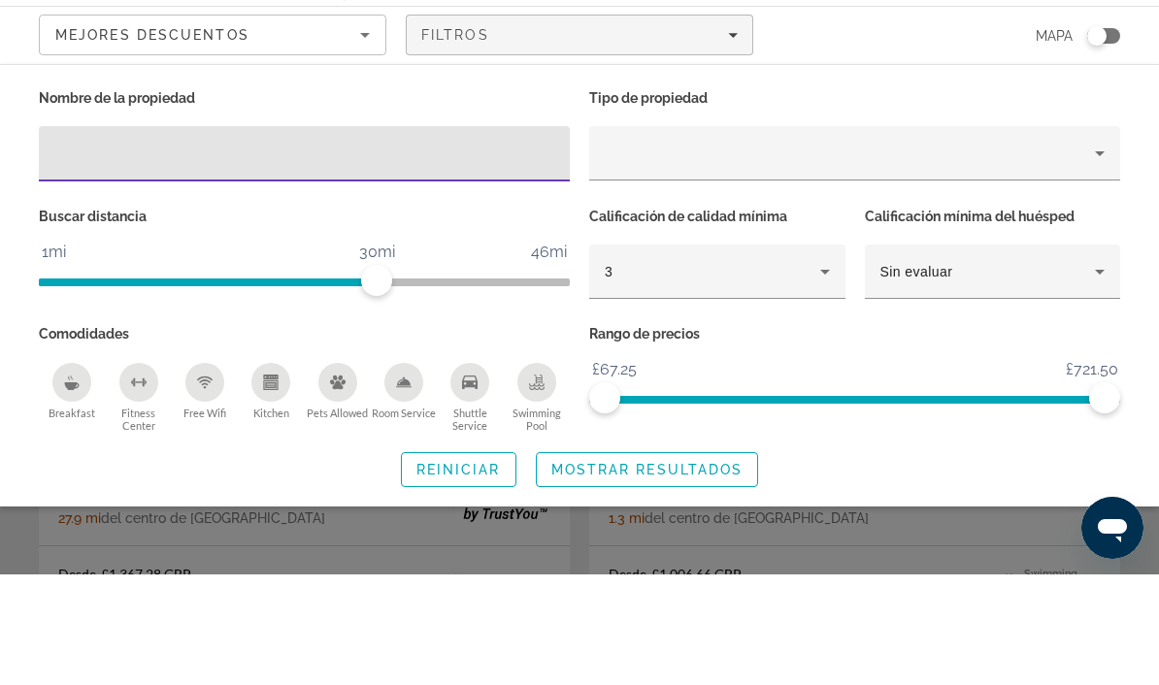
click at [652, 252] on div "Property type" at bounding box center [850, 263] width 490 height 23
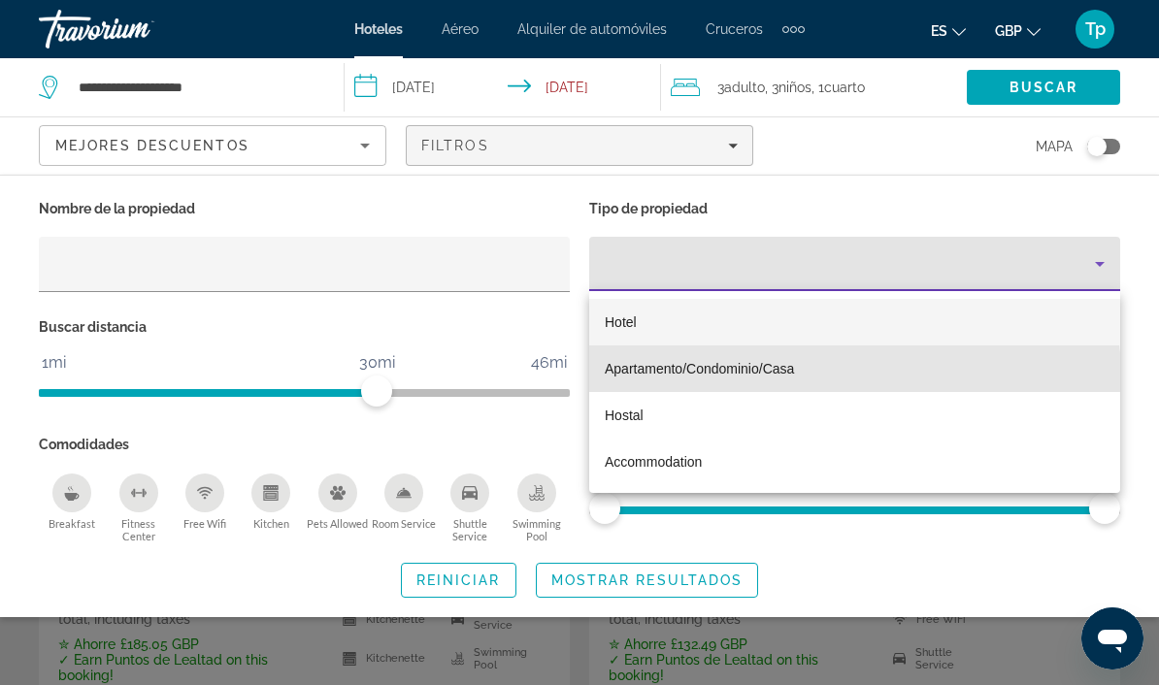
click at [661, 381] on mat-option "Apartamento/Condominio/Casa" at bounding box center [854, 369] width 531 height 47
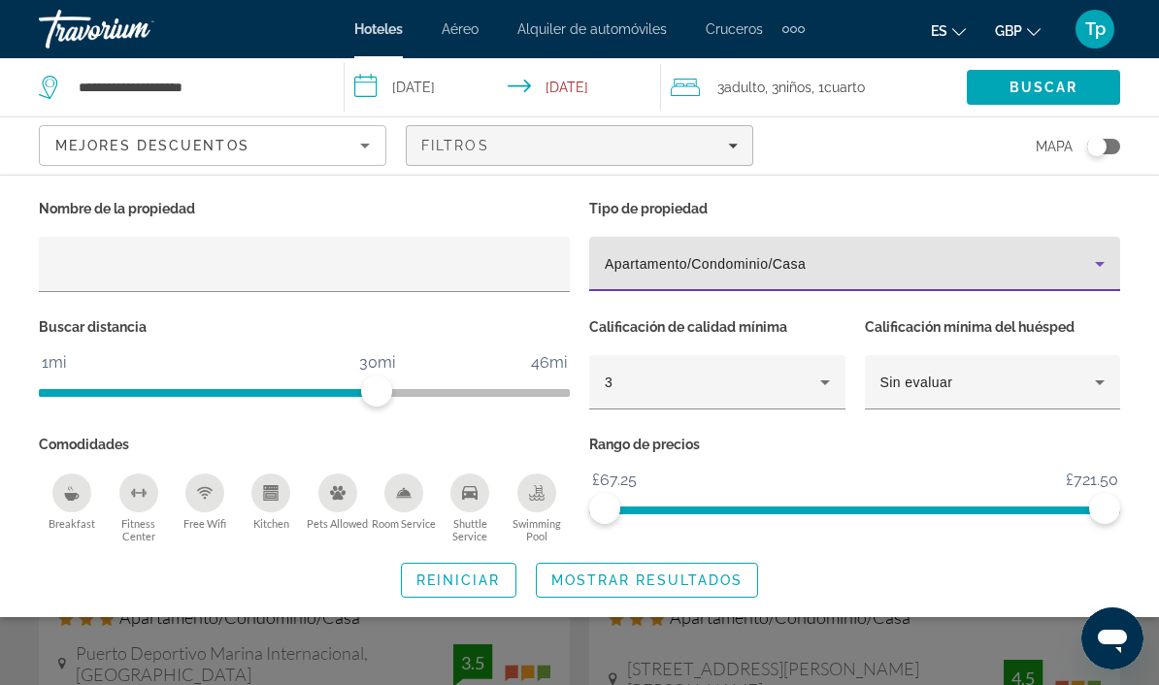
click at [641, 583] on span "Mostrar resultados" at bounding box center [647, 581] width 192 height 16
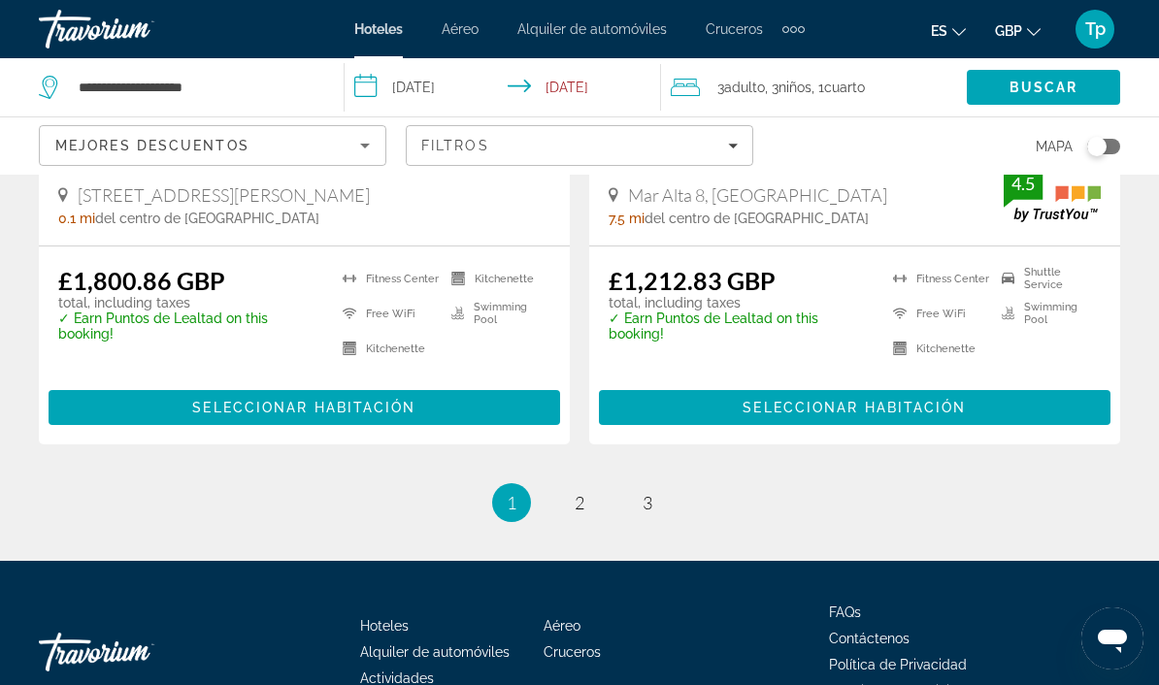
scroll to position [4070, 0]
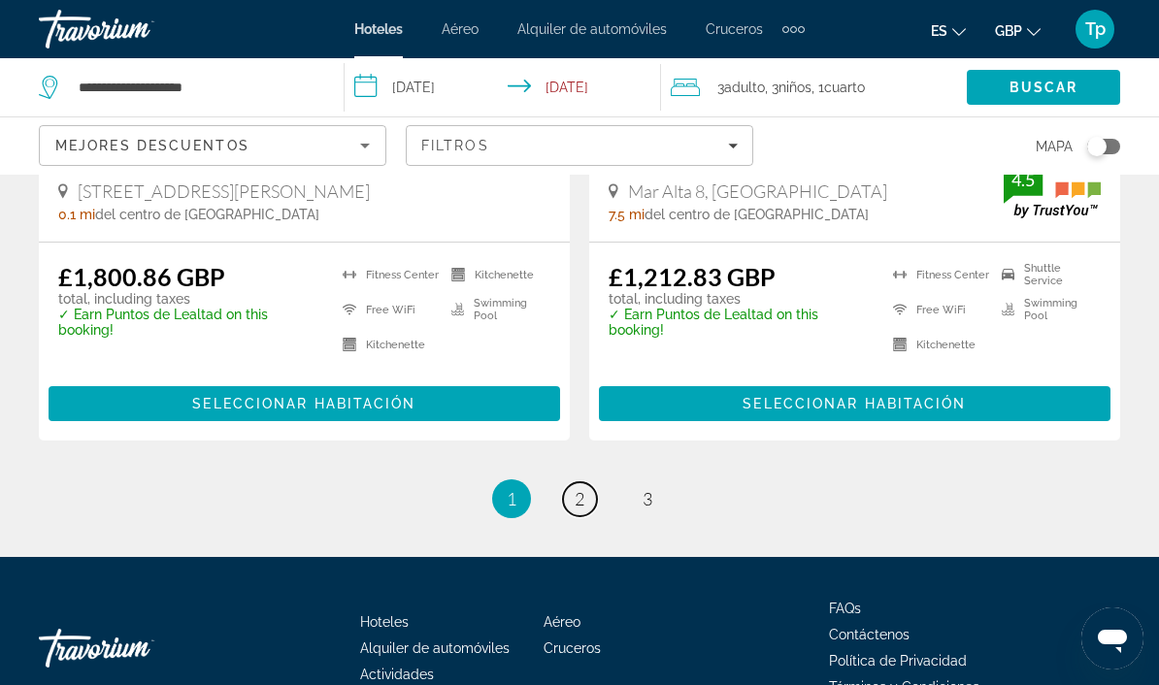
click at [588, 482] on link "page 2" at bounding box center [580, 499] width 34 height 34
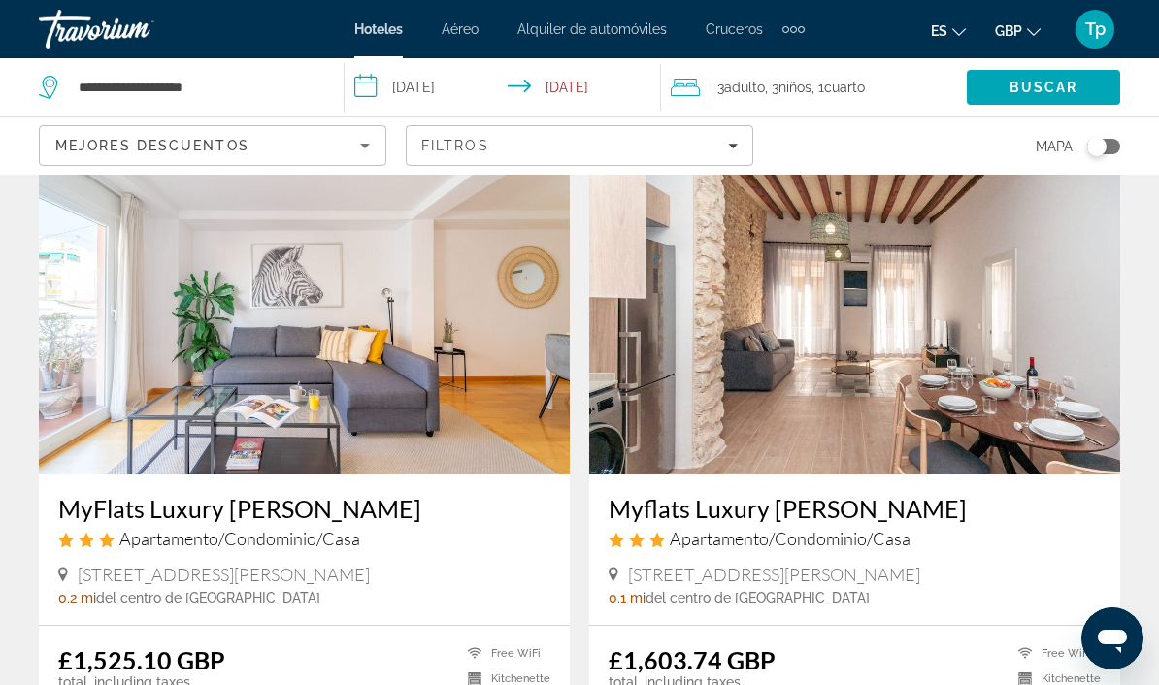
scroll to position [82, 0]
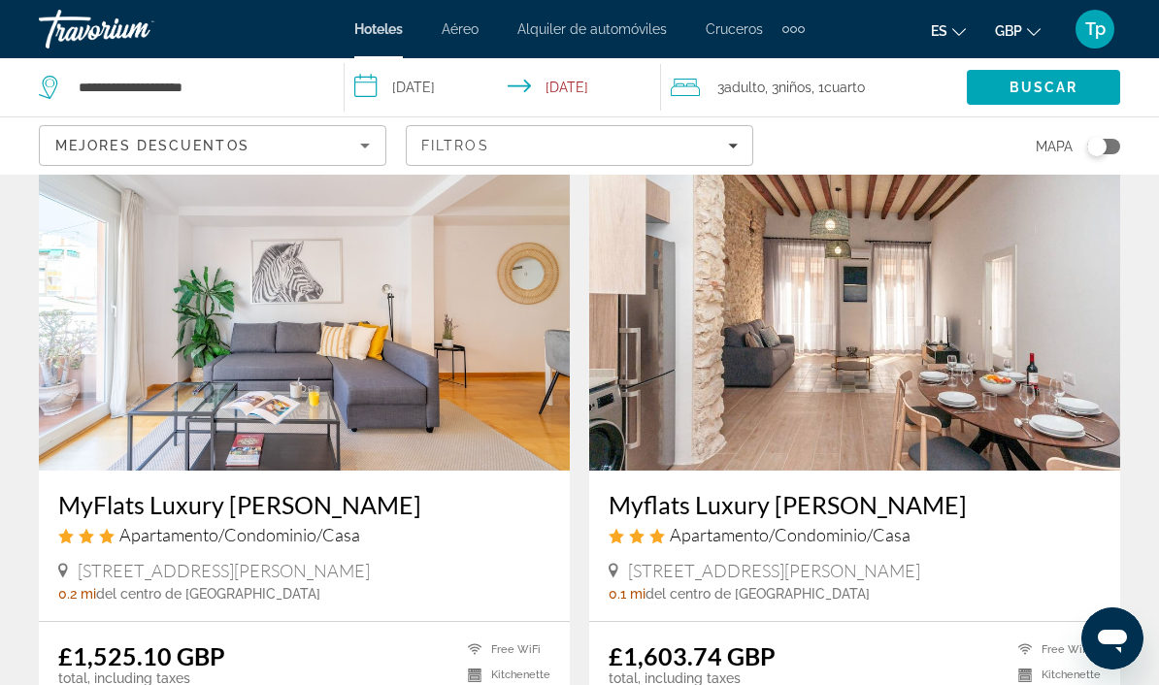
click at [903, 368] on img "Main content" at bounding box center [854, 315] width 531 height 311
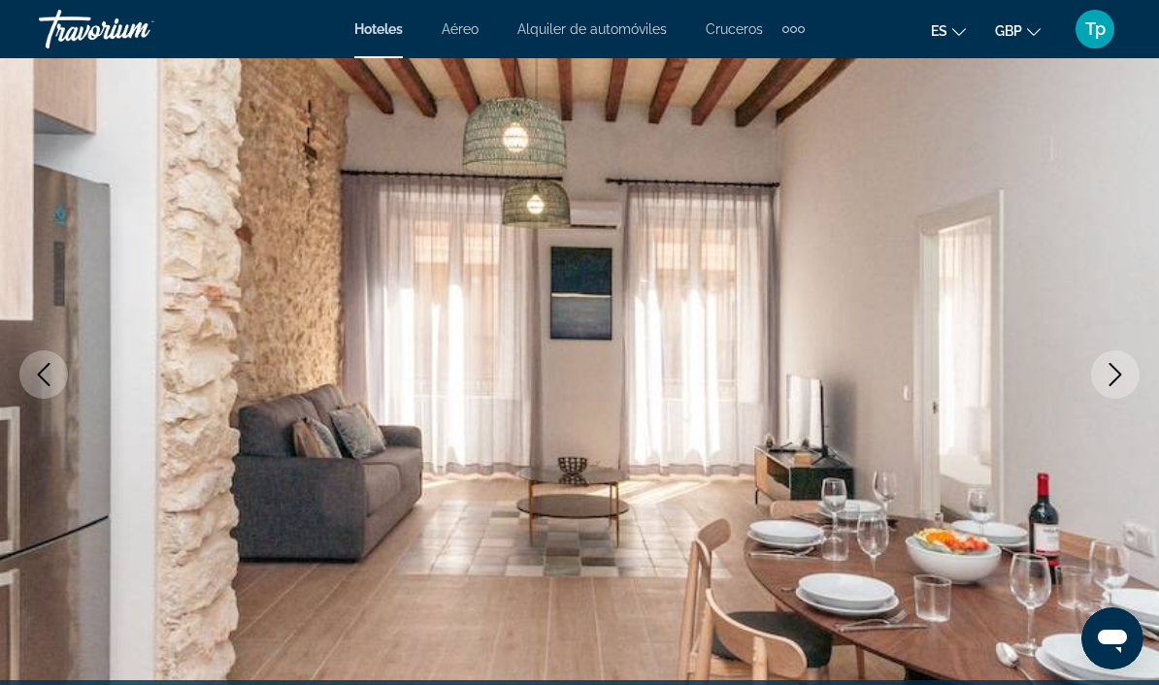
scroll to position [148, 0]
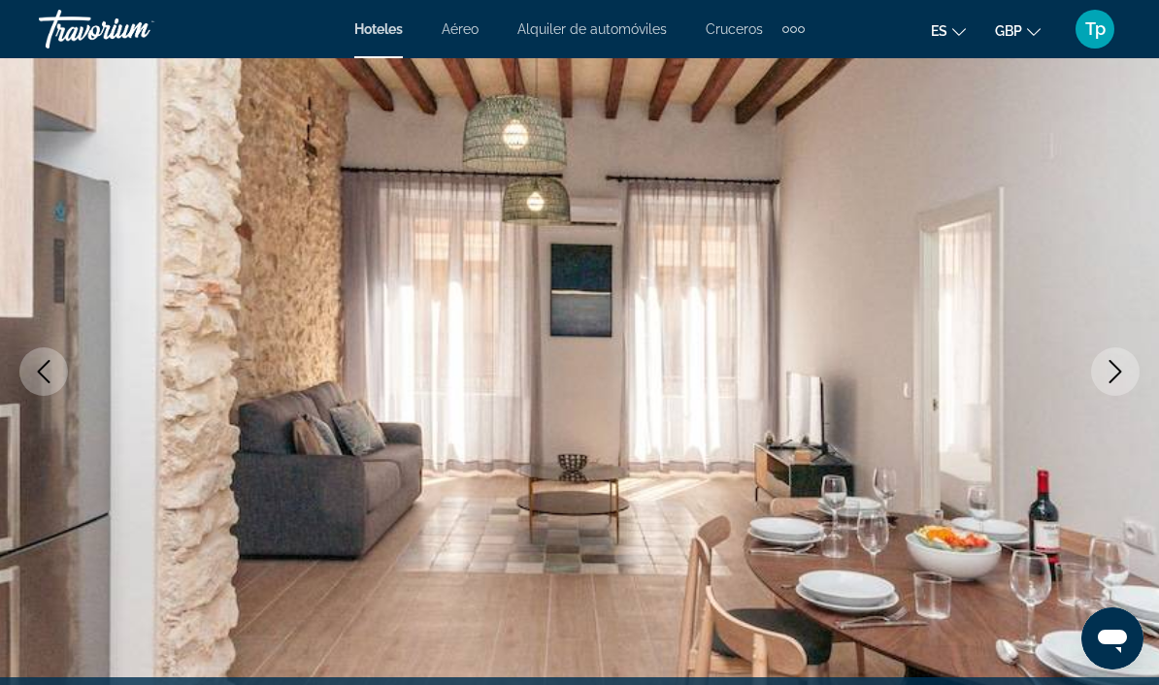
click at [1104, 367] on icon "Next image" at bounding box center [1115, 371] width 23 height 23
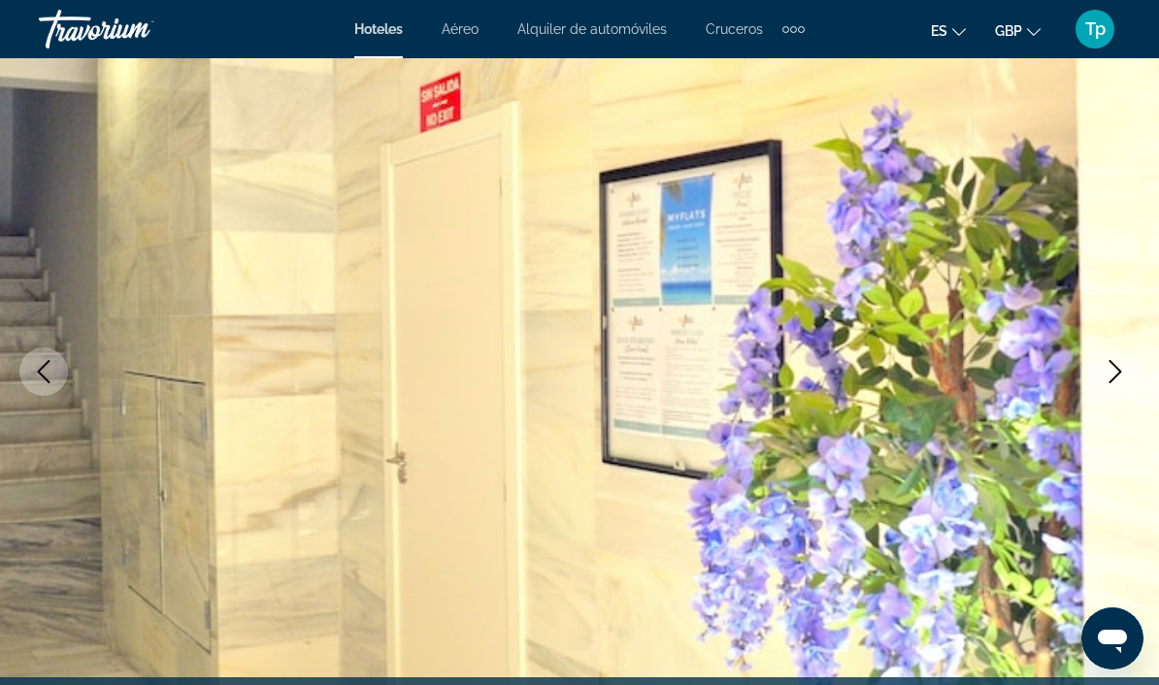
click at [1095, 370] on button "Next image" at bounding box center [1115, 371] width 49 height 49
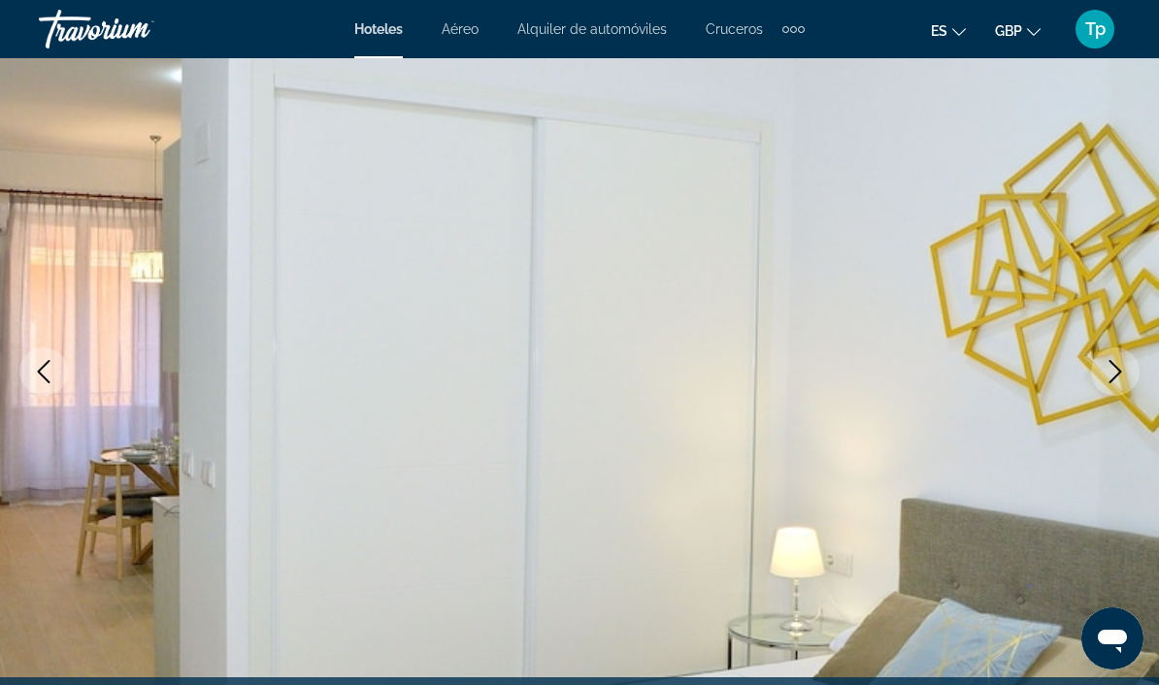
click at [1088, 363] on img "Main content" at bounding box center [579, 372] width 1159 height 922
click at [1109, 368] on icon "Next image" at bounding box center [1115, 371] width 23 height 23
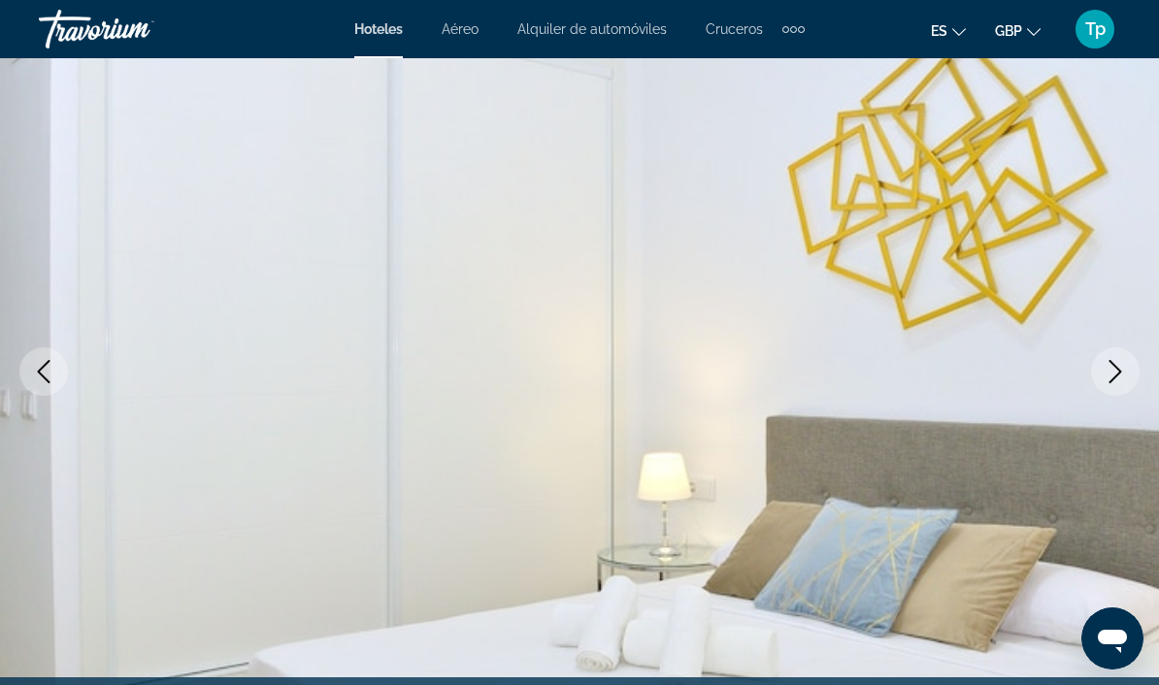
click at [1106, 368] on icon "Next image" at bounding box center [1115, 371] width 23 height 23
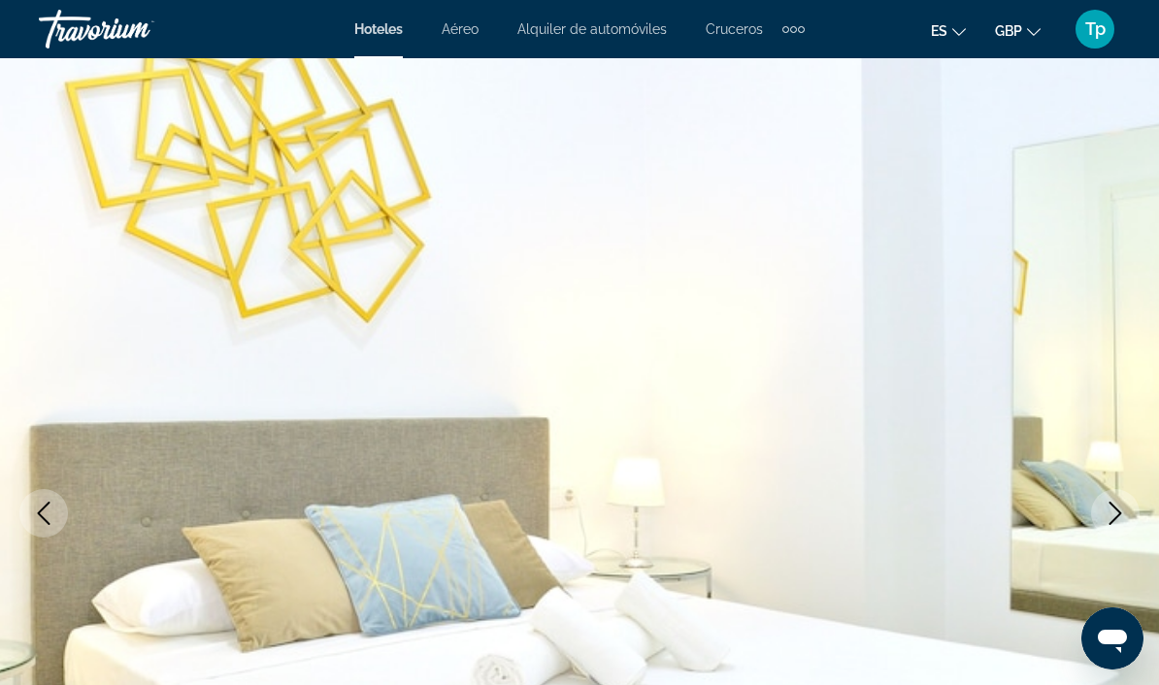
scroll to position [0, 0]
